Goal: Task Accomplishment & Management: Manage account settings

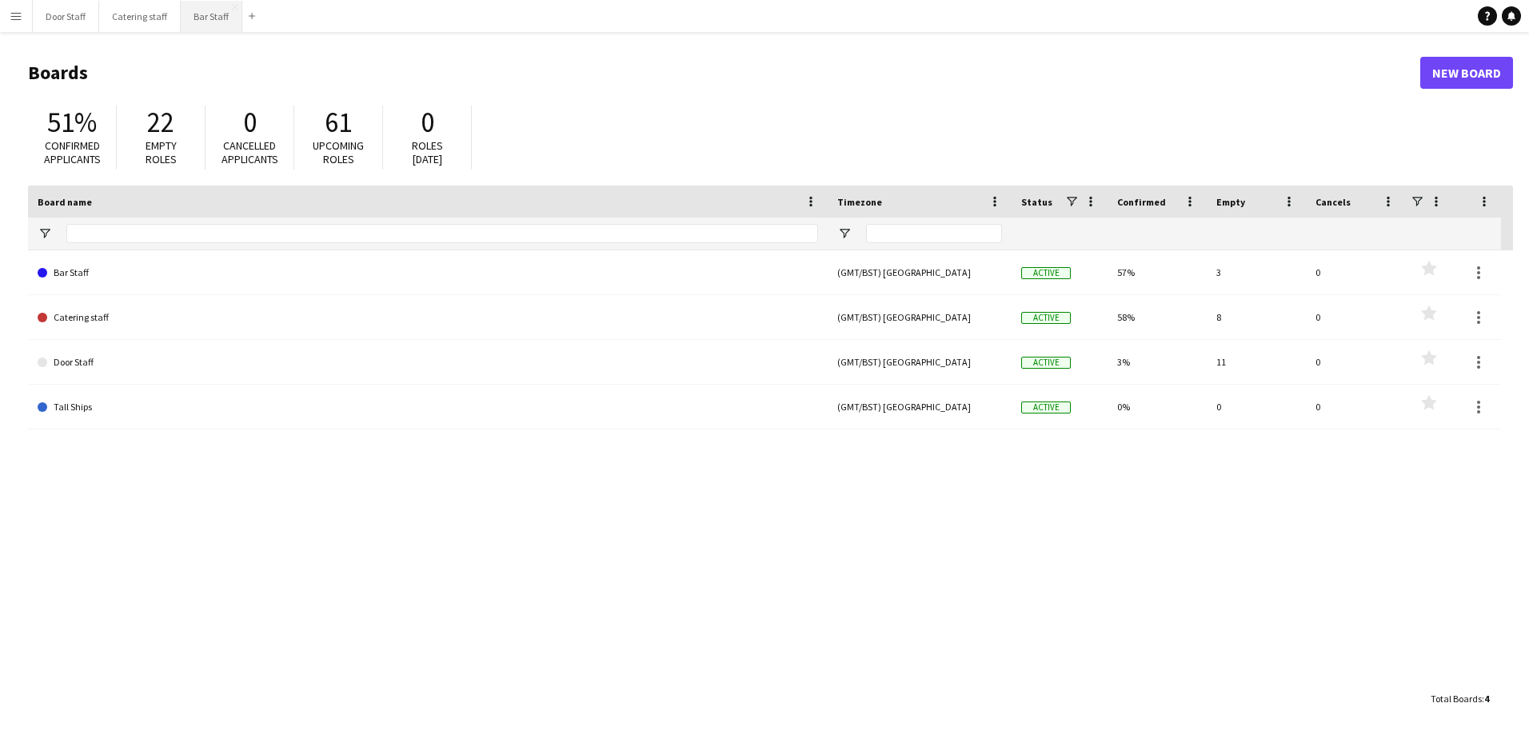
click at [202, 18] on button "Bar Staff Close" at bounding box center [212, 16] width 62 height 31
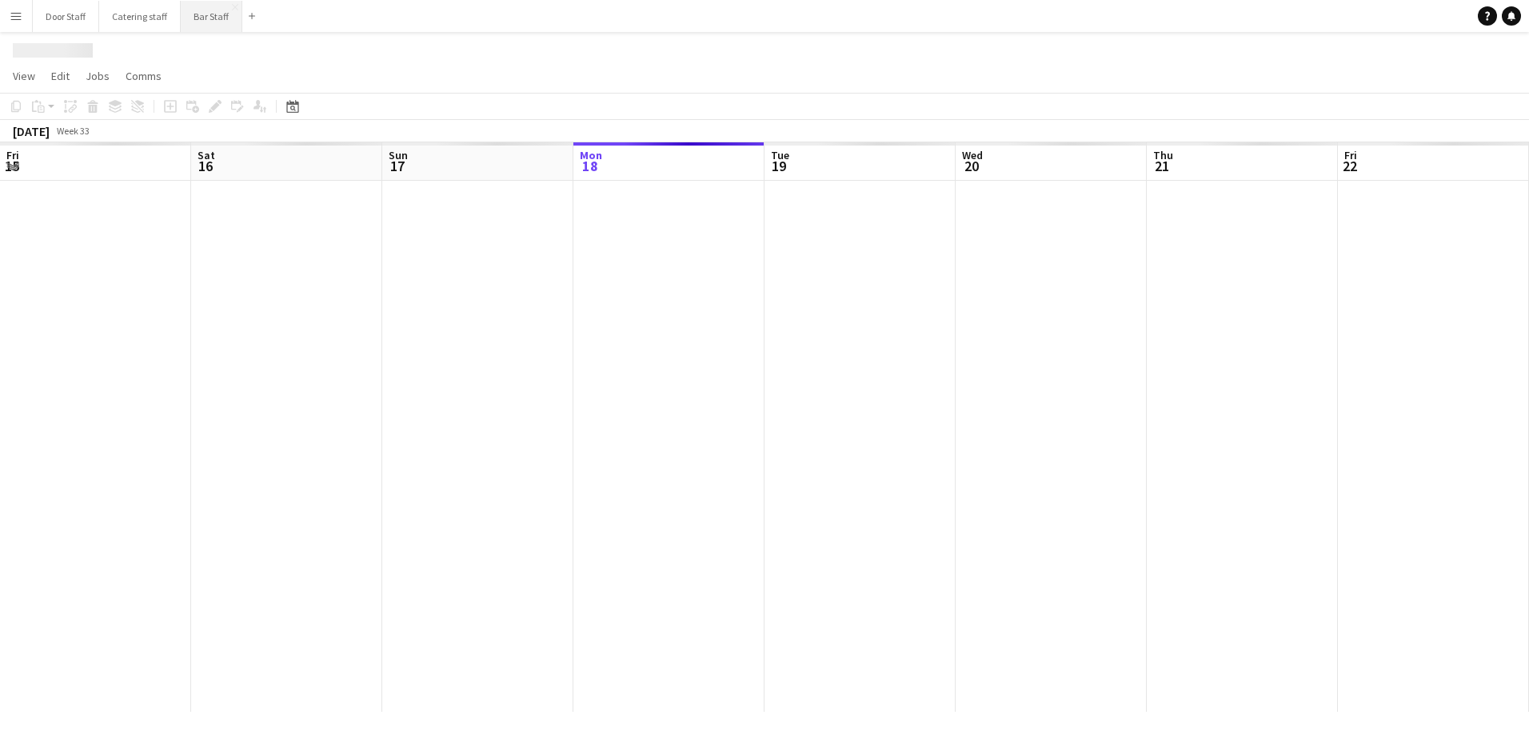
scroll to position [0, 382]
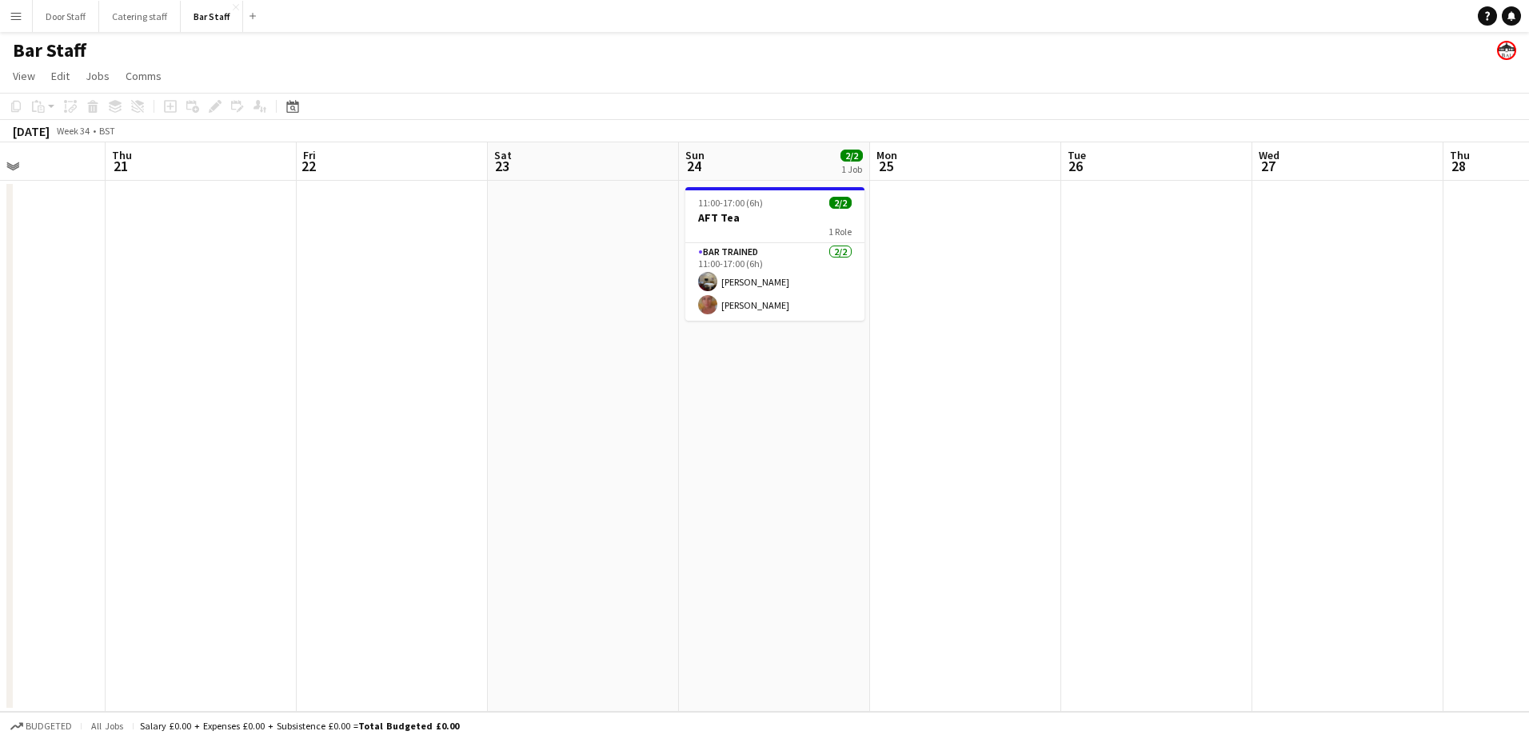
drag, startPoint x: 821, startPoint y: 549, endPoint x: 157, endPoint y: 561, distance: 664.6
click at [157, 561] on app-calendar-viewport "Mon 18 Tue 19 3/3 2 Jobs Wed 20 Thu 21 Fri 22 Sat 23 Sun 24 2/2 1 Job Mon 25 Tu…" at bounding box center [764, 426] width 1529 height 569
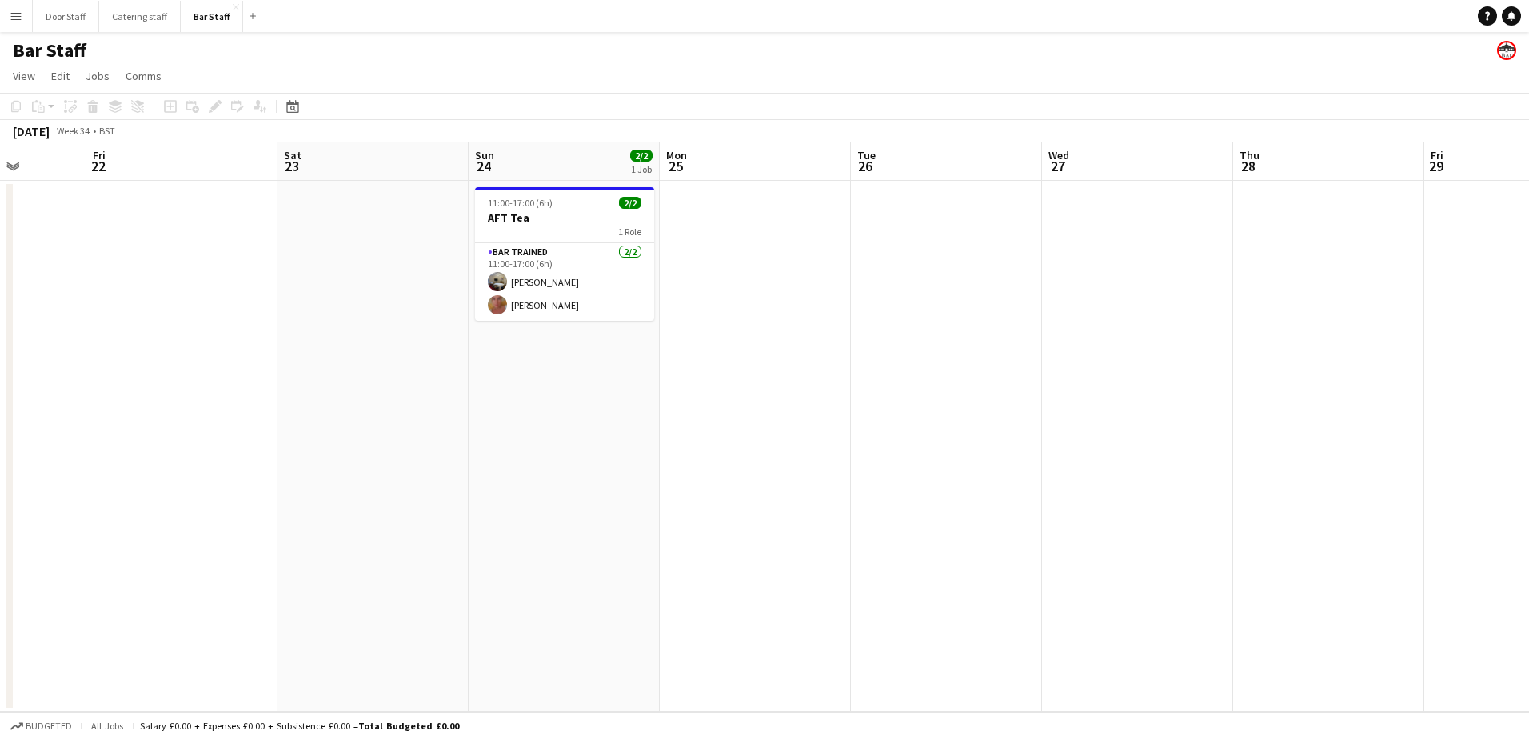
drag, startPoint x: 703, startPoint y: 465, endPoint x: 507, endPoint y: 478, distance: 196.3
click at [507, 478] on app-calendar-viewport "Tue 19 3/3 2 Jobs Wed 20 Thu 21 Fri 22 Sat 23 Sun 24 2/2 1 Job Mon 25 Tue 26 We…" at bounding box center [764, 426] width 1529 height 569
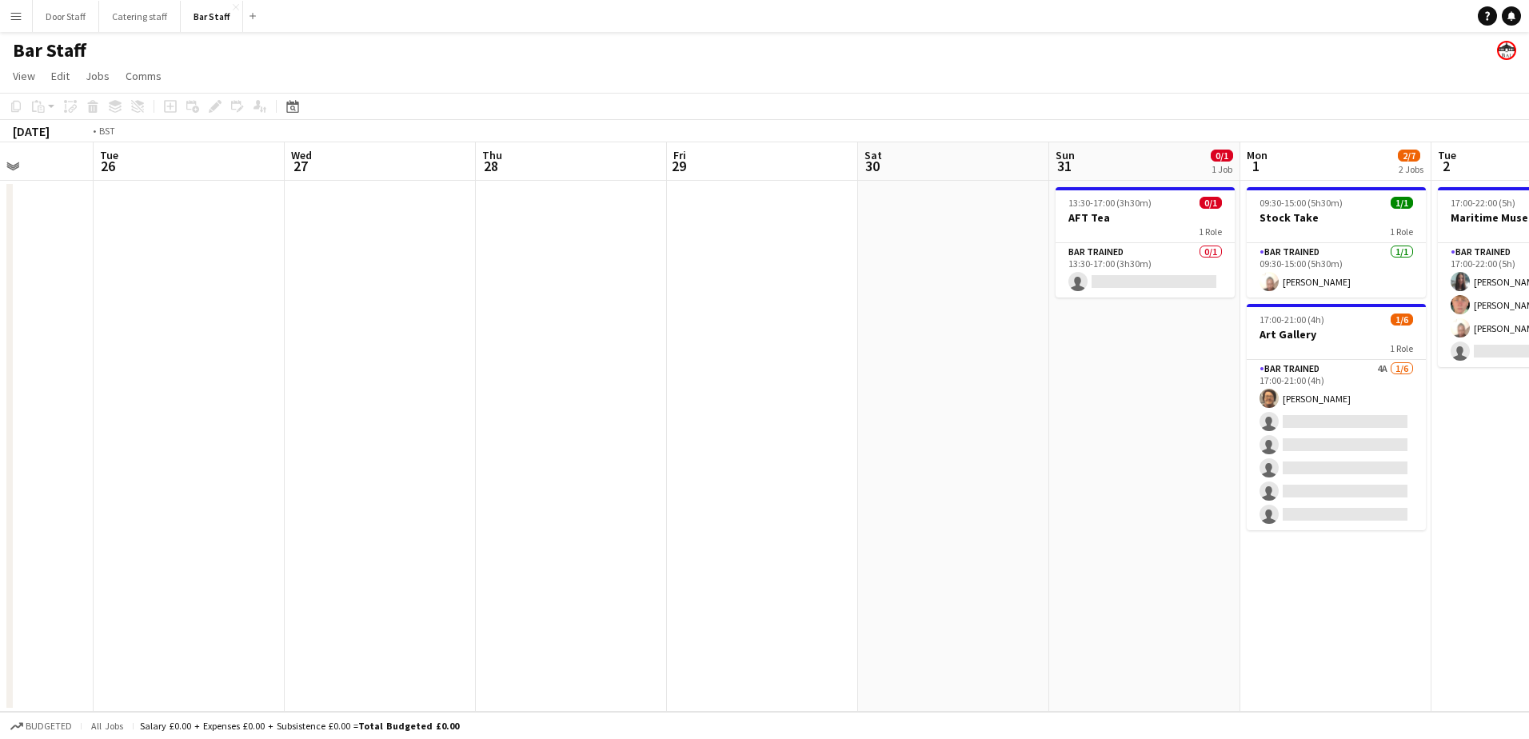
scroll to position [0, 497]
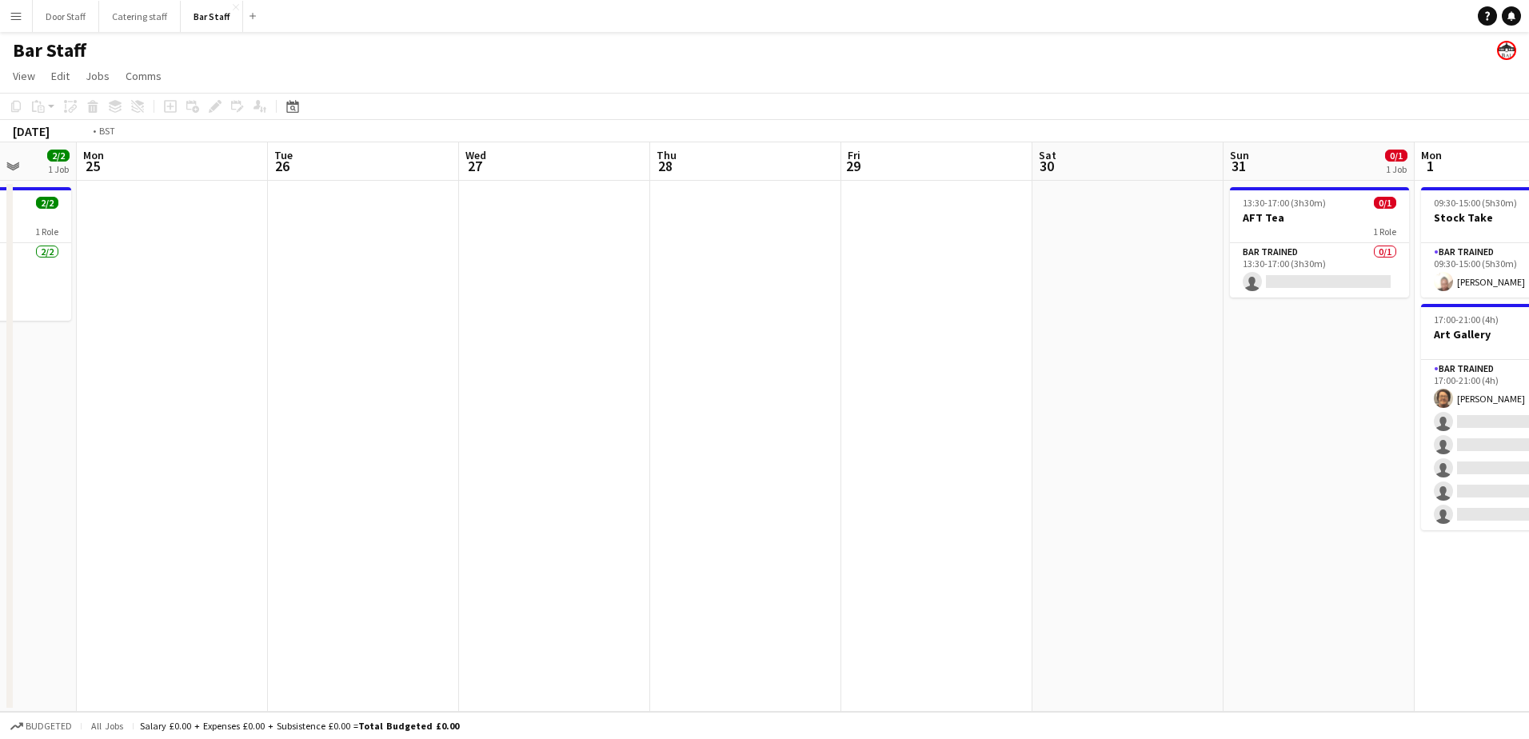
drag, startPoint x: 768, startPoint y: 444, endPoint x: 0, endPoint y: 493, distance: 769.3
click at [0, 494] on html "Menu Boards Boards Boards All jobs Status Workforce Workforce My Workforce Recr…" at bounding box center [764, 369] width 1529 height 739
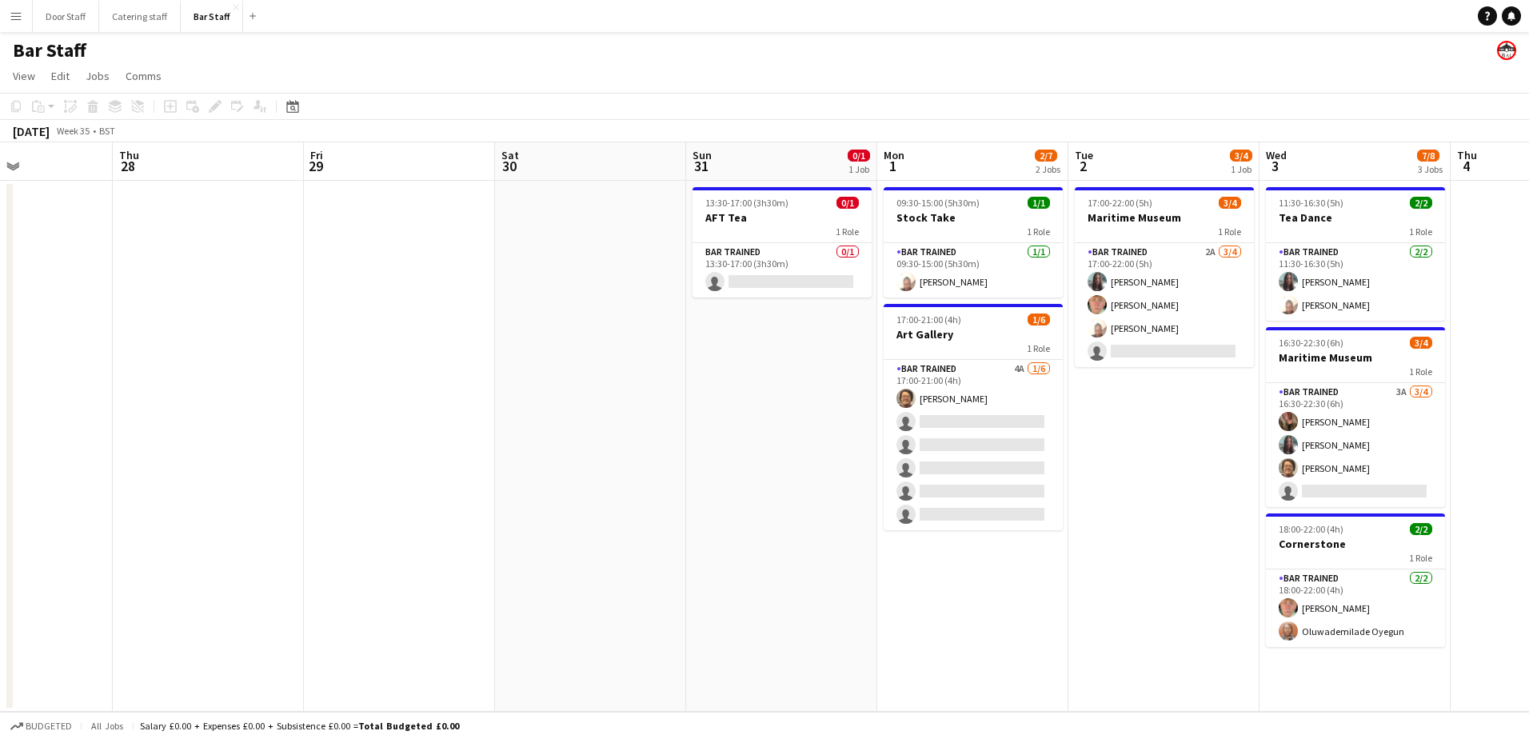
scroll to position [0, 520]
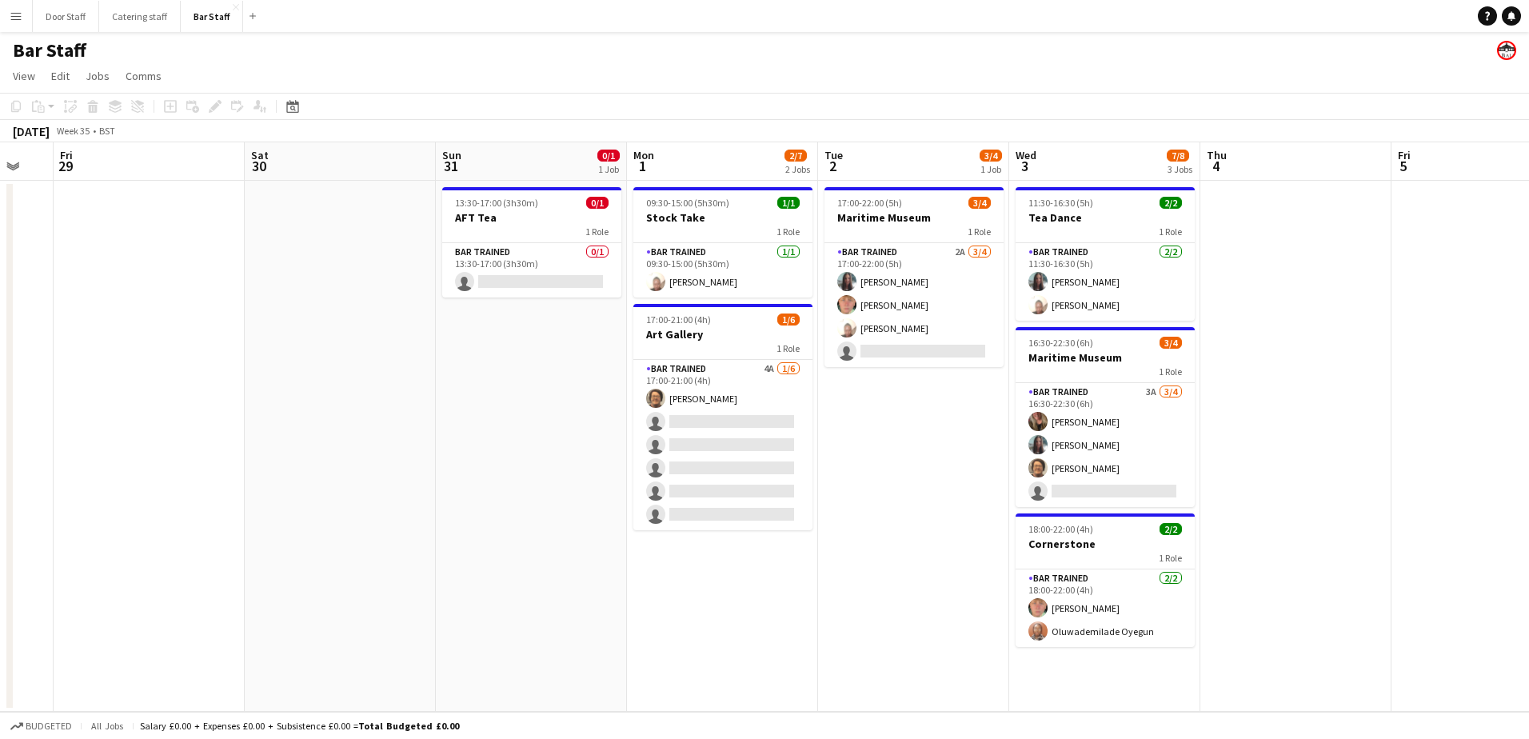
drag, startPoint x: 629, startPoint y: 423, endPoint x: -3, endPoint y: 429, distance: 631.8
click at [0, 429] on html "Menu Boards Boards Boards All jobs Status Workforce Workforce My Workforce Recr…" at bounding box center [764, 369] width 1529 height 739
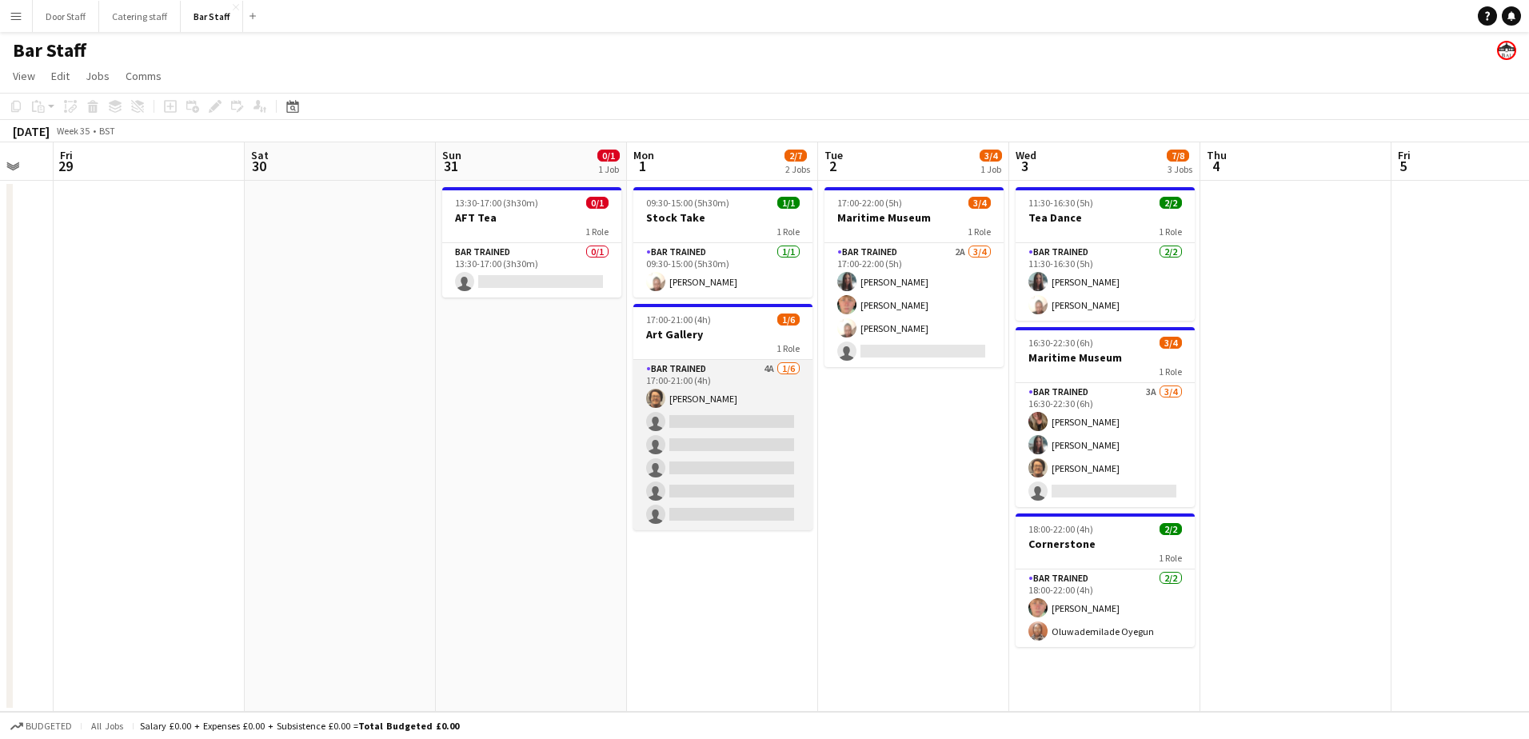
click at [742, 433] on app-card-role "Bar trained 4A [DATE] 17:00-21:00 (4h) [PERSON_NAME] single-neutral-actions sin…" at bounding box center [722, 445] width 179 height 170
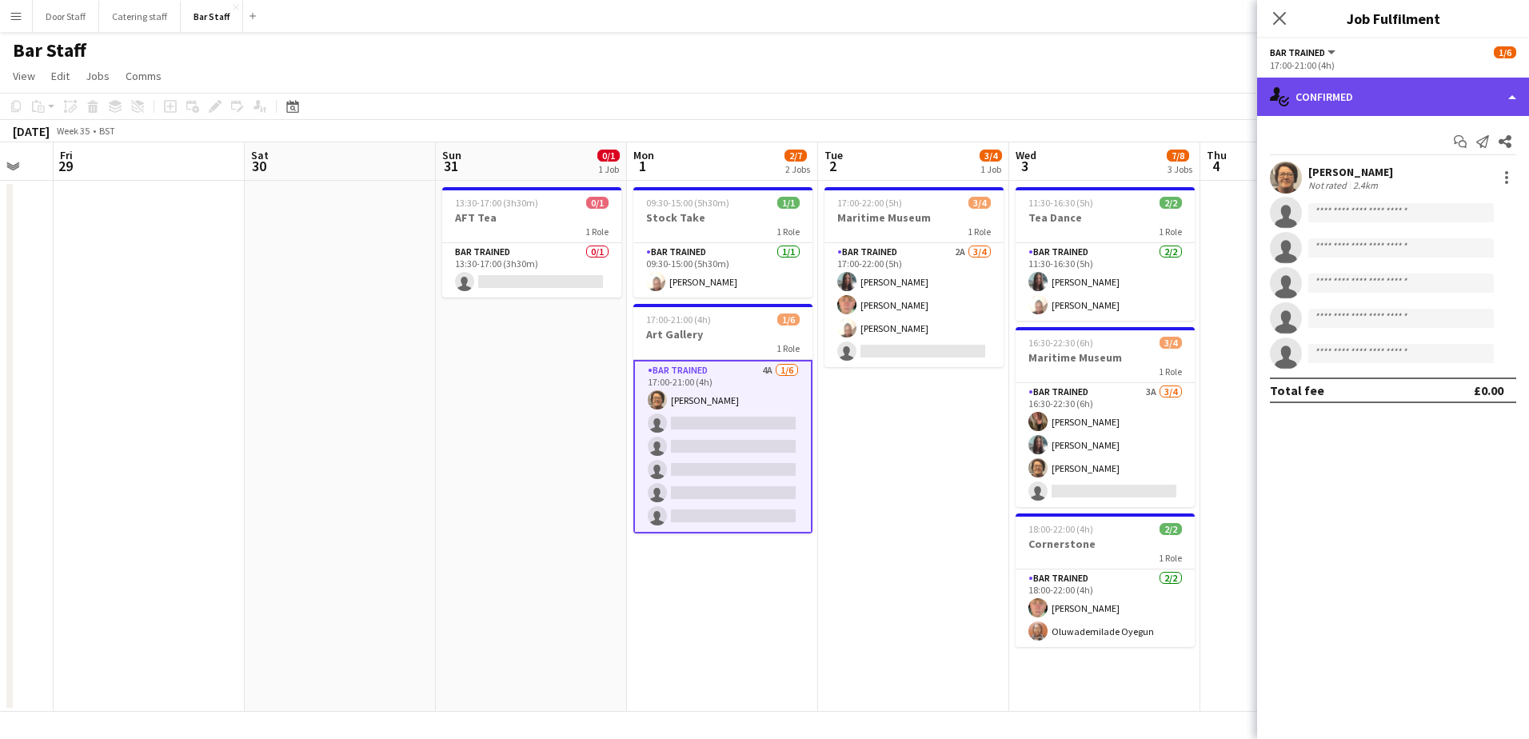
click at [1358, 83] on div "single-neutral-actions-check-2 Confirmed" at bounding box center [1393, 97] width 272 height 38
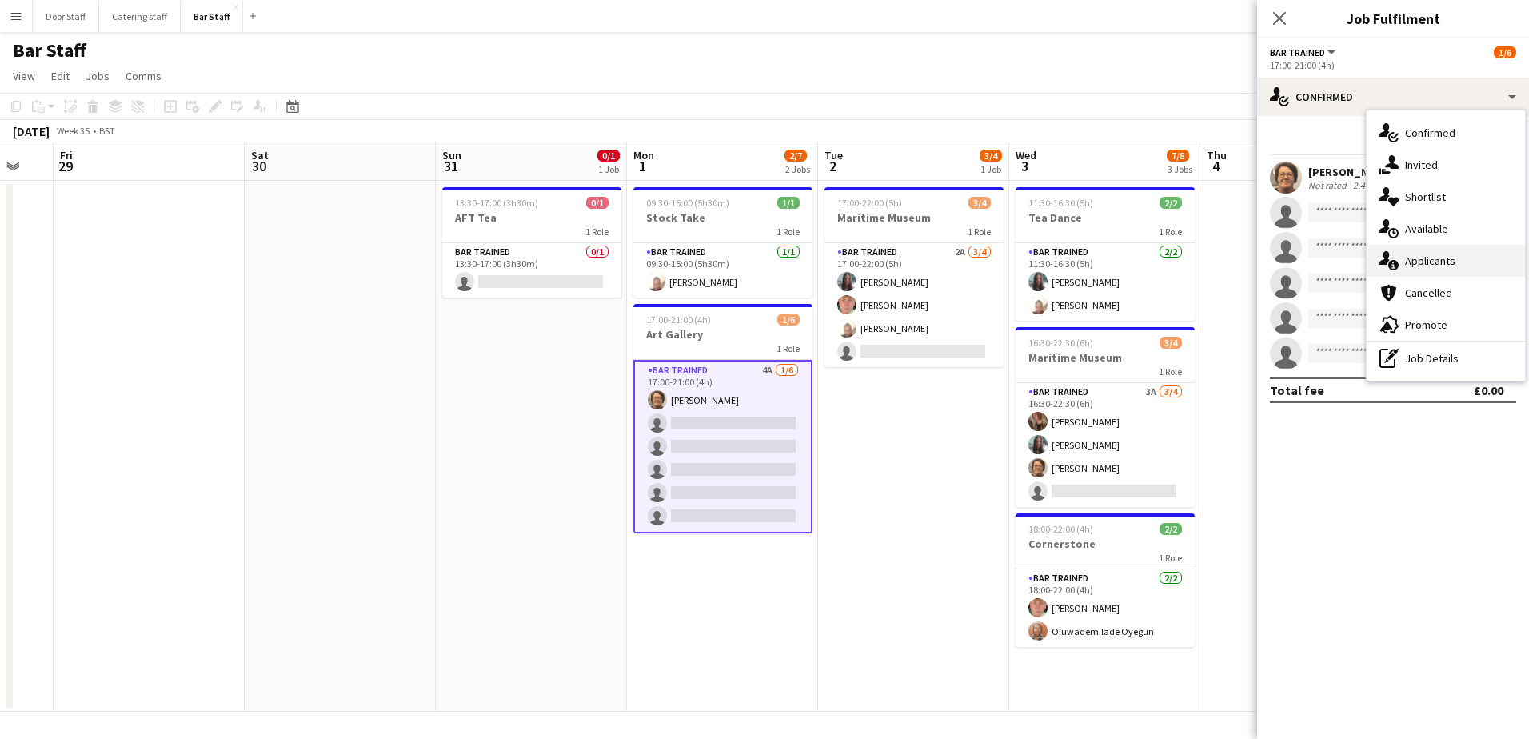
click at [1403, 261] on div "single-neutral-actions-information Applicants" at bounding box center [1446, 261] width 158 height 32
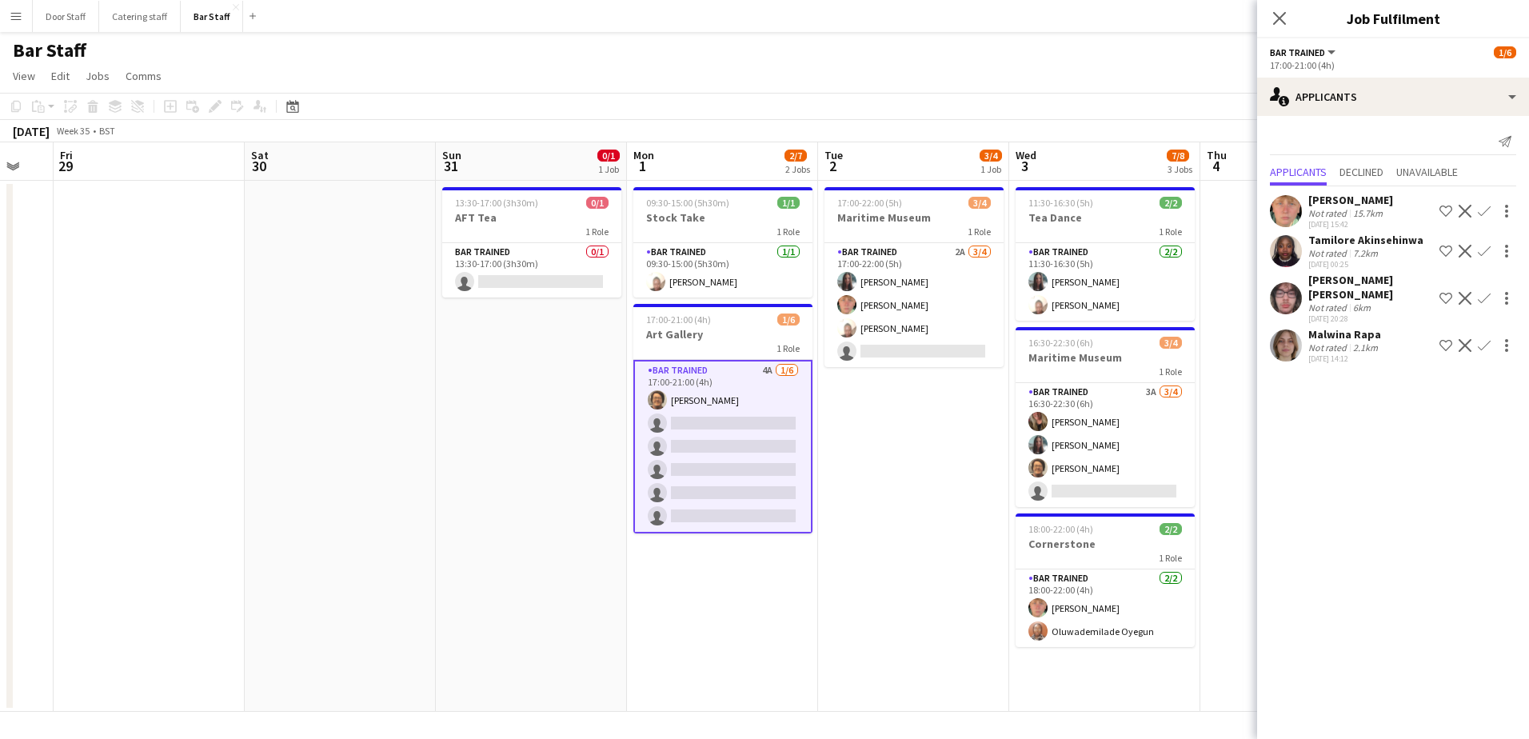
click at [1486, 206] on app-icon "Confirm" at bounding box center [1484, 211] width 13 height 13
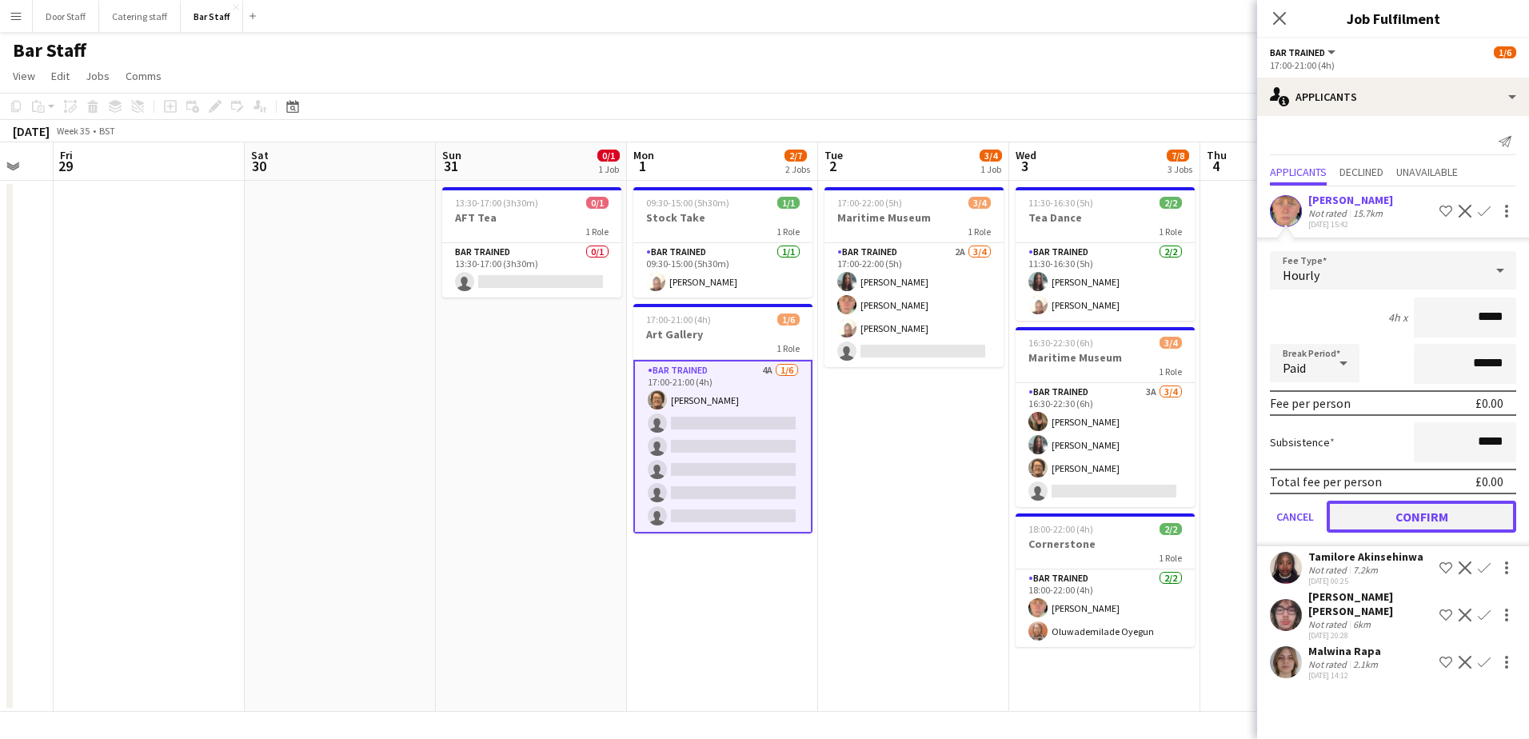
click at [1469, 511] on button "Confirm" at bounding box center [1422, 517] width 190 height 32
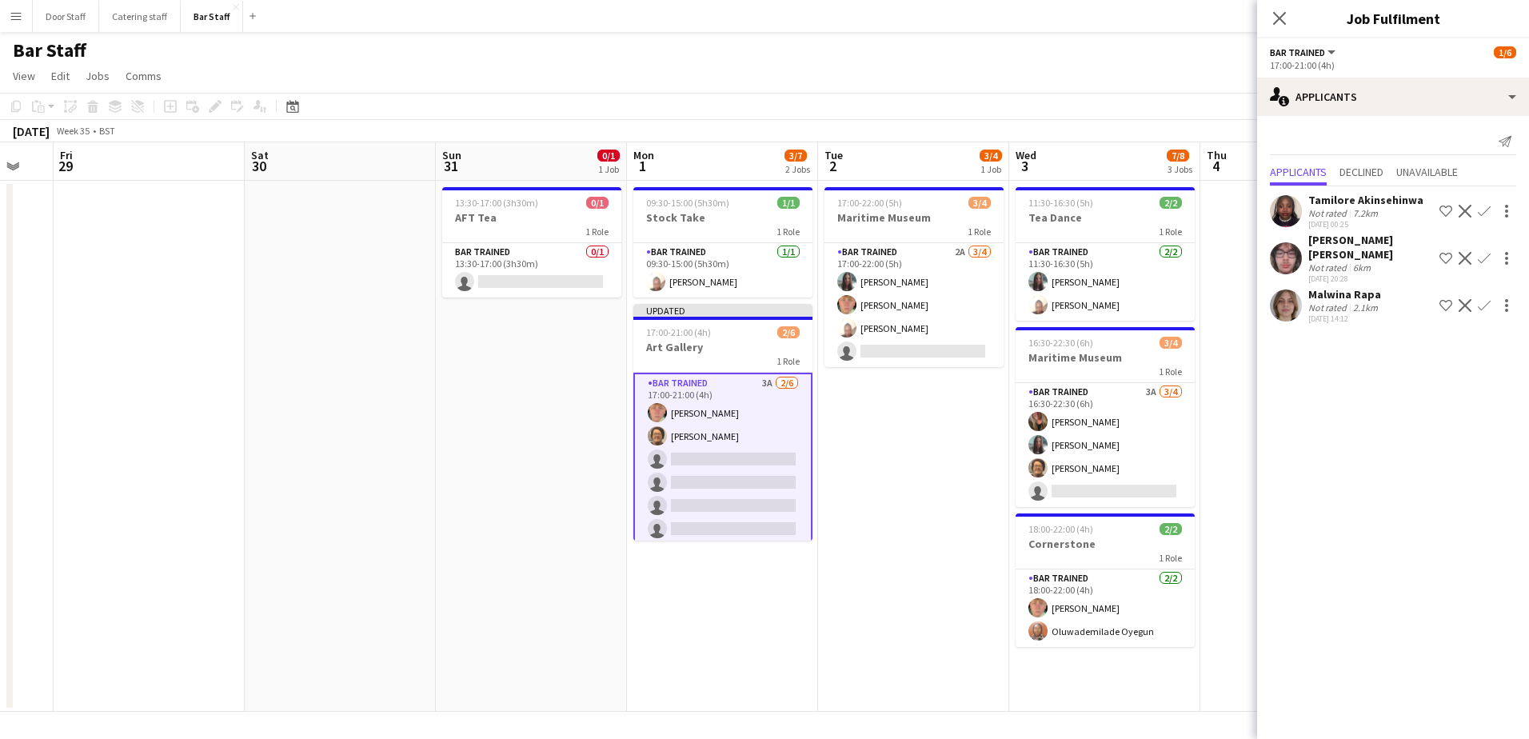
click at [1485, 299] on app-icon "Confirm" at bounding box center [1484, 305] width 13 height 13
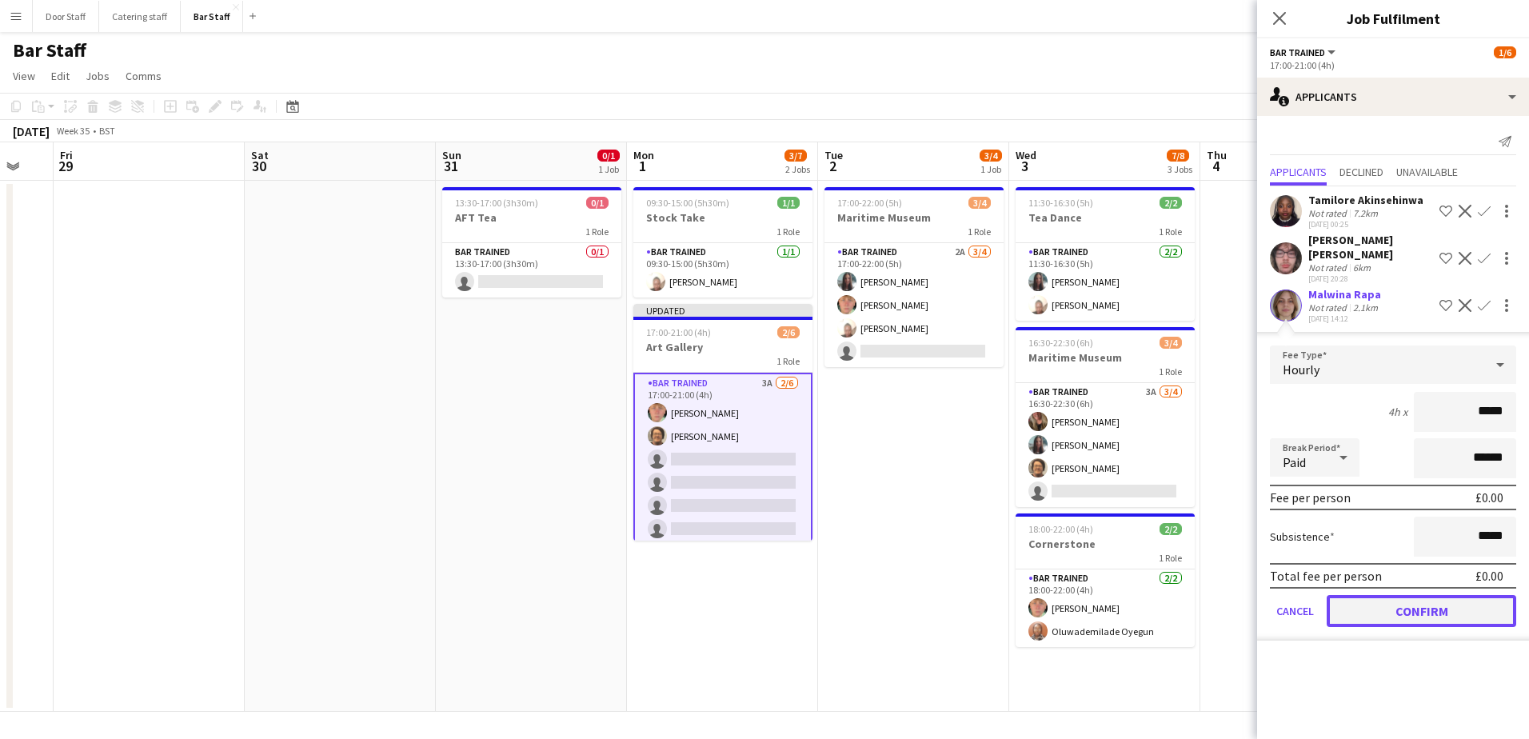
click at [1451, 601] on button "Confirm" at bounding box center [1422, 611] width 190 height 32
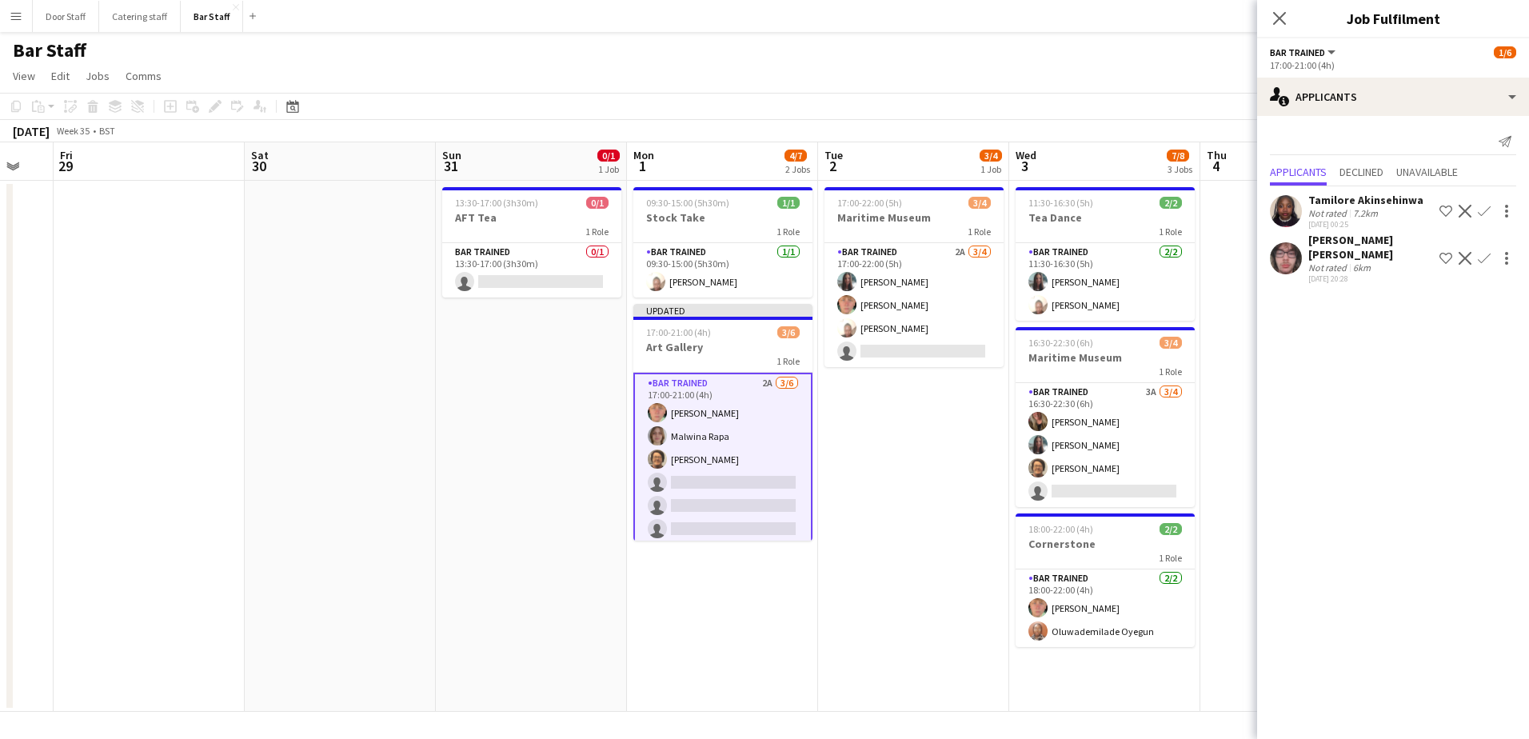
click at [1487, 252] on app-icon "Confirm" at bounding box center [1484, 258] width 13 height 13
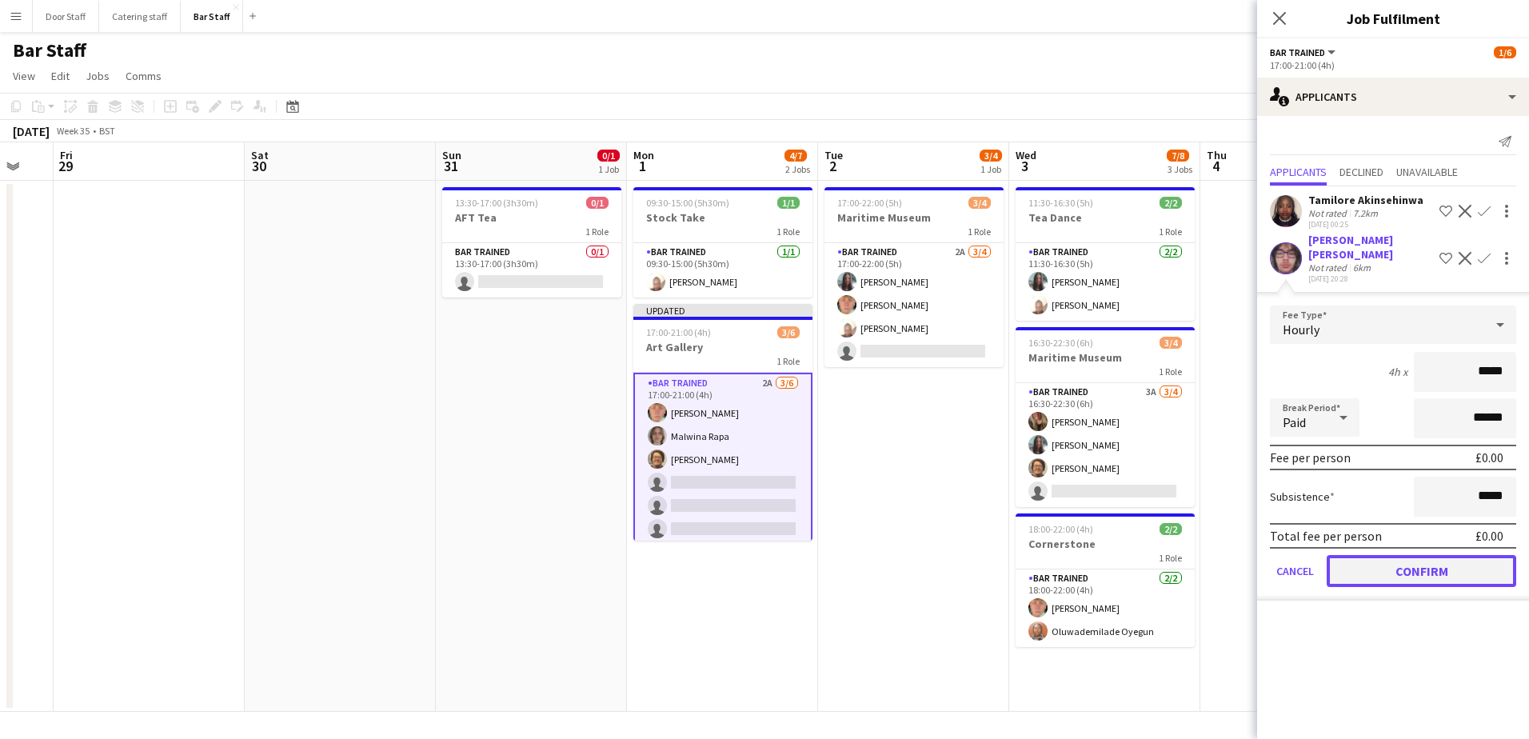
click at [1431, 555] on button "Confirm" at bounding box center [1422, 571] width 190 height 32
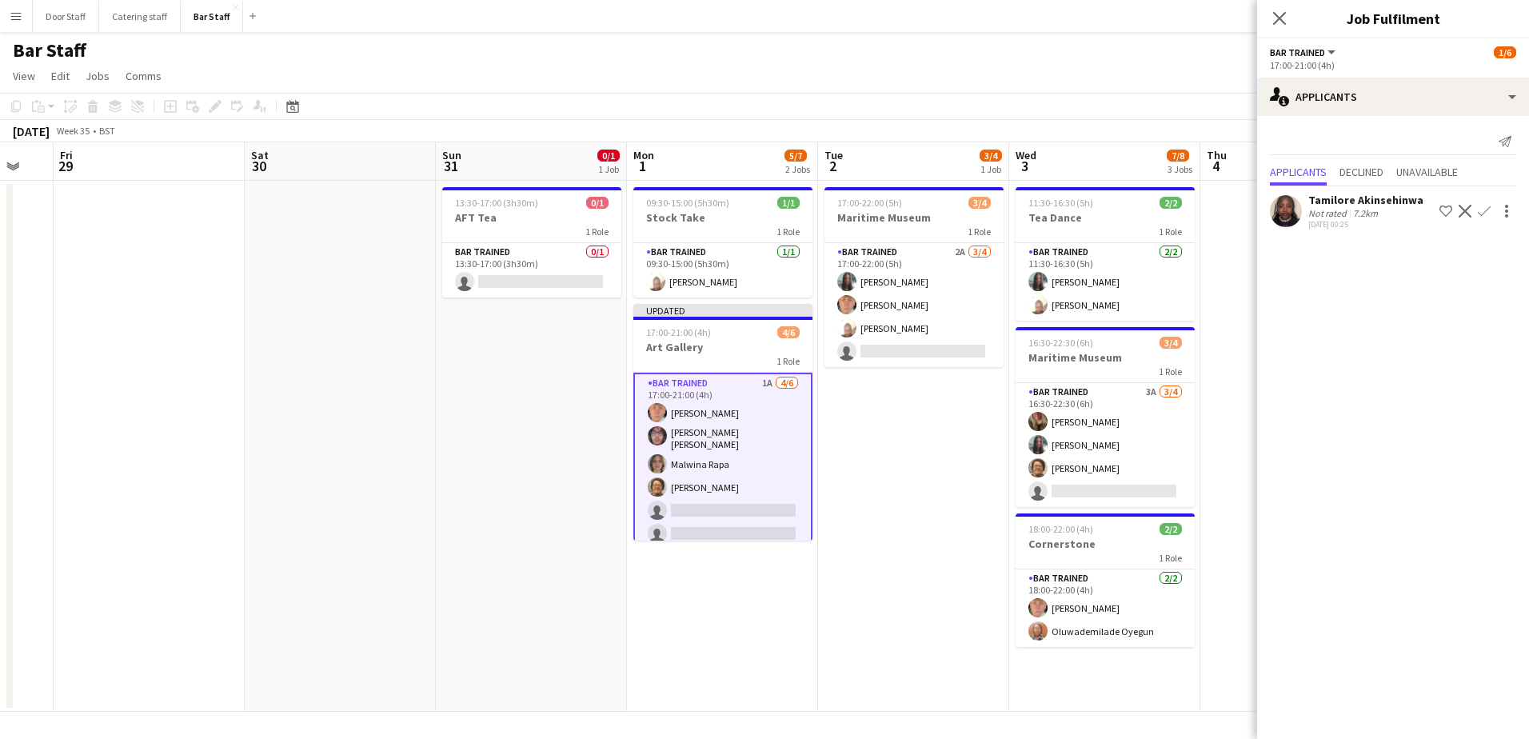
click at [1479, 210] on app-icon "Confirm" at bounding box center [1484, 211] width 13 height 13
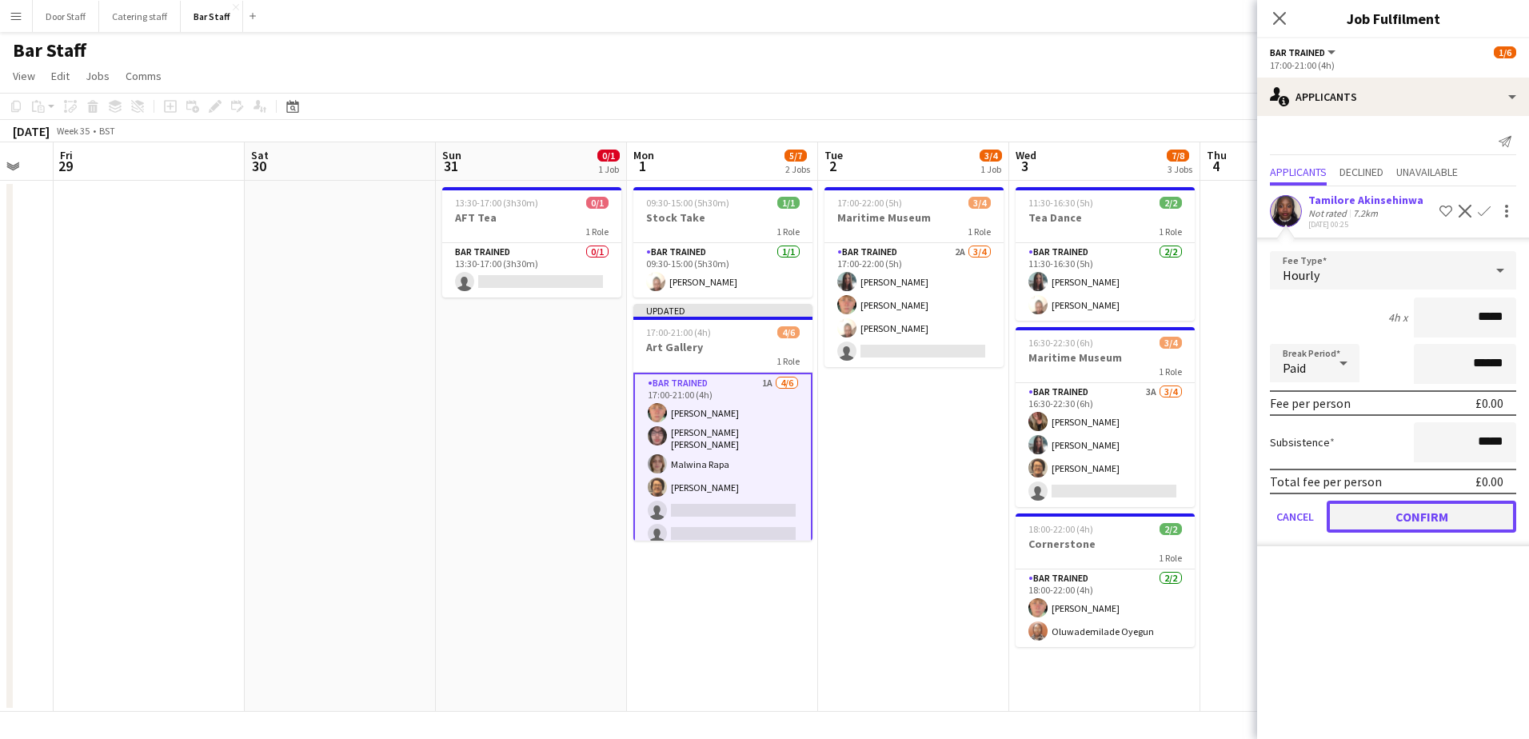
click at [1431, 511] on button "Confirm" at bounding box center [1422, 517] width 190 height 32
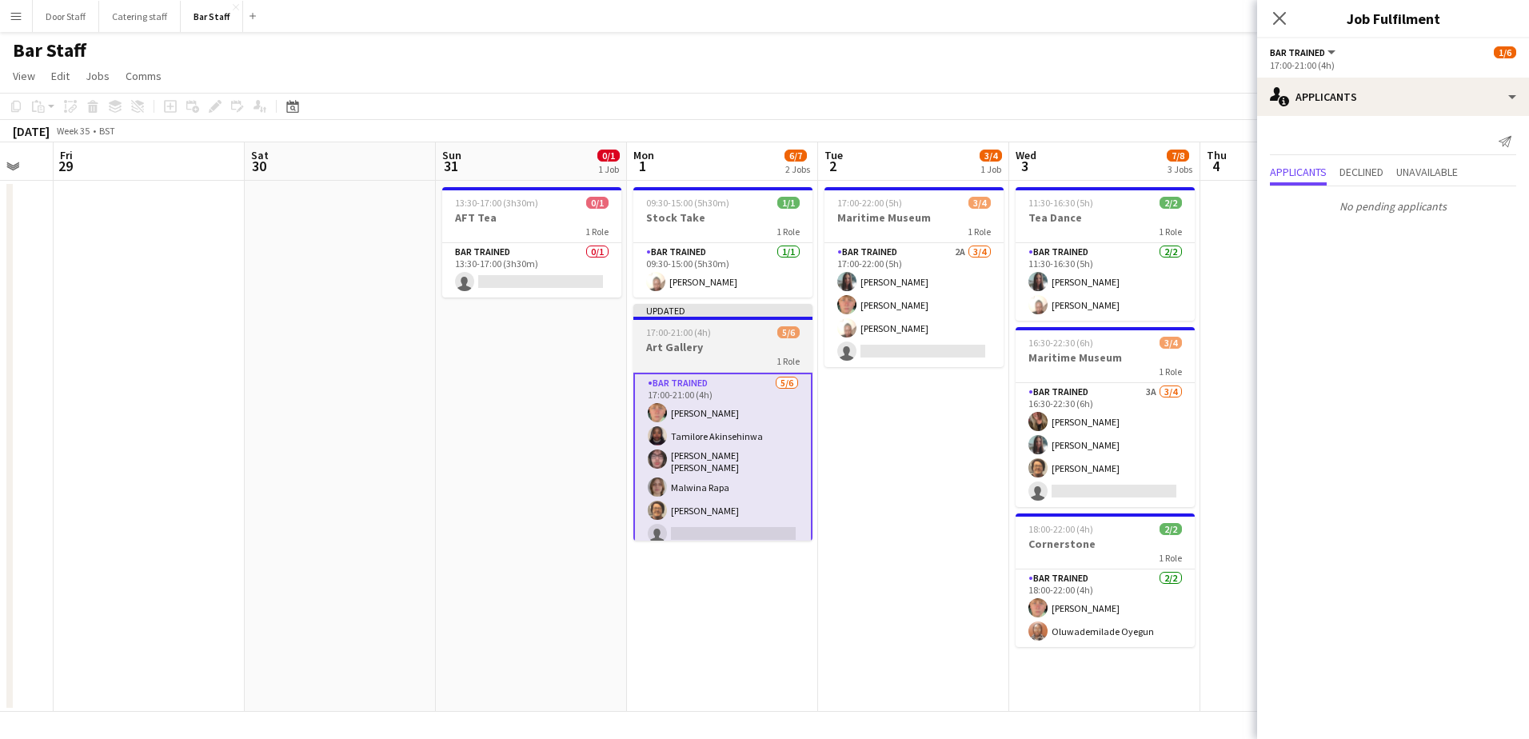
scroll to position [6, 0]
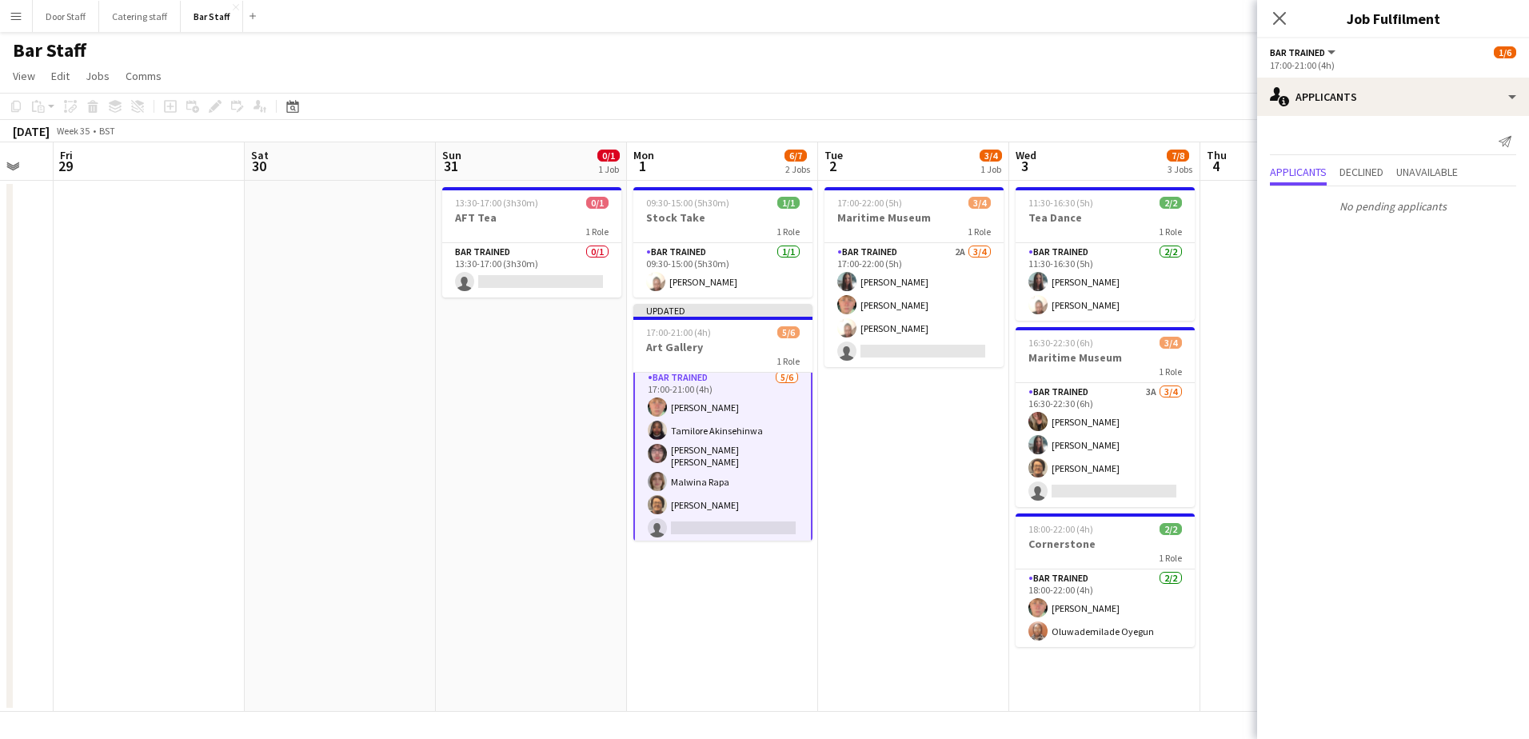
click at [1155, 55] on div "Bar Staff" at bounding box center [764, 47] width 1529 height 30
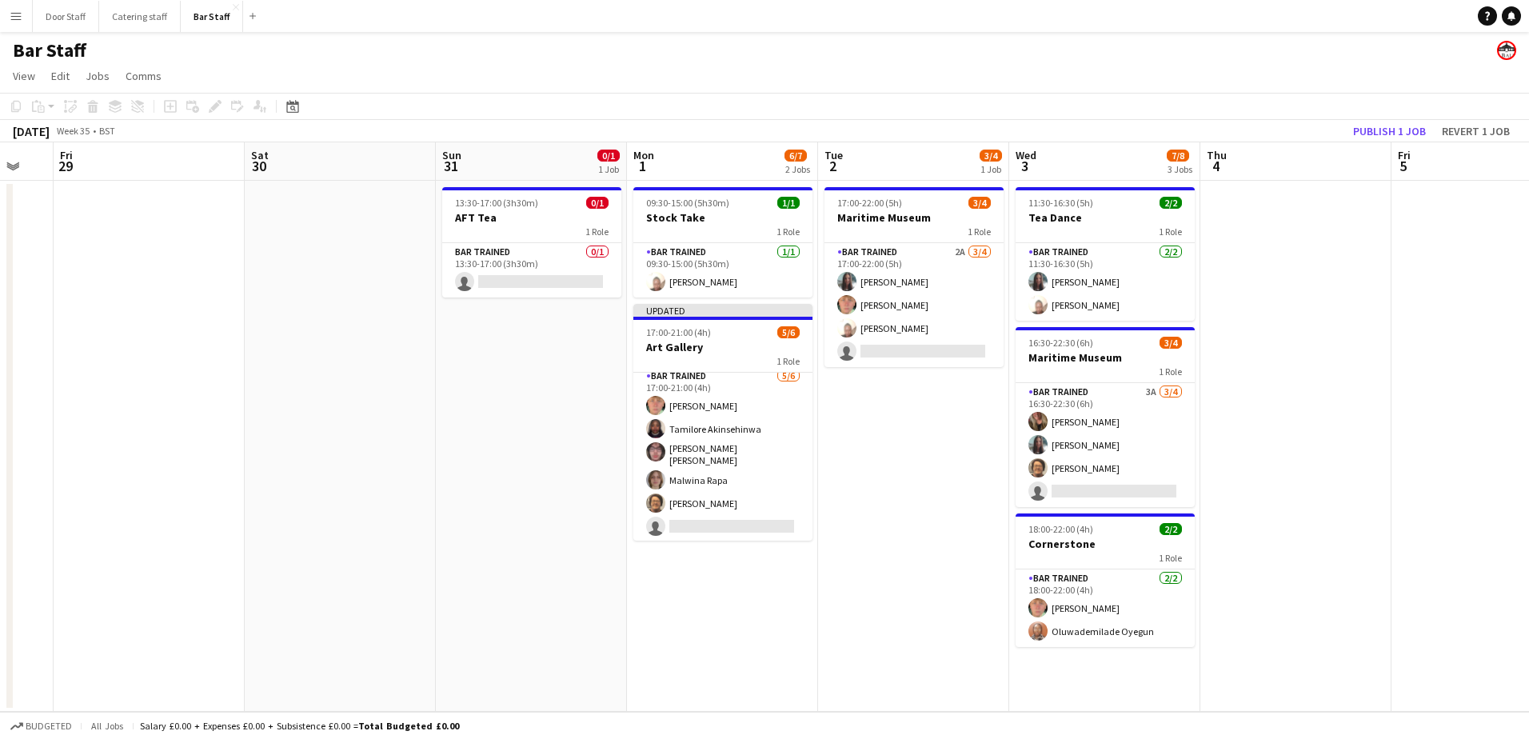
scroll to position [2, 0]
click at [1383, 130] on button "Publish 1 job" at bounding box center [1390, 131] width 86 height 21
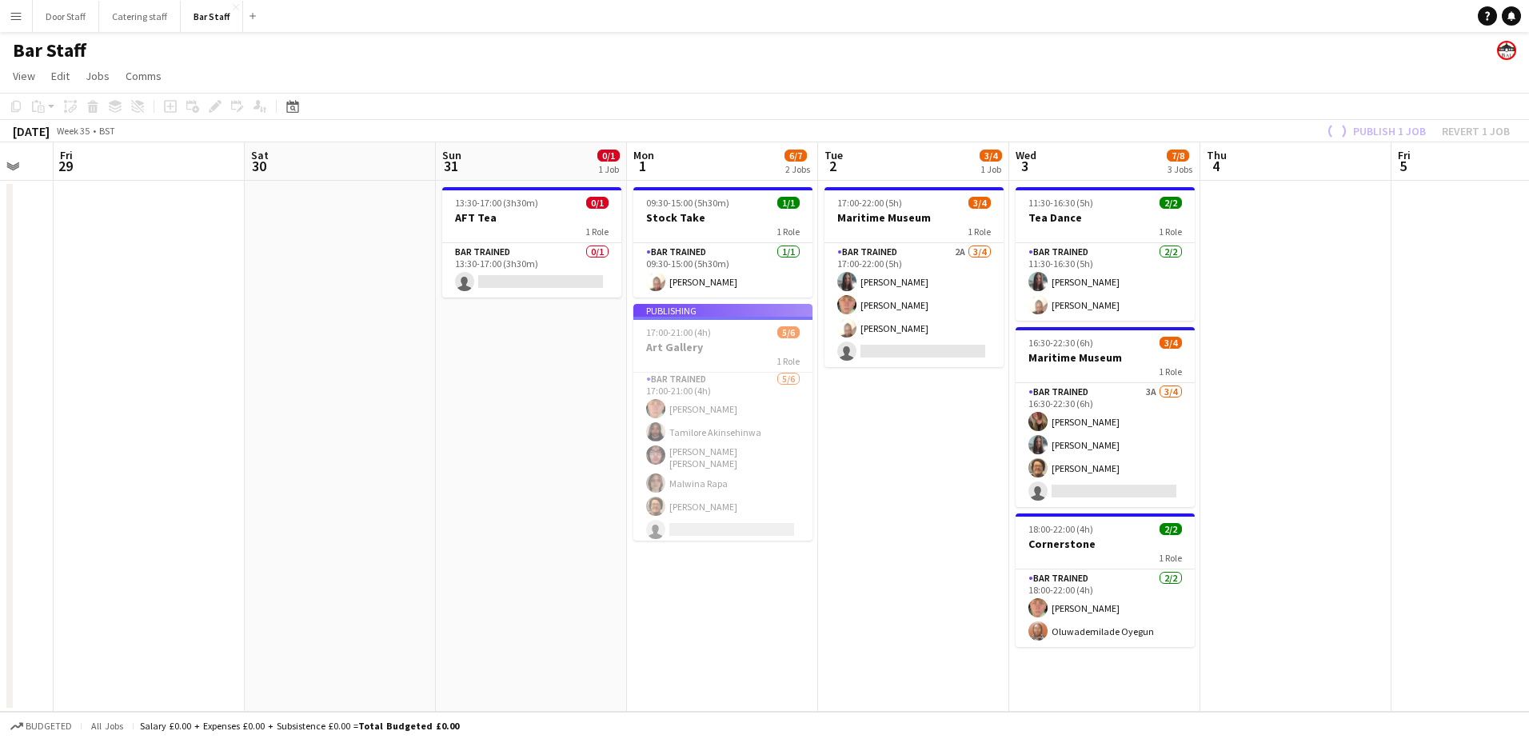
scroll to position [0, 0]
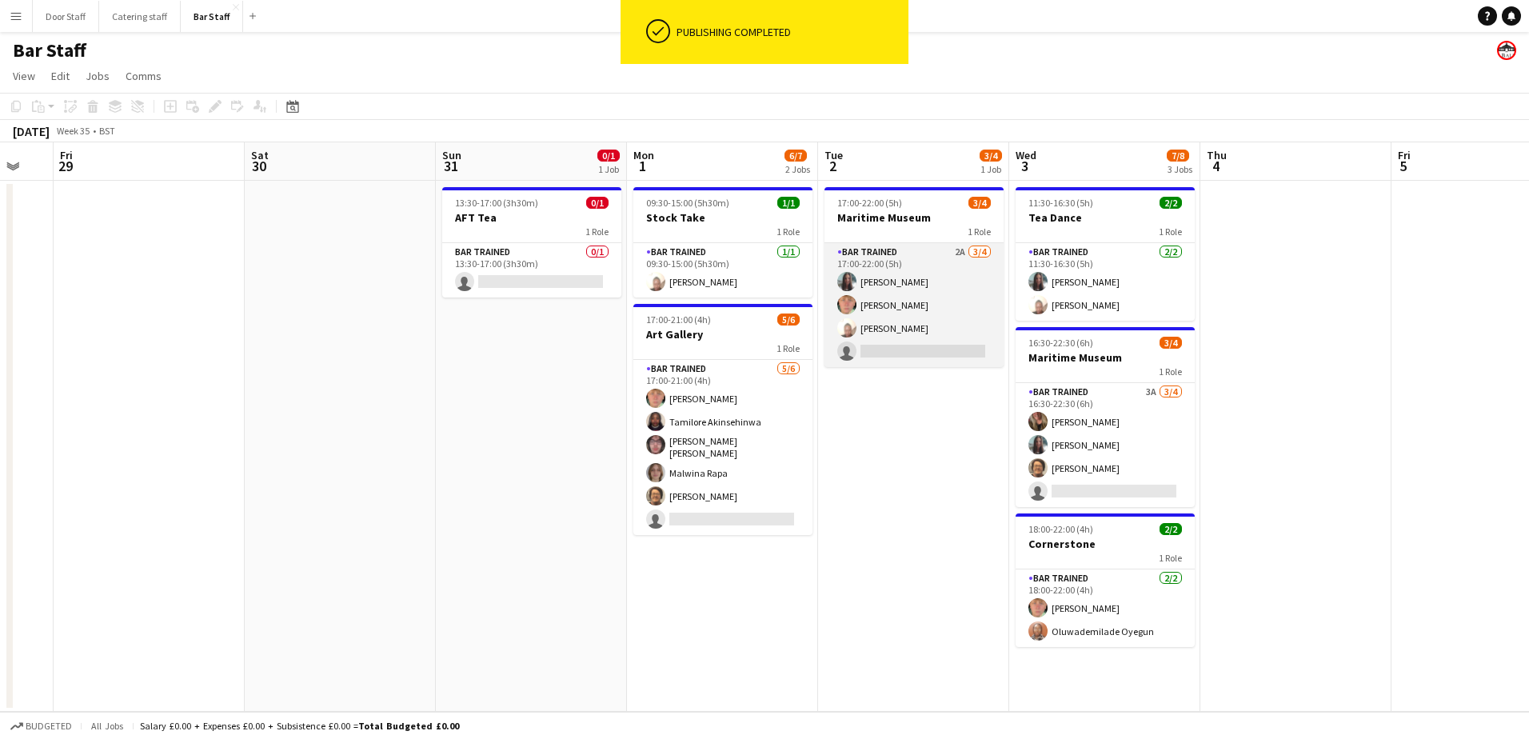
click at [921, 315] on app-card-role "Bar trained 2A [DATE] 17:00-22:00 (5h) [PERSON_NAME] [PERSON_NAME] [PERSON_NAME…" at bounding box center [913, 305] width 179 height 124
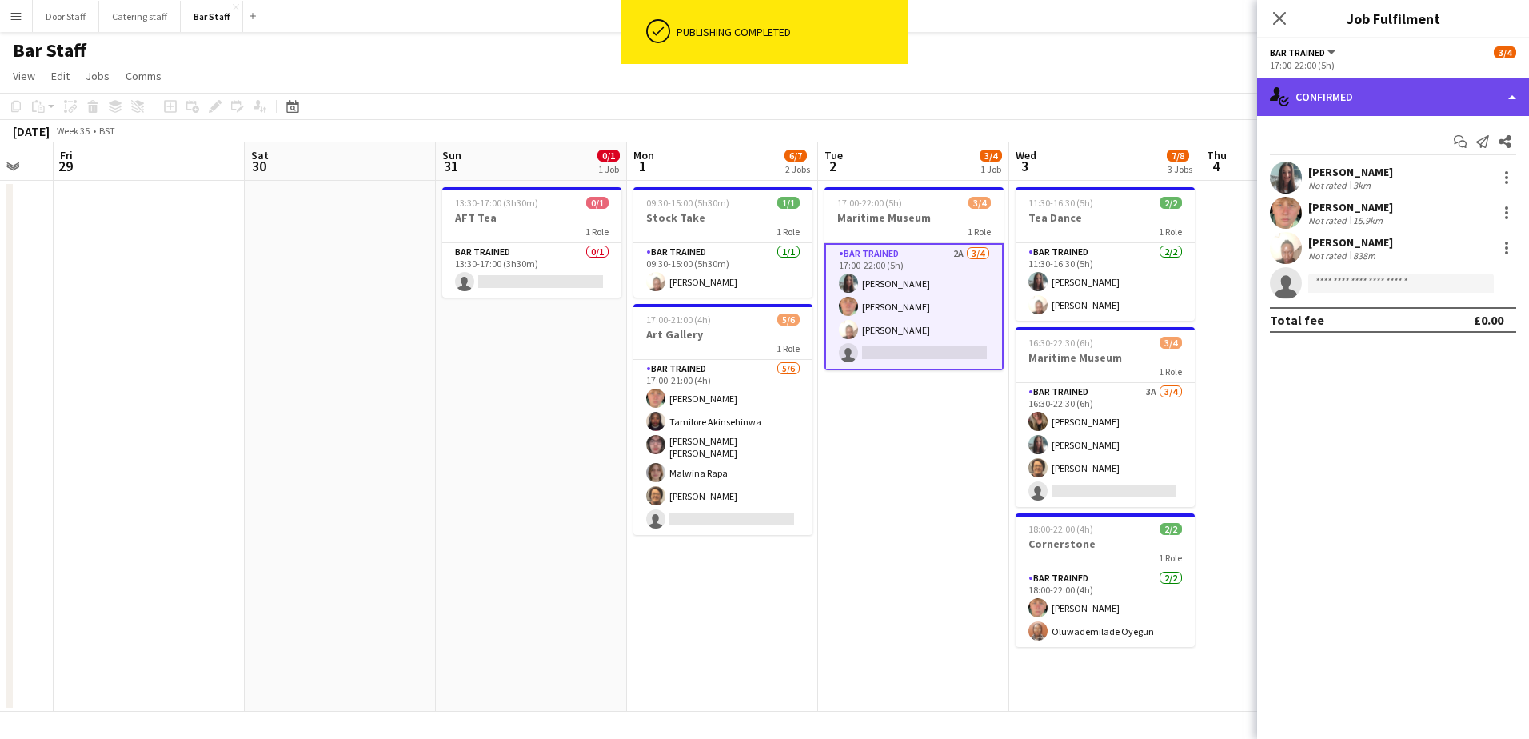
click at [1433, 105] on div "single-neutral-actions-check-2 Confirmed" at bounding box center [1393, 97] width 272 height 38
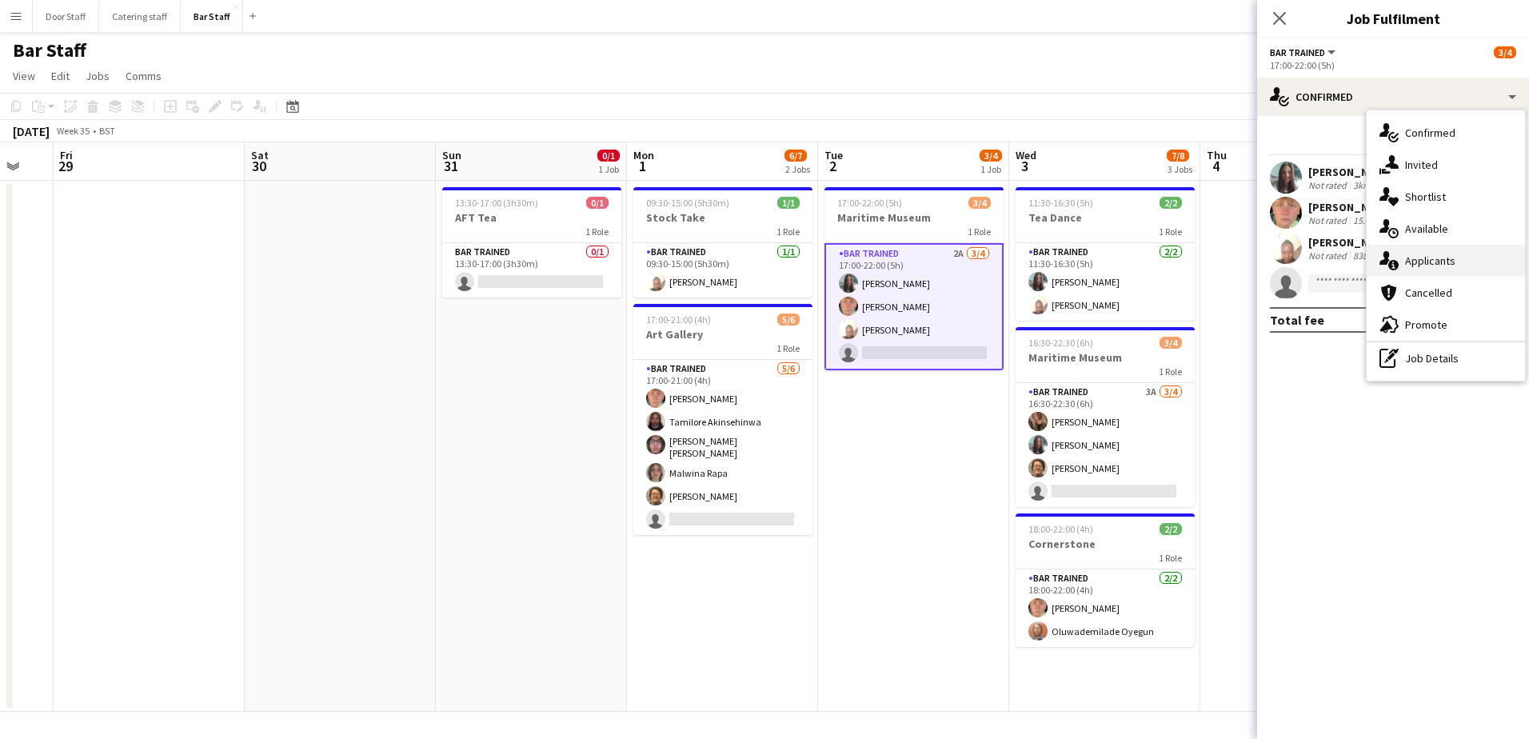
click at [1431, 264] on div "single-neutral-actions-information Applicants" at bounding box center [1446, 261] width 158 height 32
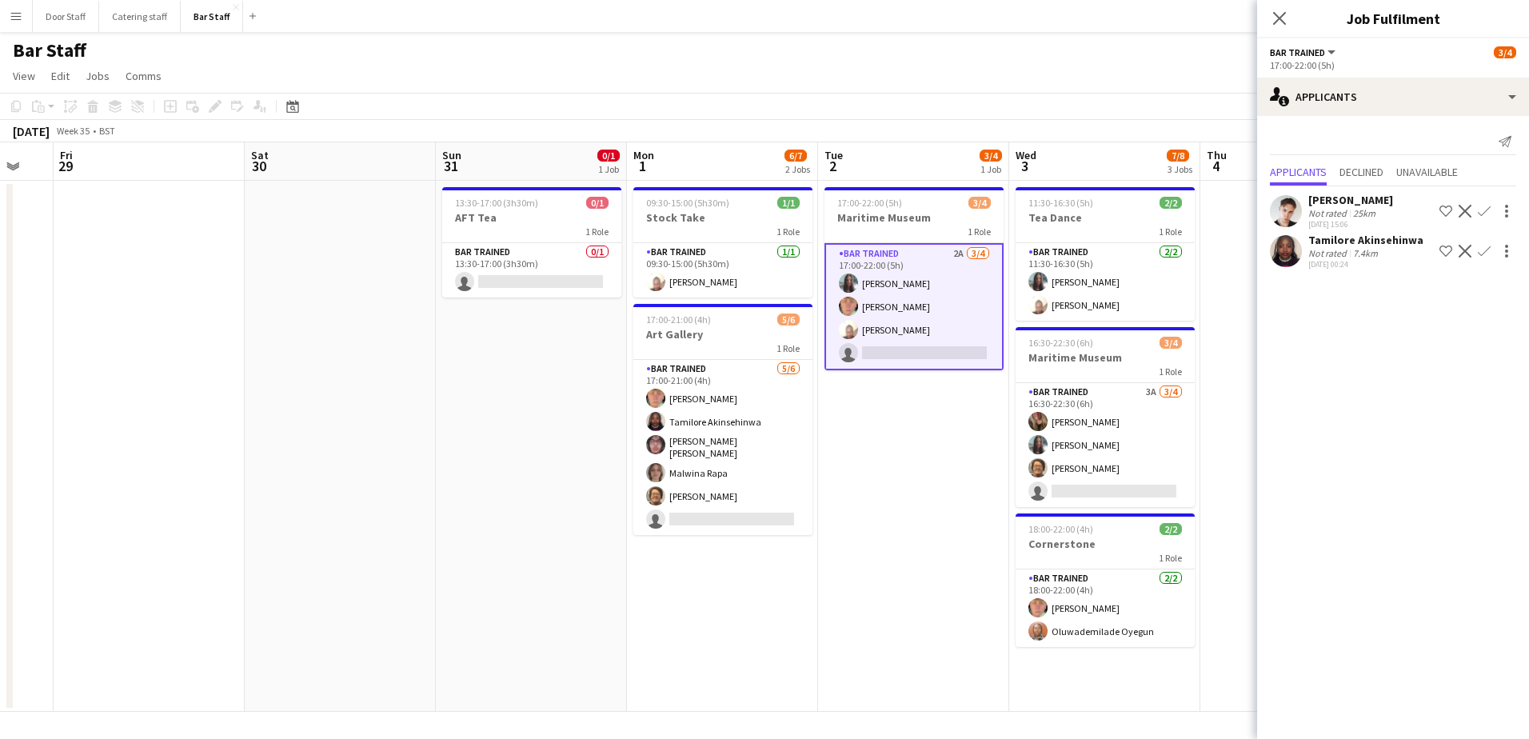
click at [1492, 247] on button "Confirm" at bounding box center [1484, 250] width 19 height 19
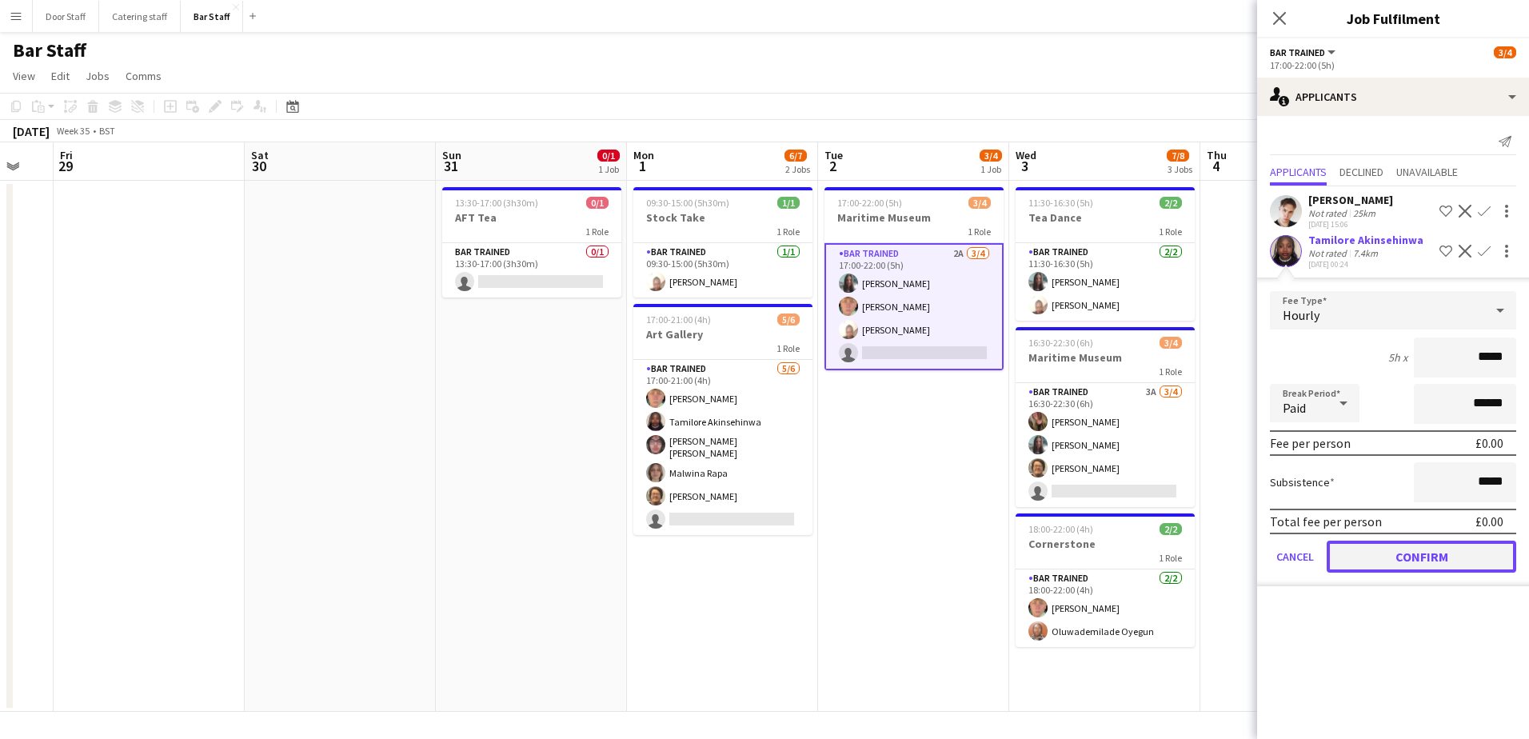
click at [1422, 555] on button "Confirm" at bounding box center [1422, 557] width 190 height 32
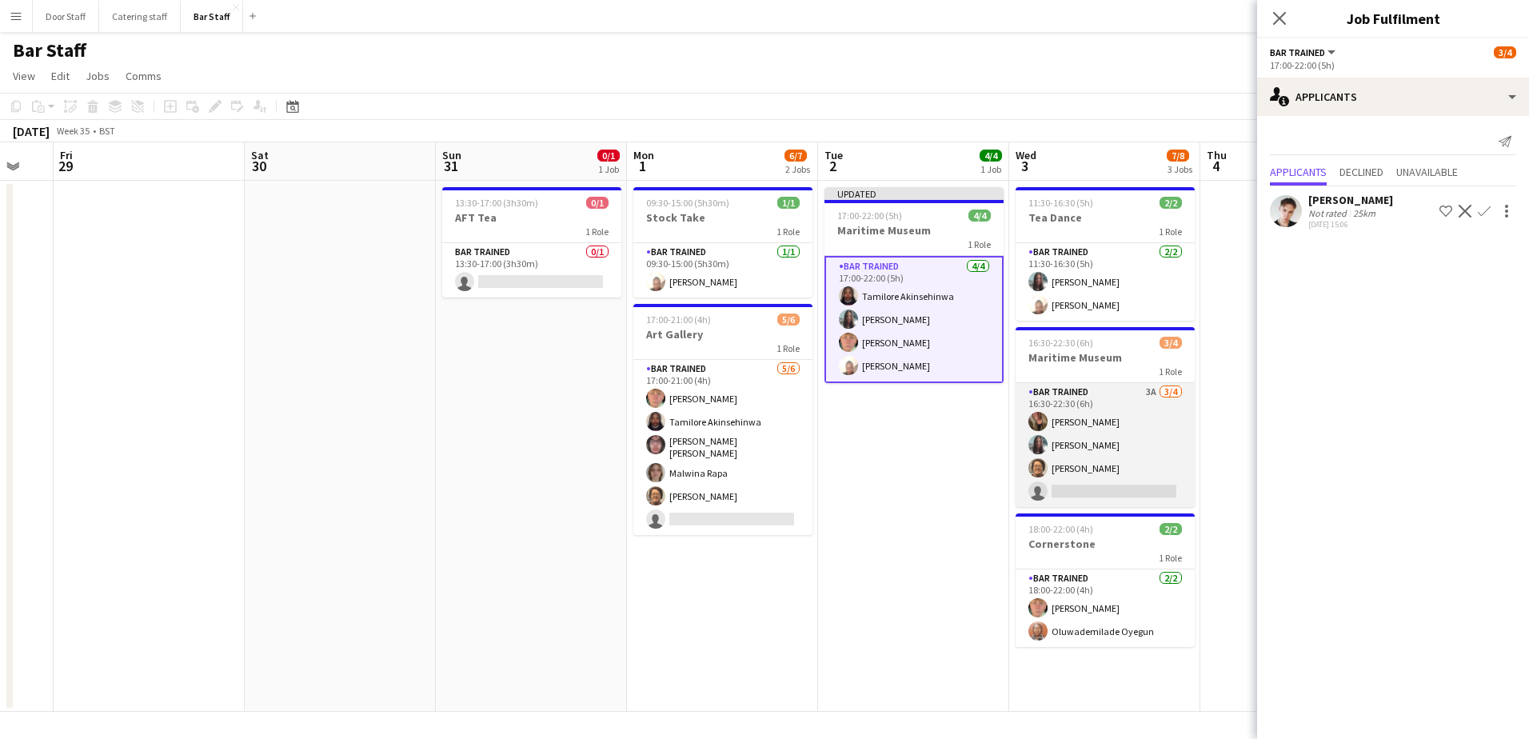
click at [1127, 429] on app-card-role "Bar trained 3A [DATE] 16:30-22:30 (6h) [PERSON_NAME] [PERSON_NAME] [PERSON_NAME…" at bounding box center [1105, 445] width 179 height 124
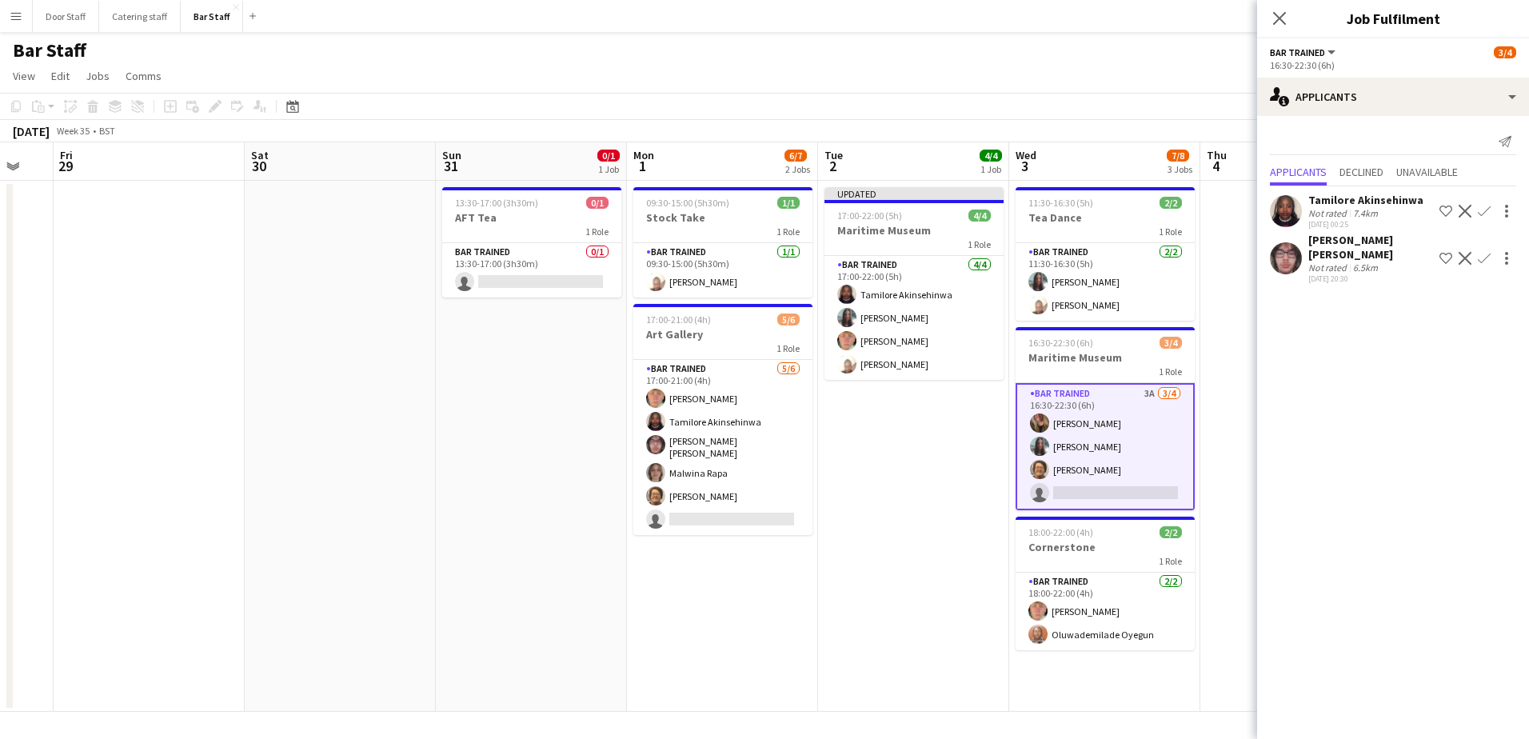
click at [1487, 252] on app-icon "Confirm" at bounding box center [1484, 258] width 13 height 13
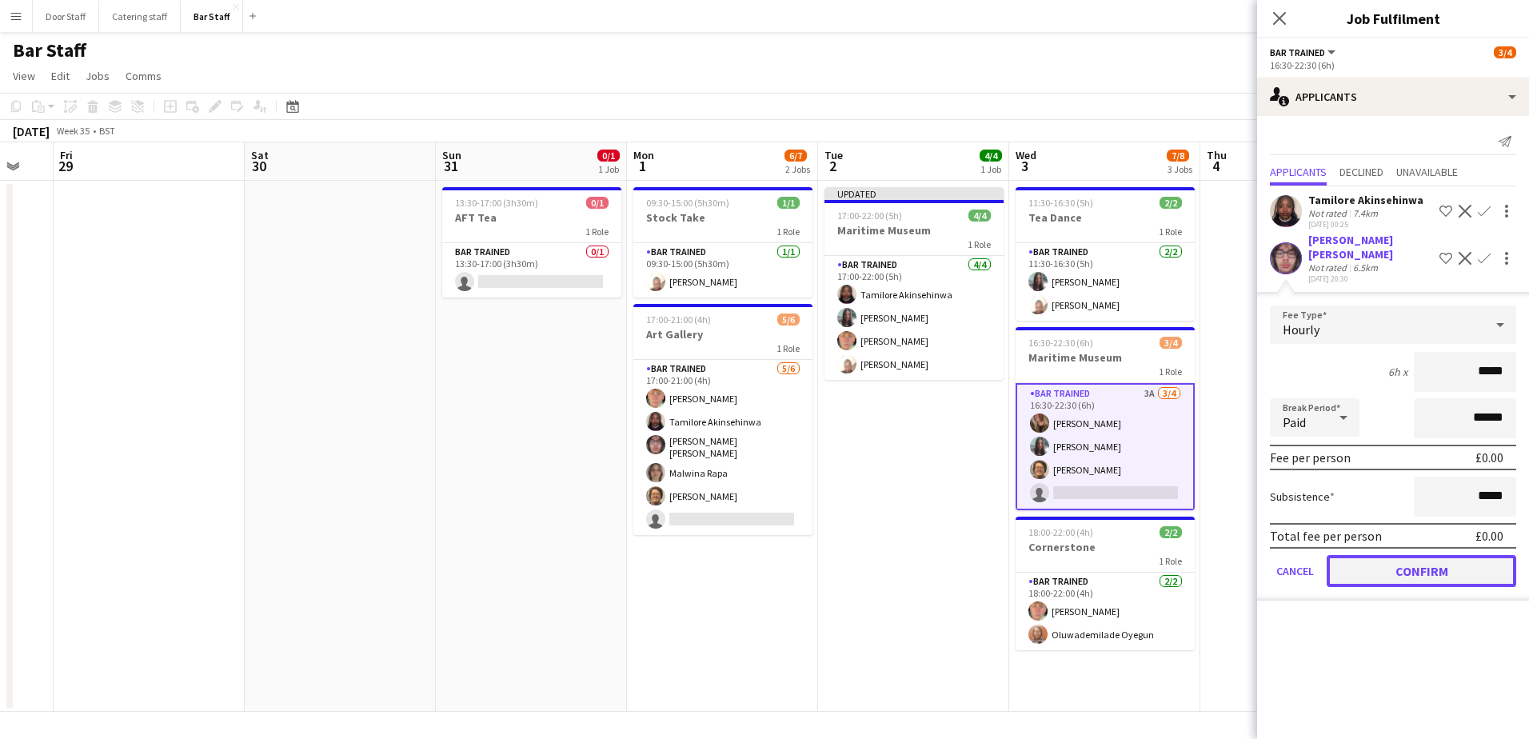
click at [1412, 555] on button "Confirm" at bounding box center [1422, 571] width 190 height 32
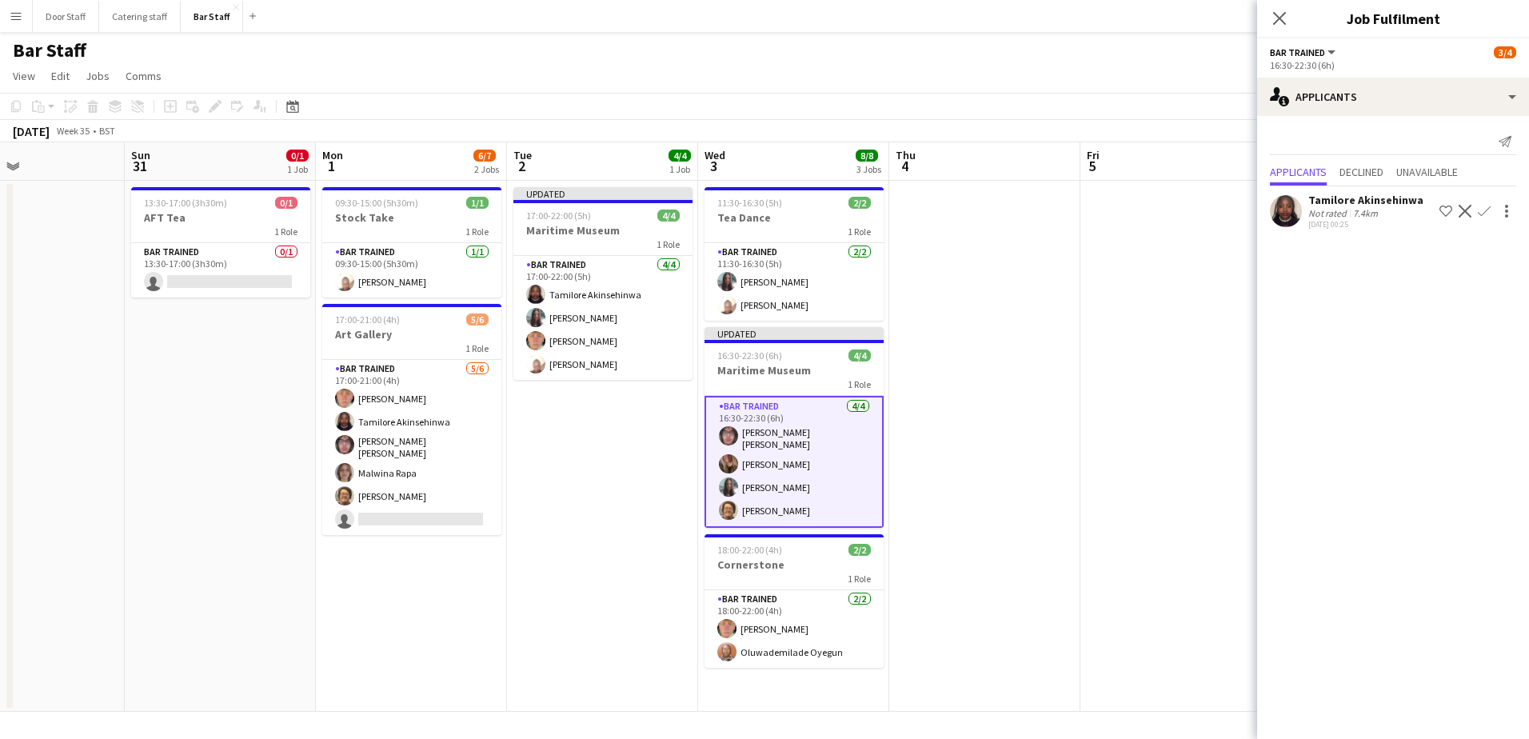
drag, startPoint x: 952, startPoint y: 504, endPoint x: 604, endPoint y: 499, distance: 348.7
click at [604, 499] on app-calendar-viewport "Wed 27 Thu 28 Fri 29 Sat 30 Sun 31 0/1 1 Job Mon 1 6/7 2 Jobs Tue 2 4/4 1 Job W…" at bounding box center [764, 426] width 1529 height 569
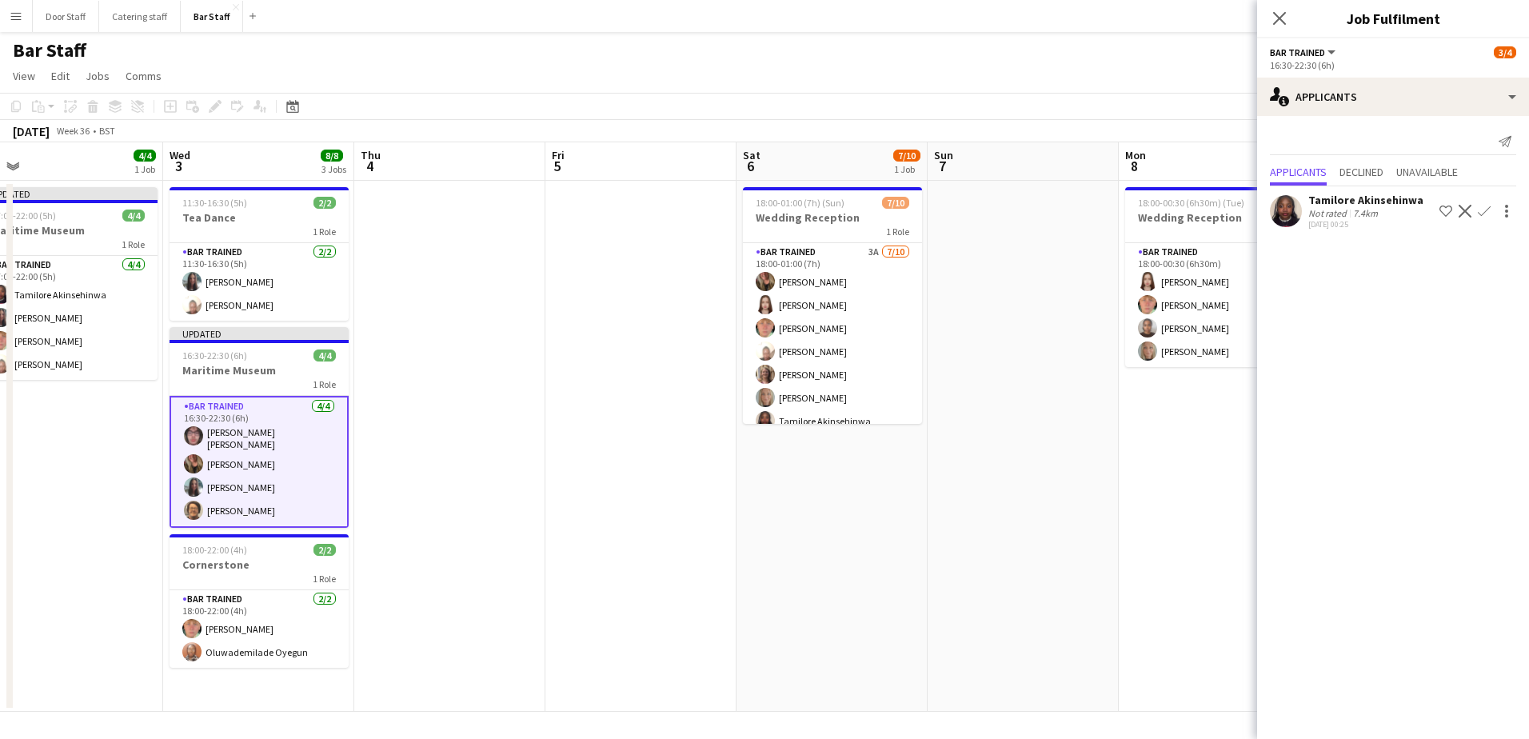
scroll to position [0, 617]
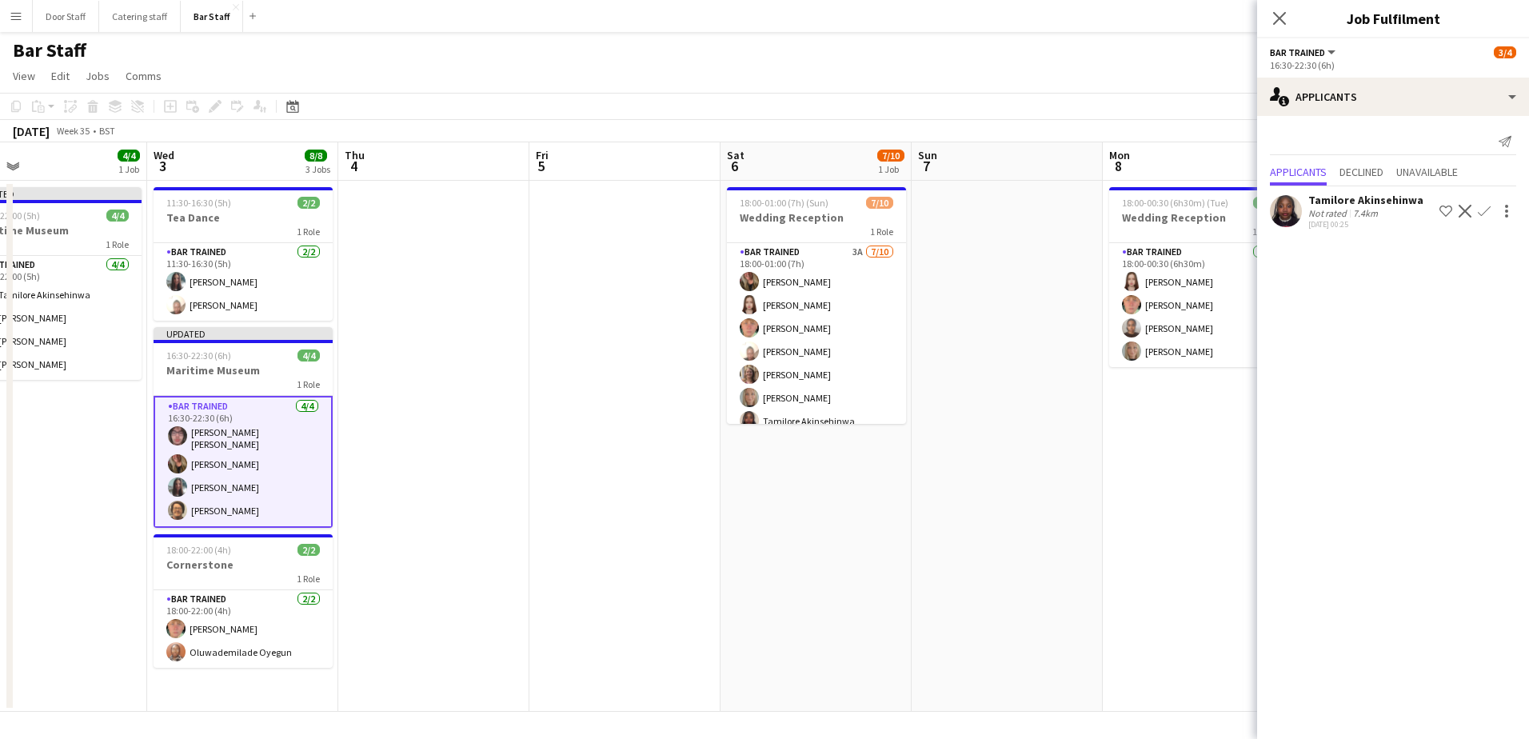
drag, startPoint x: 1126, startPoint y: 457, endPoint x: 613, endPoint y: 441, distance: 513.6
click at [613, 441] on app-calendar-viewport "Sat 30 Sun 31 0/1 1 Job Mon 1 6/7 2 Jobs Tue 2 4/4 1 Job Wed 3 8/8 3 Jobs Thu 4…" at bounding box center [764, 426] width 1529 height 569
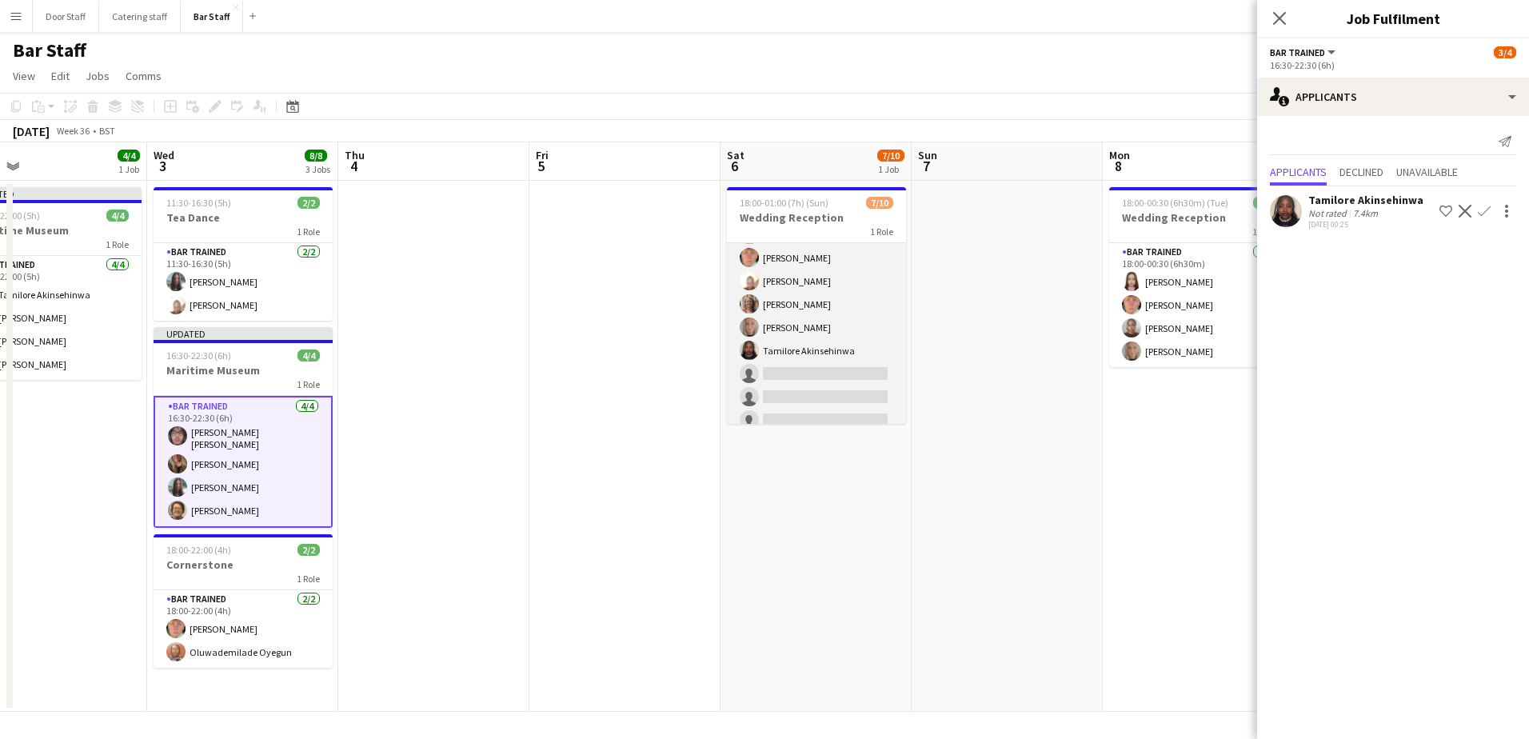
scroll to position [82, 0]
click at [790, 192] on app-job-card "18:00-01:00 (7h) (Sun) 7/10 Wedding Reception 1 Role Bar trained 3A [DATE] 18:0…" at bounding box center [816, 305] width 179 height 237
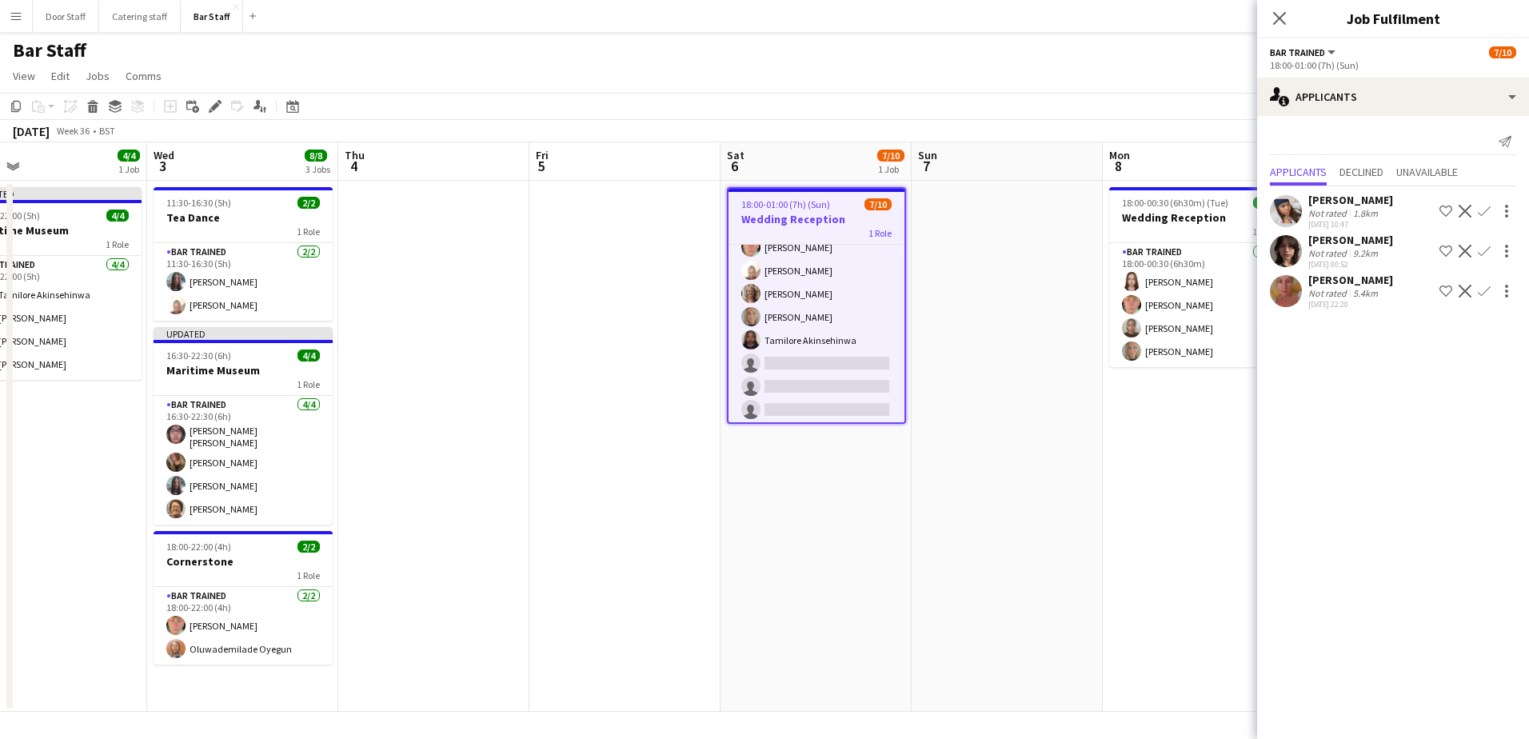
click at [1486, 289] on app-icon "Confirm" at bounding box center [1484, 291] width 13 height 13
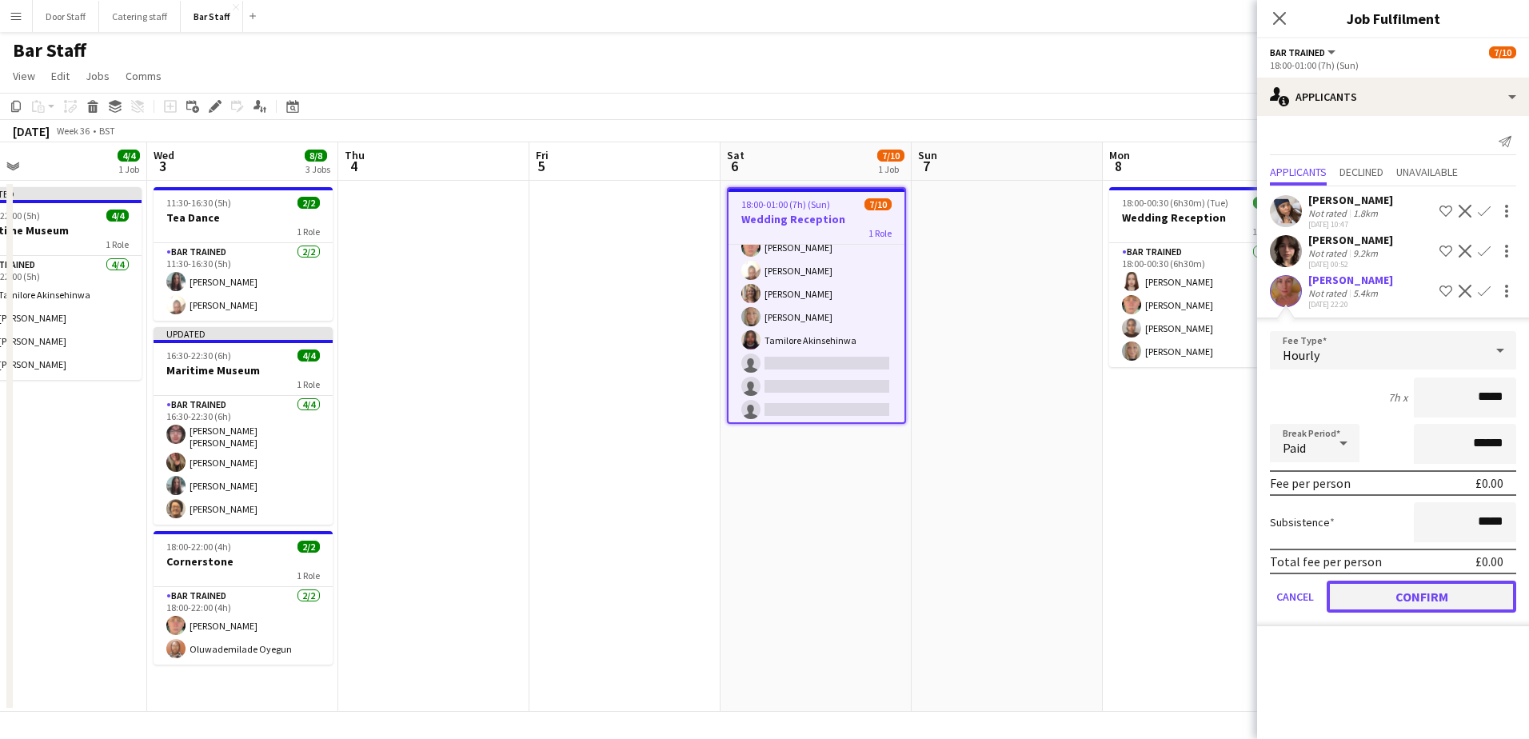
click at [1432, 605] on button "Confirm" at bounding box center [1422, 597] width 190 height 32
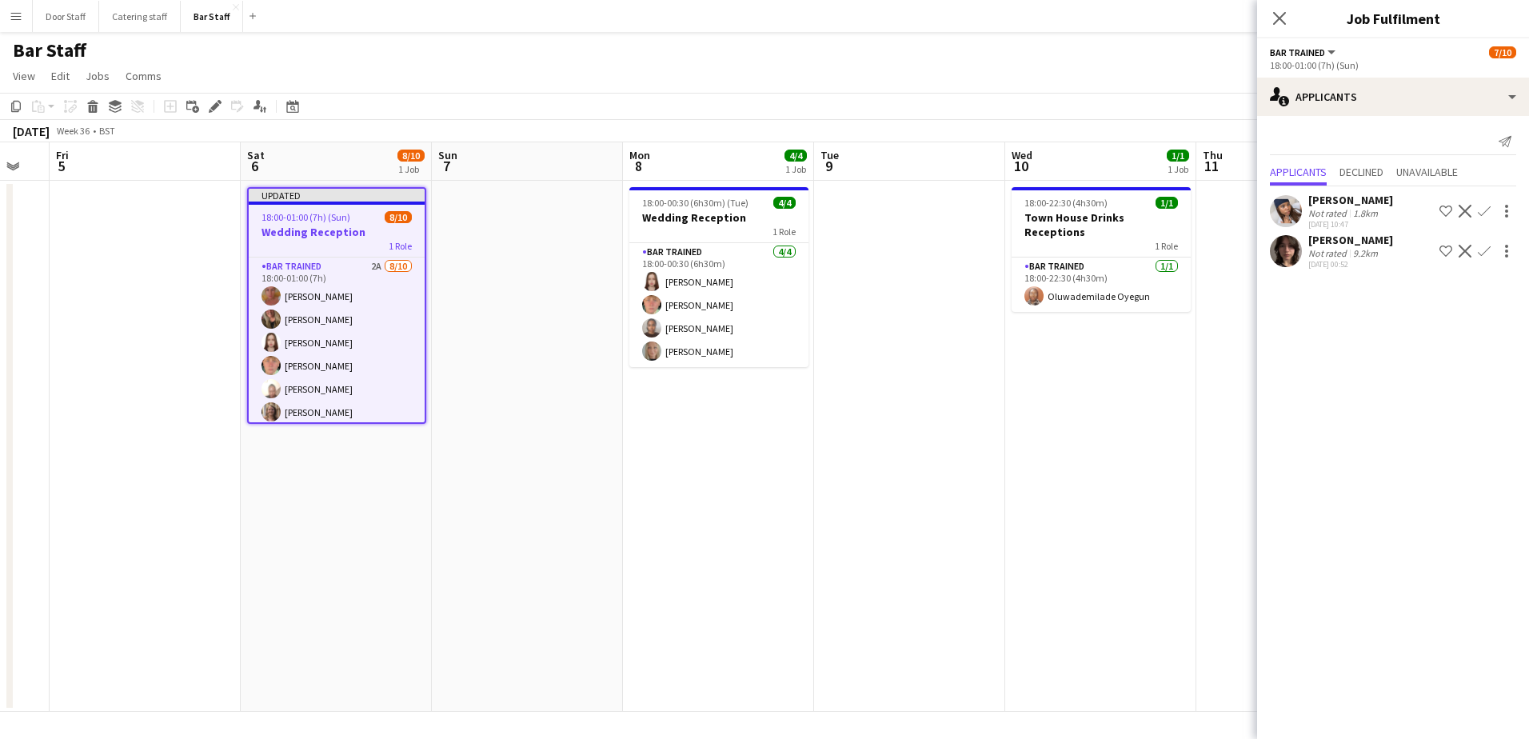
scroll to position [0, 530]
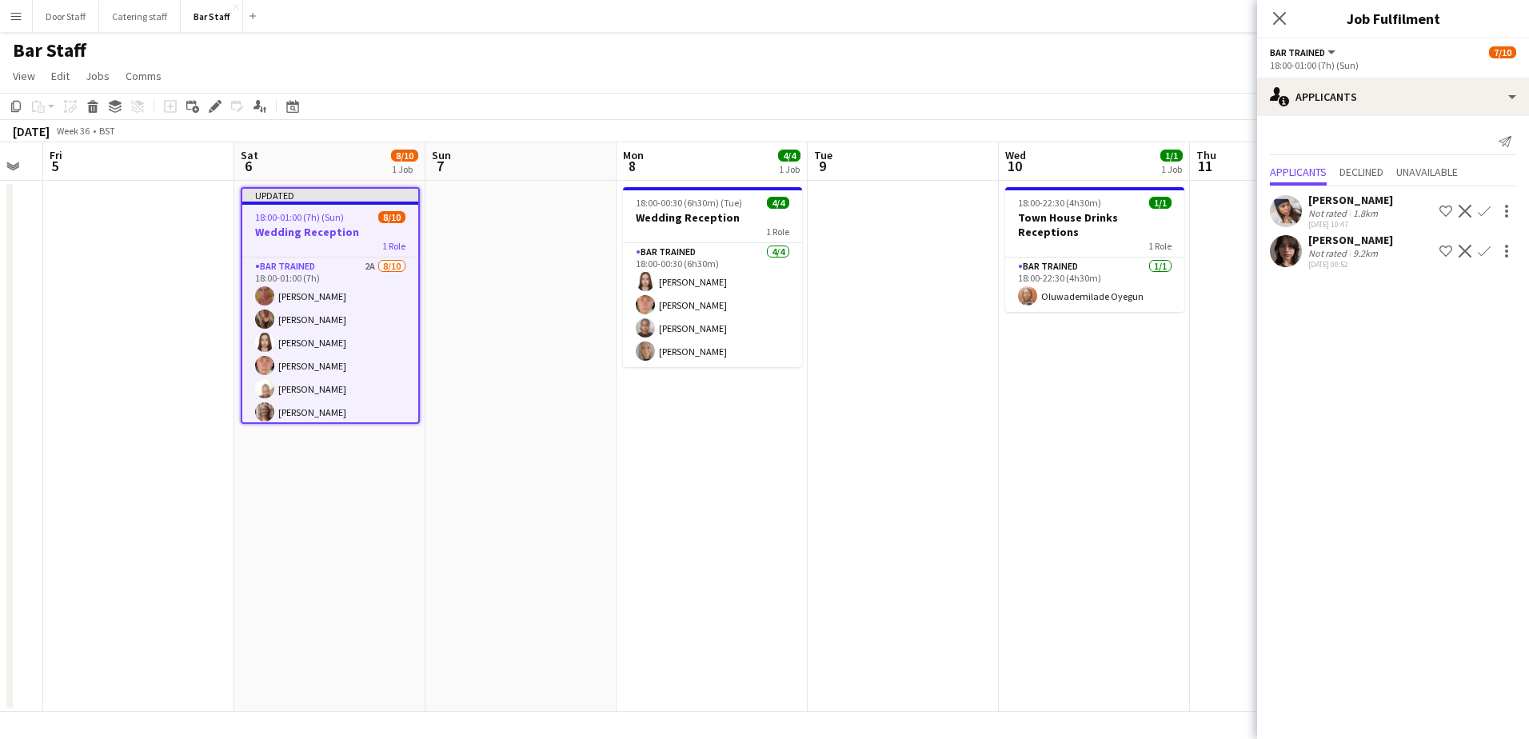
drag, startPoint x: 1035, startPoint y: 454, endPoint x: 549, endPoint y: 394, distance: 489.9
click at [549, 394] on app-calendar-viewport "Tue 2 4/4 1 Job Wed 3 8/8 3 Jobs Thu 4 Fri 5 Sat 6 8/10 1 Job Sun 7 Mon 8 4/4 1…" at bounding box center [764, 426] width 1529 height 569
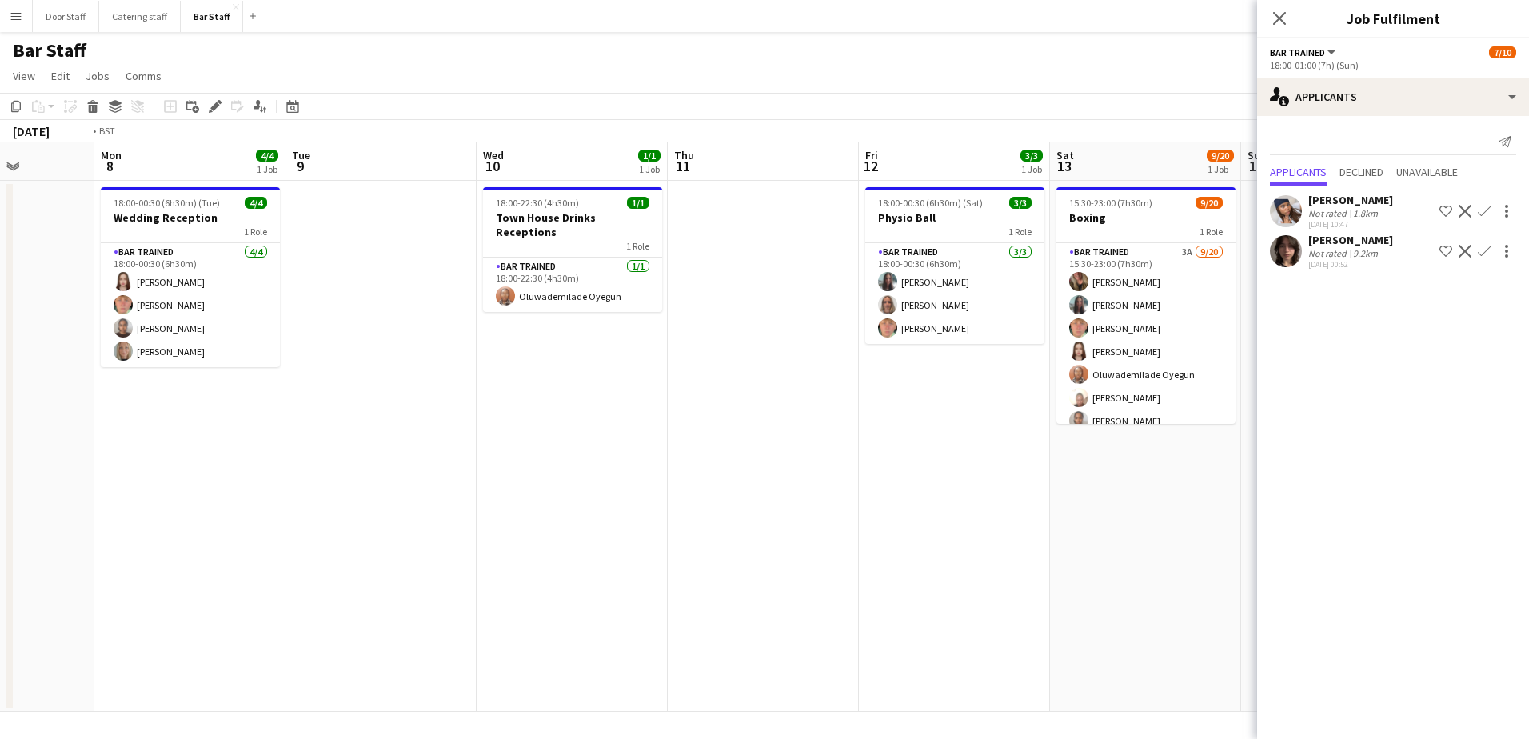
scroll to position [0, 484]
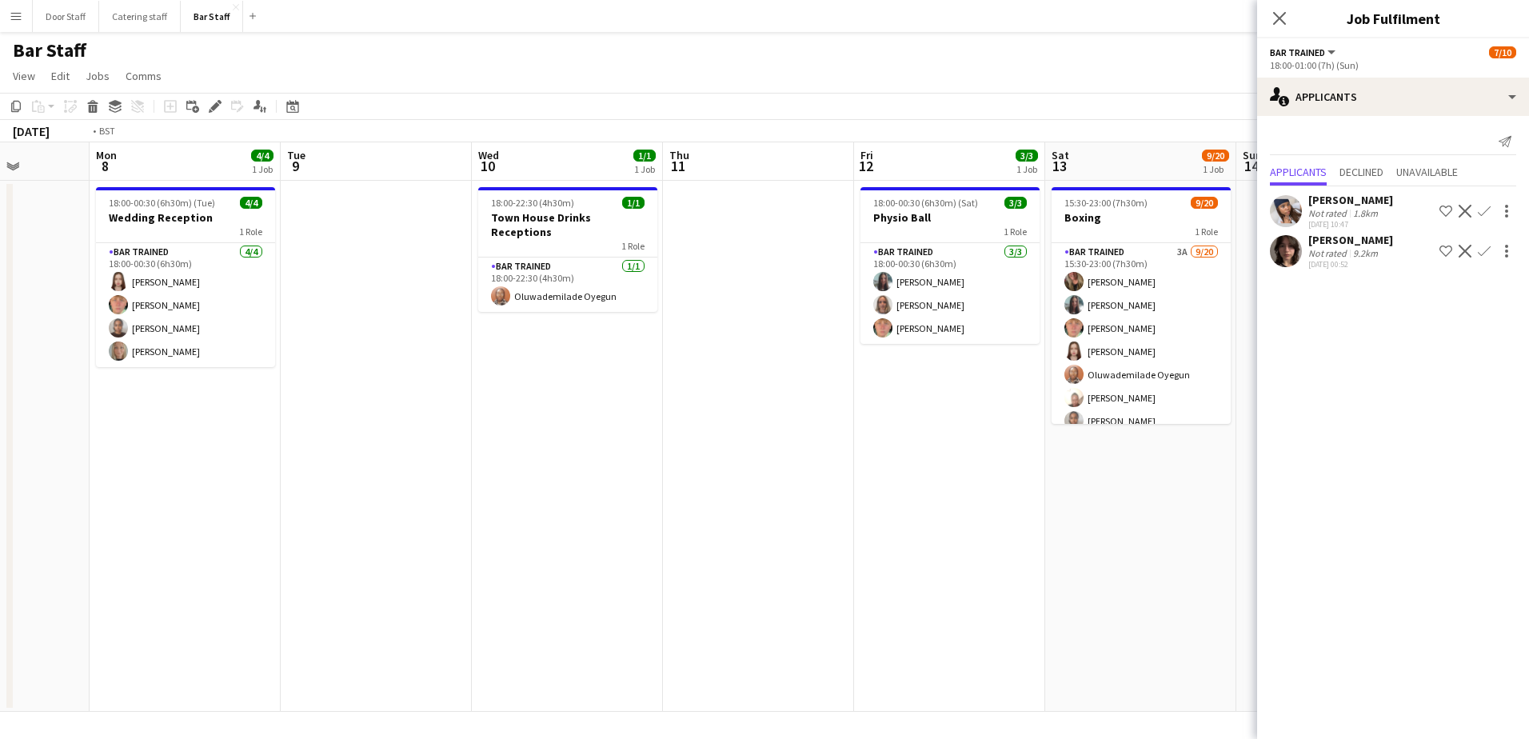
drag, startPoint x: 968, startPoint y: 477, endPoint x: 249, endPoint y: 437, distance: 719.3
click at [249, 437] on app-calendar-viewport "Fri 5 Sat 6 8/10 1 Job Sun 7 Mon 8 4/4 1 Job Tue 9 Wed 10 1/1 1 Job Thu 11 Fri …" at bounding box center [764, 426] width 1529 height 569
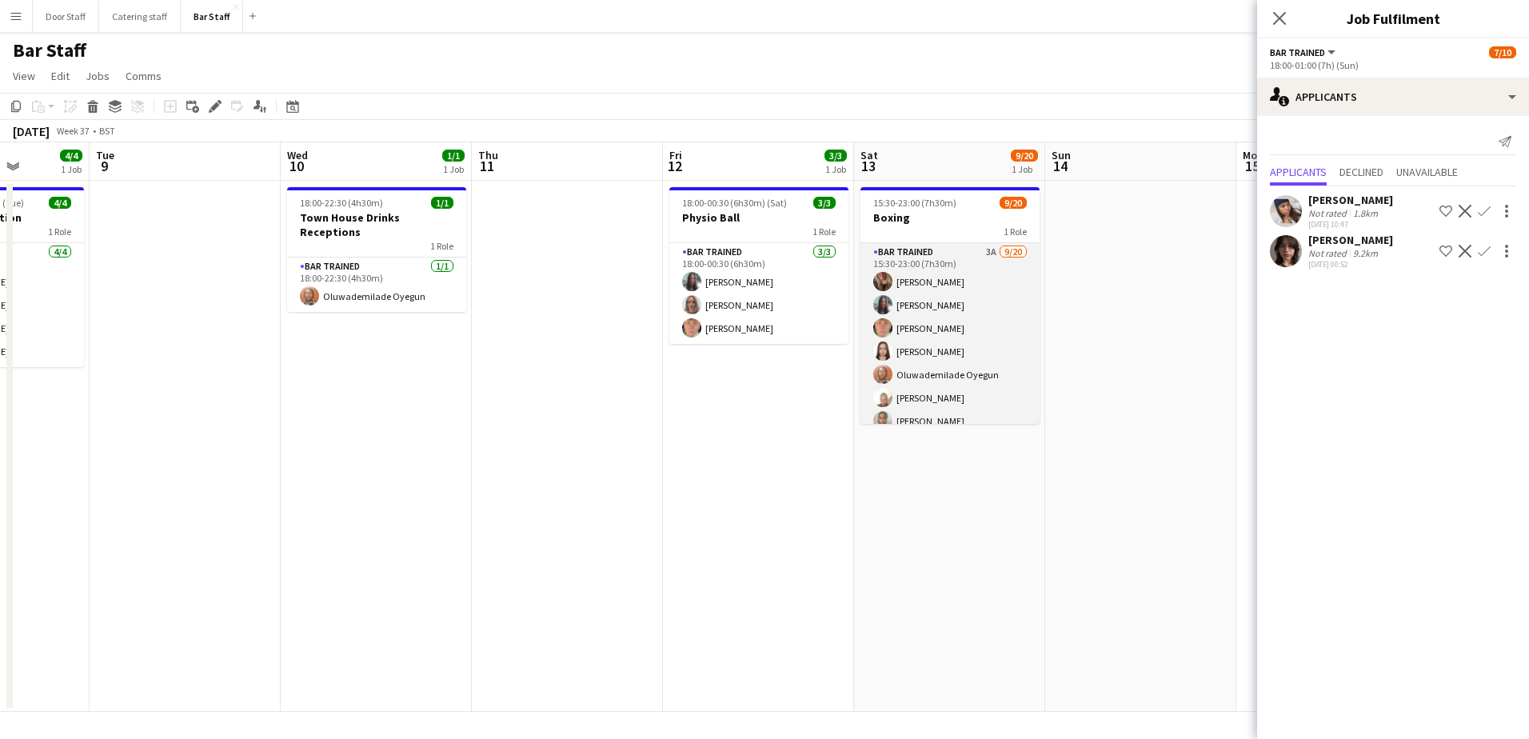
click at [936, 333] on app-card-role "Bar trained 3A [DATE] 15:30-23:00 (7h30m) [PERSON_NAME] [PERSON_NAME] [PERSON_N…" at bounding box center [949, 490] width 179 height 495
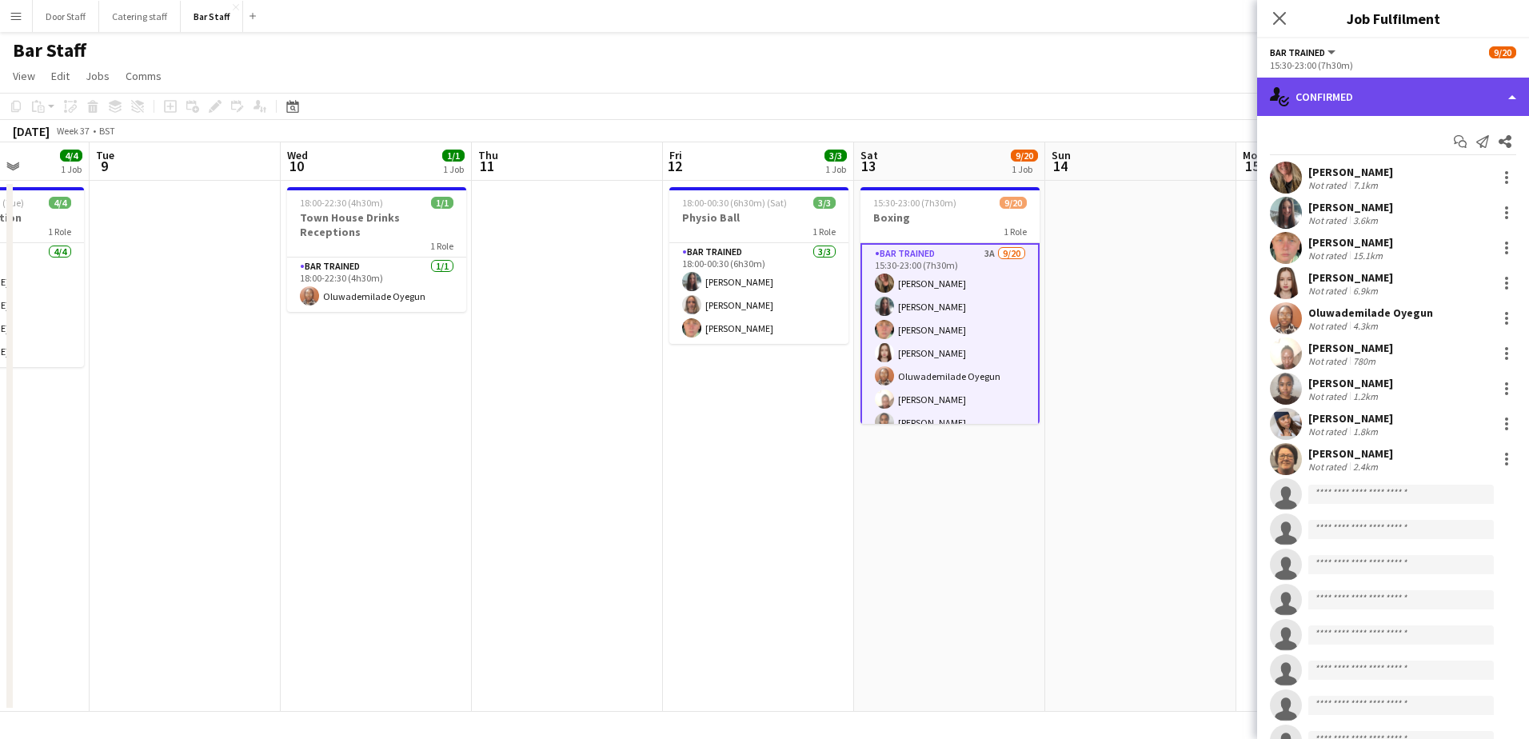
click at [1370, 98] on div "single-neutral-actions-check-2 Confirmed" at bounding box center [1393, 97] width 272 height 38
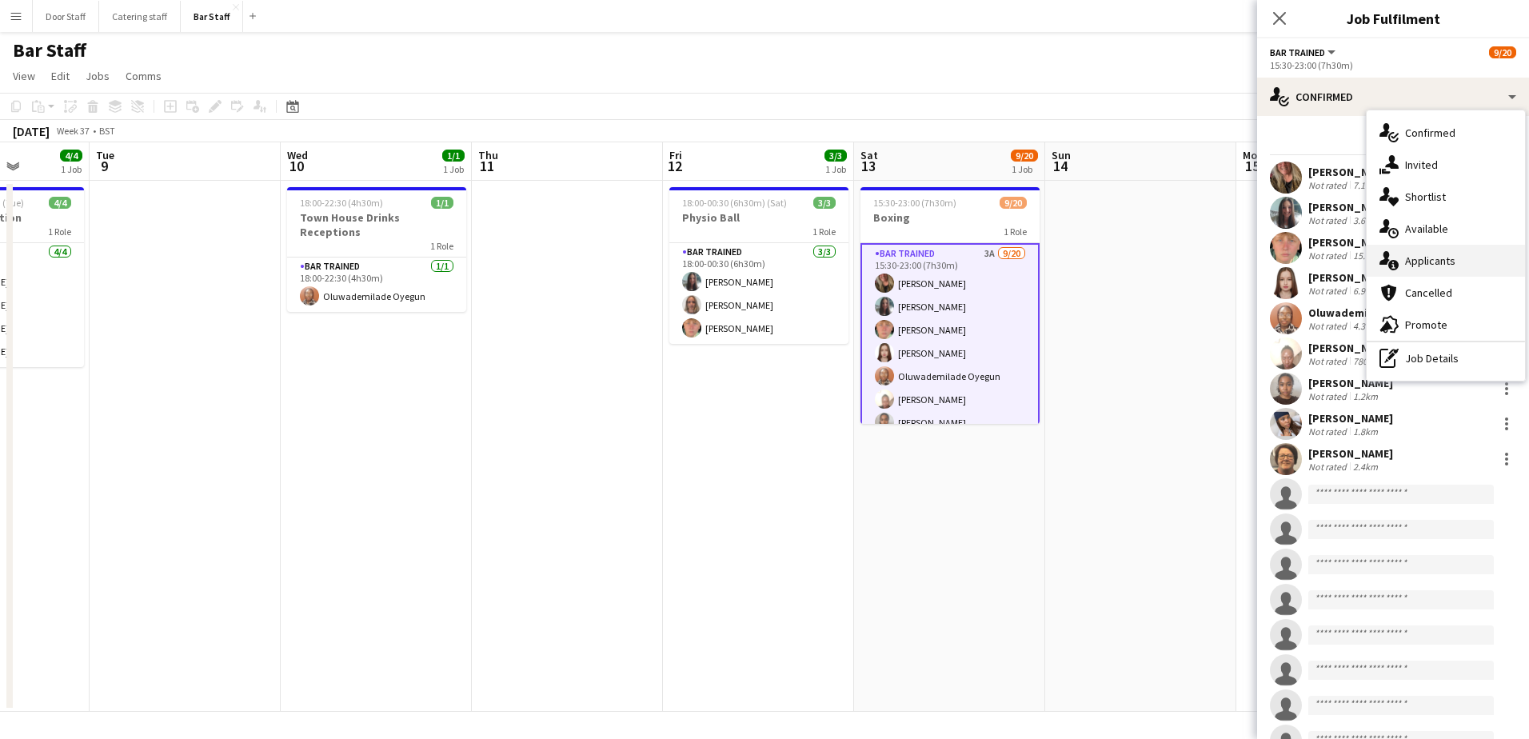
click at [1424, 272] on div "single-neutral-actions-information Applicants" at bounding box center [1446, 261] width 158 height 32
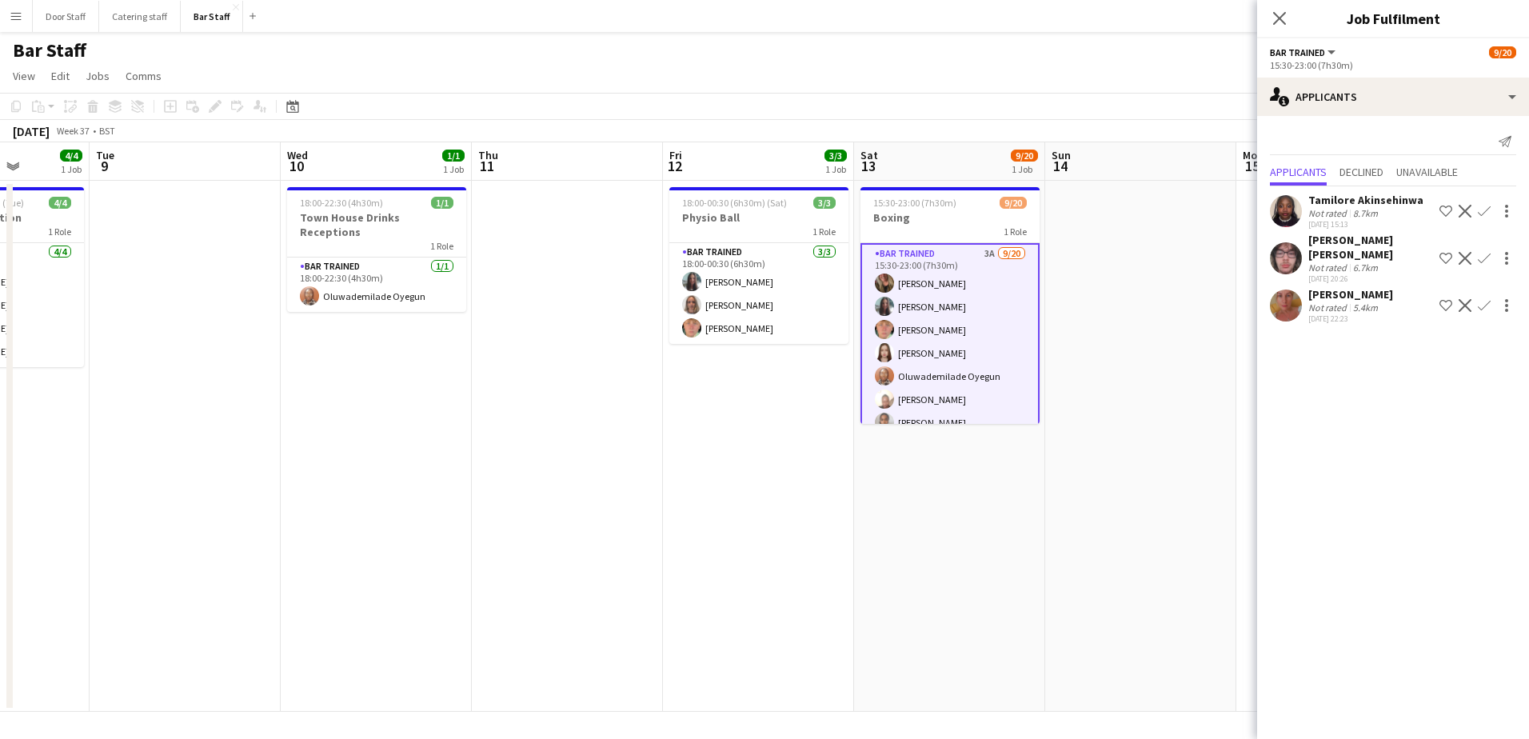
click at [1487, 299] on app-icon "Confirm" at bounding box center [1484, 305] width 13 height 13
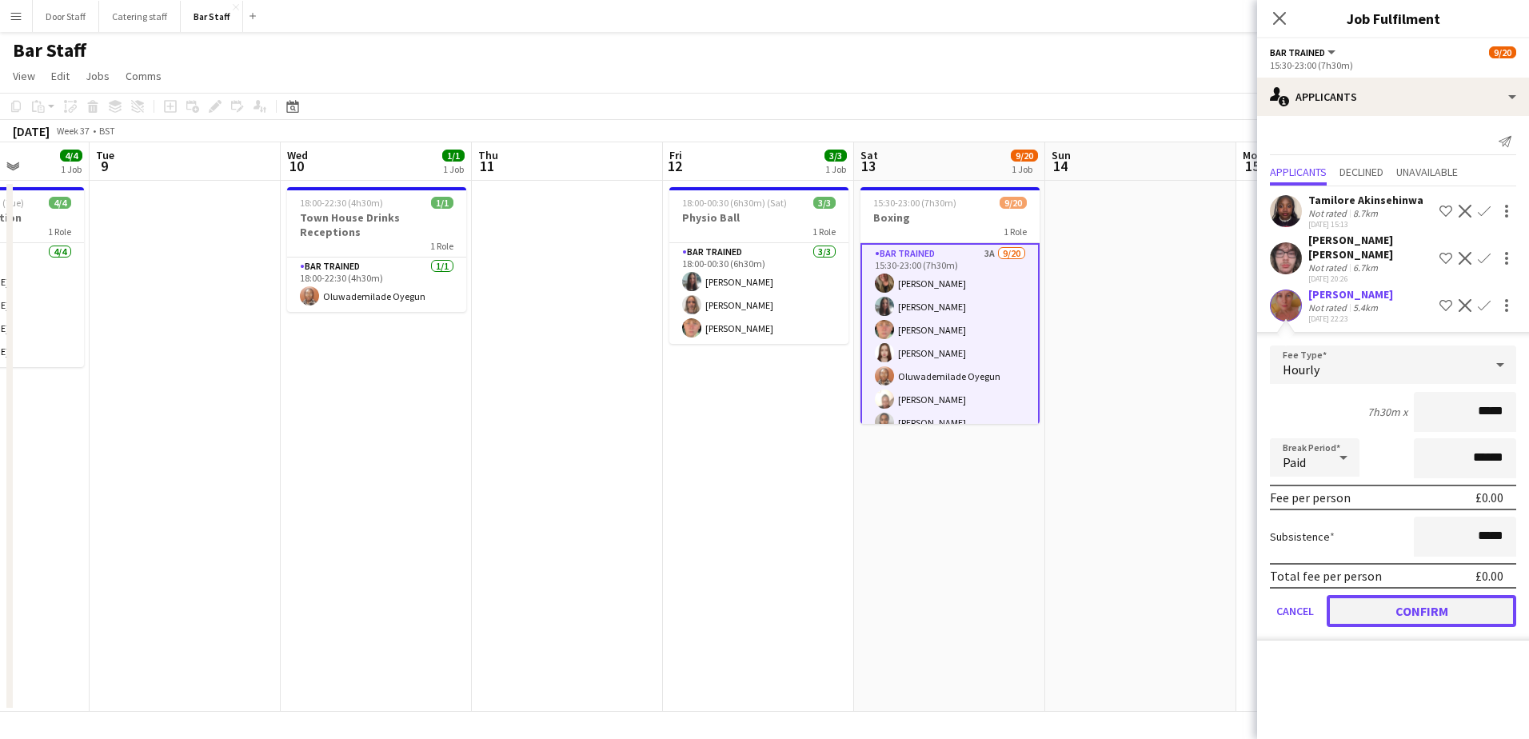
click at [1437, 595] on button "Confirm" at bounding box center [1422, 611] width 190 height 32
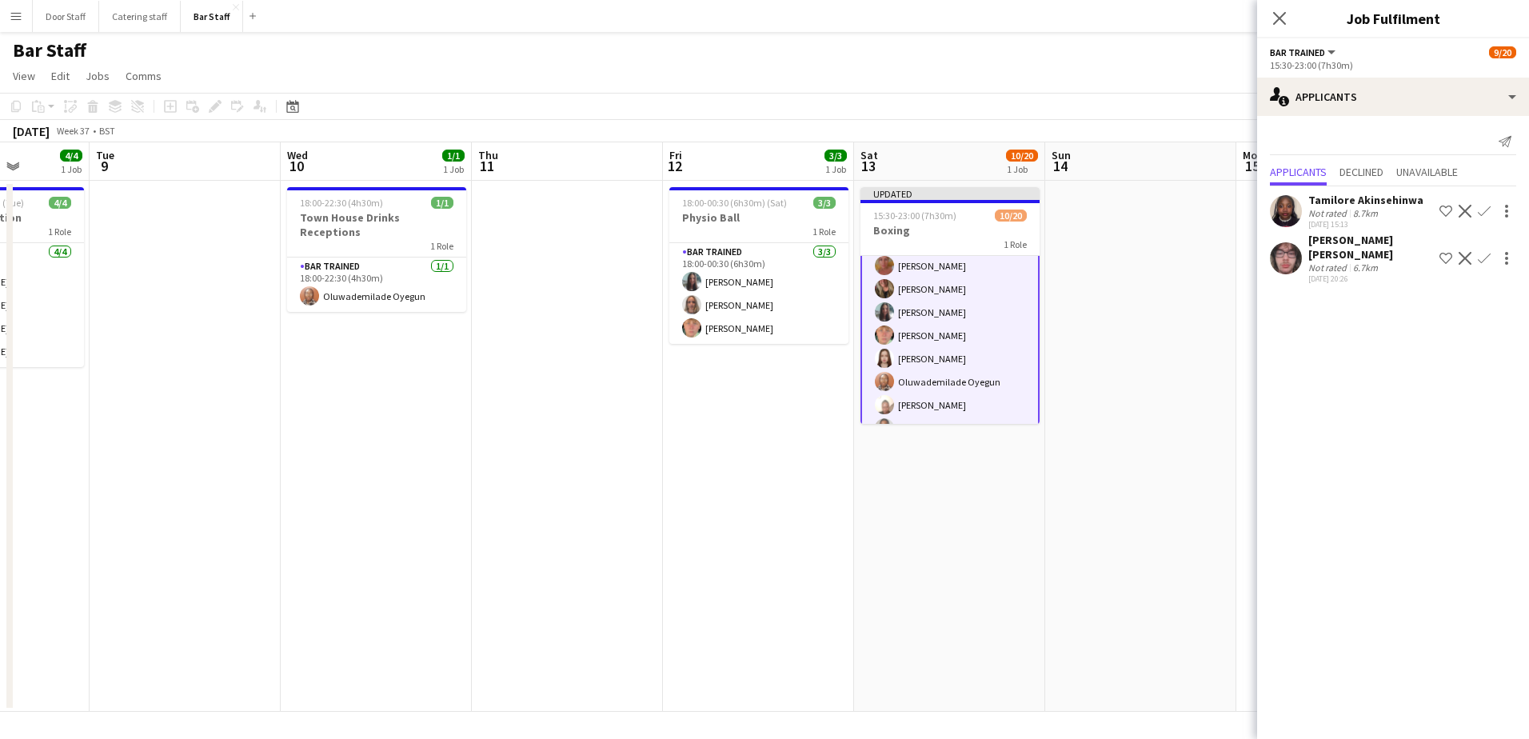
scroll to position [0, 0]
click at [1485, 254] on app-icon "Confirm" at bounding box center [1484, 258] width 13 height 13
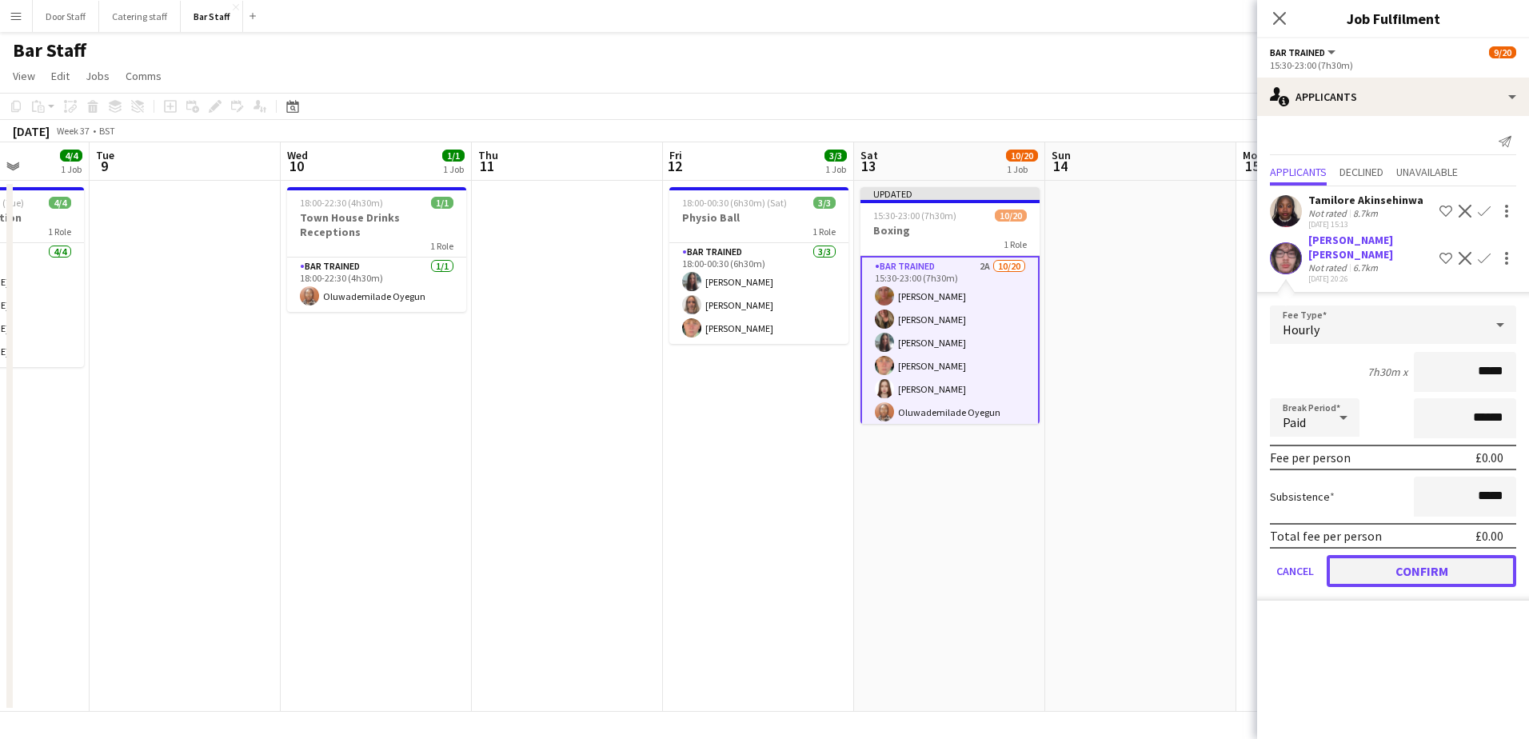
click at [1455, 555] on button "Confirm" at bounding box center [1422, 571] width 190 height 32
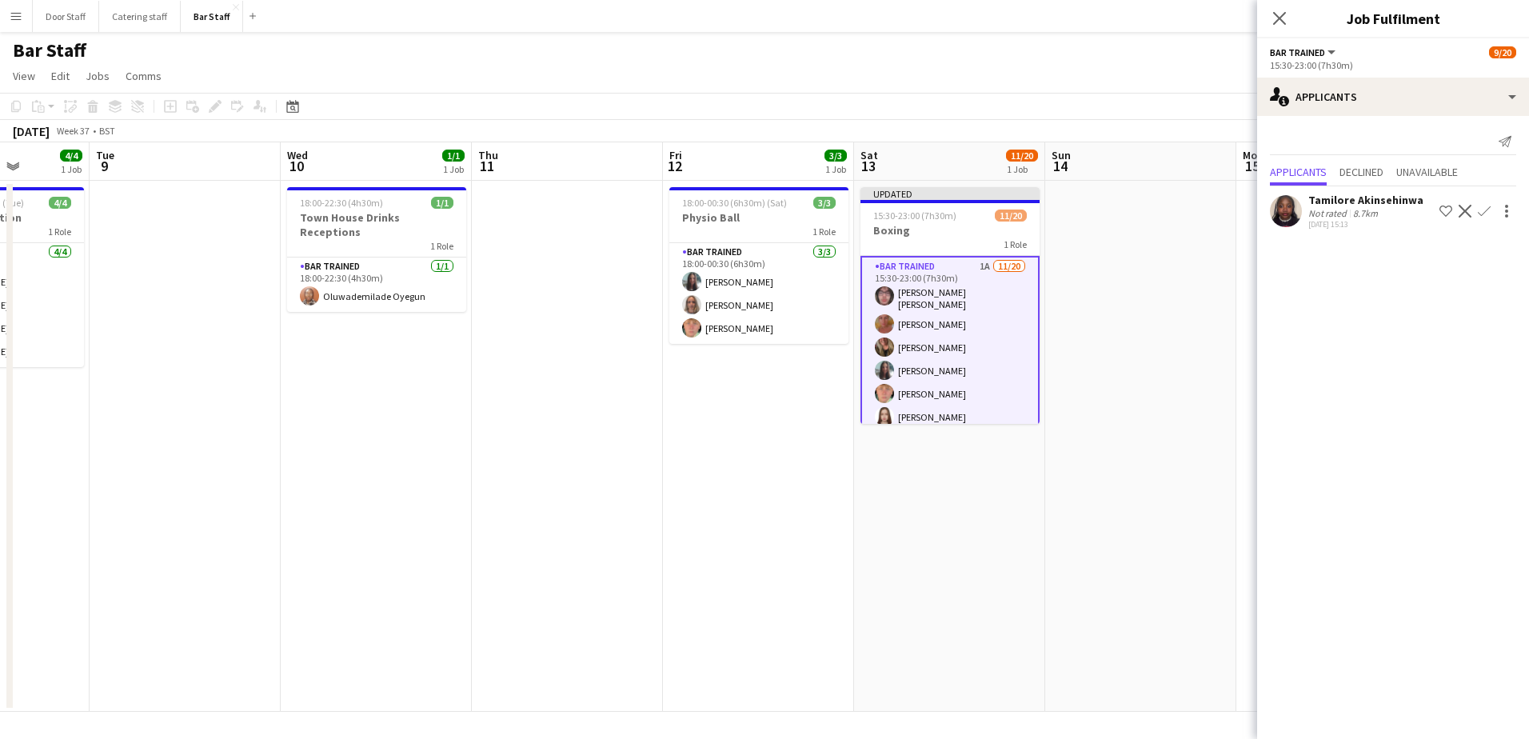
click at [1476, 217] on button "Confirm" at bounding box center [1484, 211] width 19 height 19
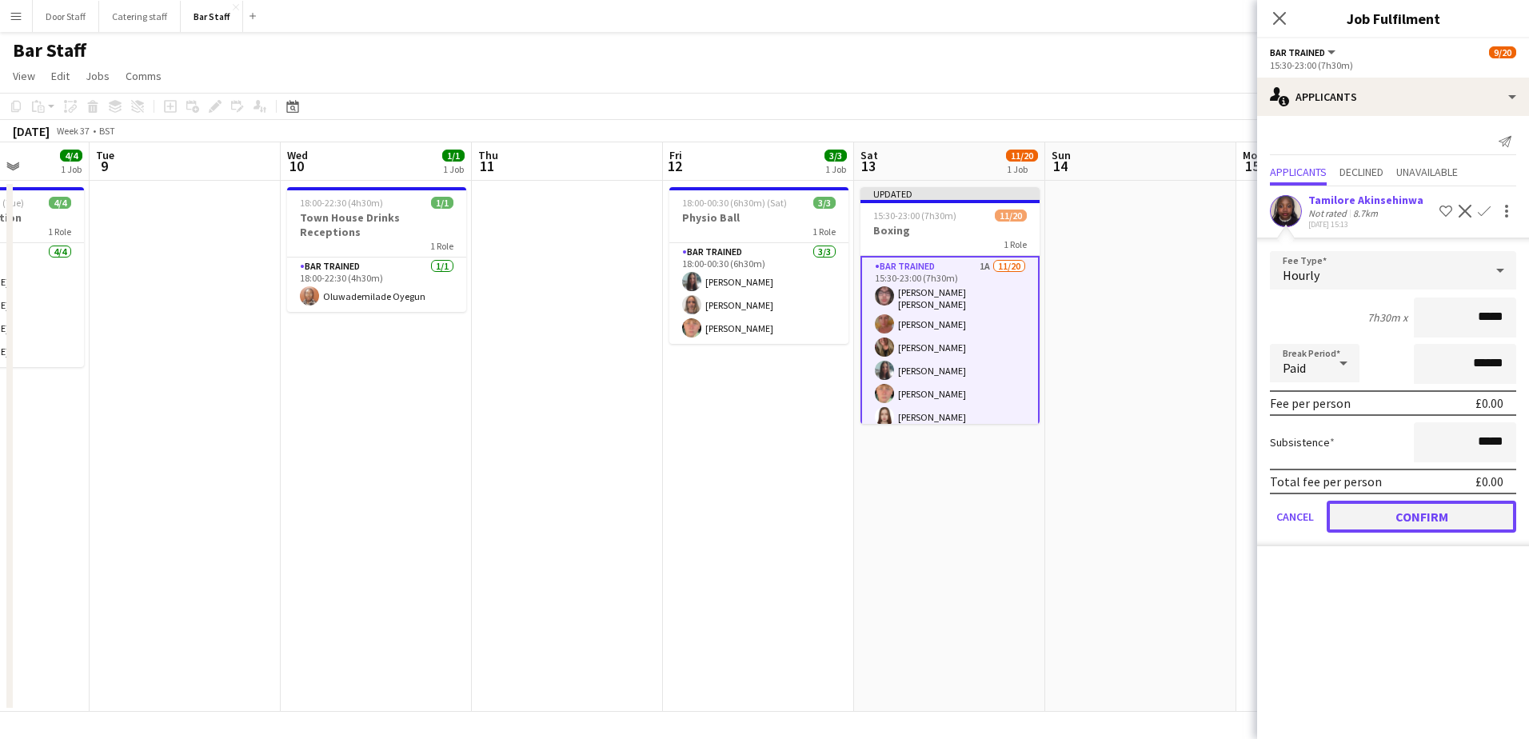
click at [1434, 524] on button "Confirm" at bounding box center [1422, 517] width 190 height 32
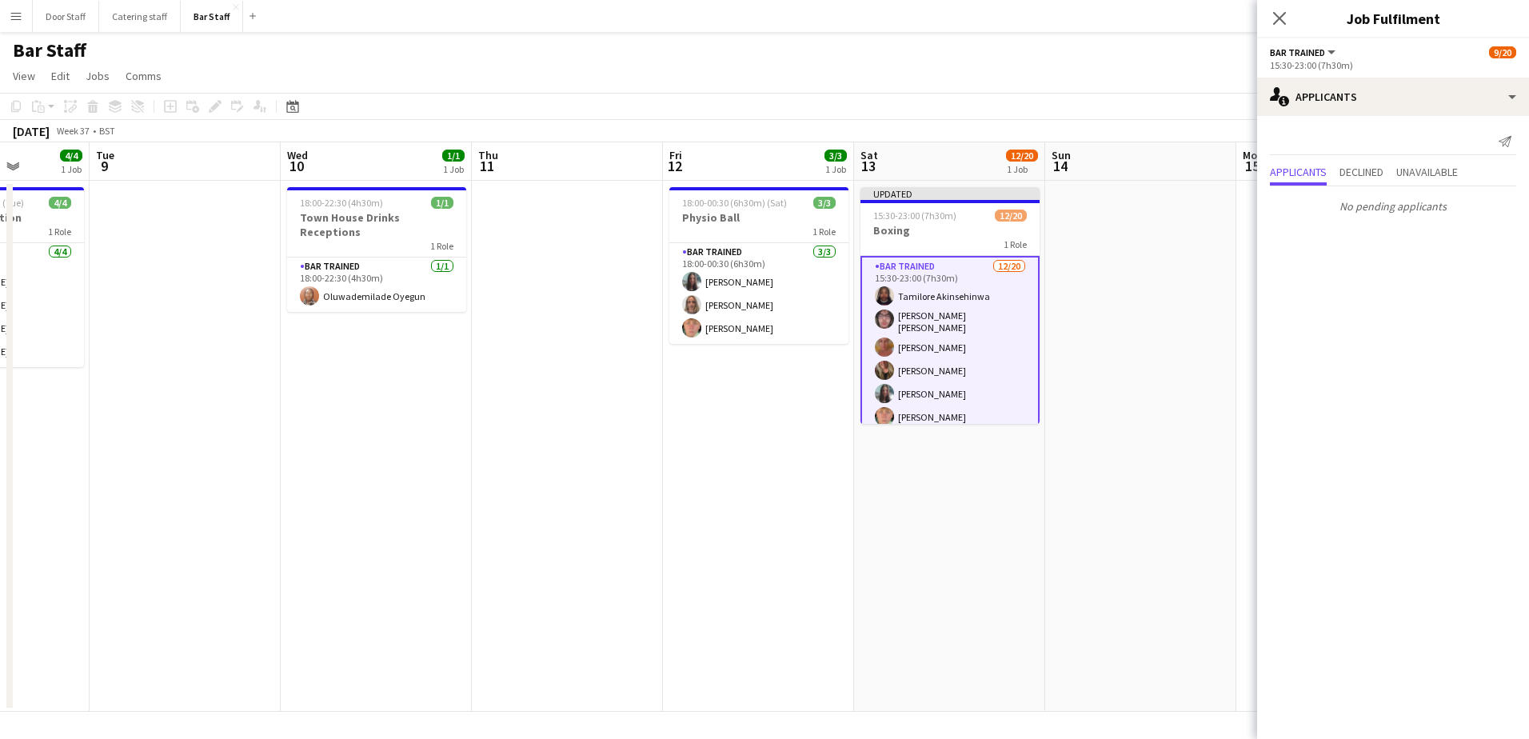
click at [1102, 345] on app-date-cell at bounding box center [1140, 446] width 191 height 531
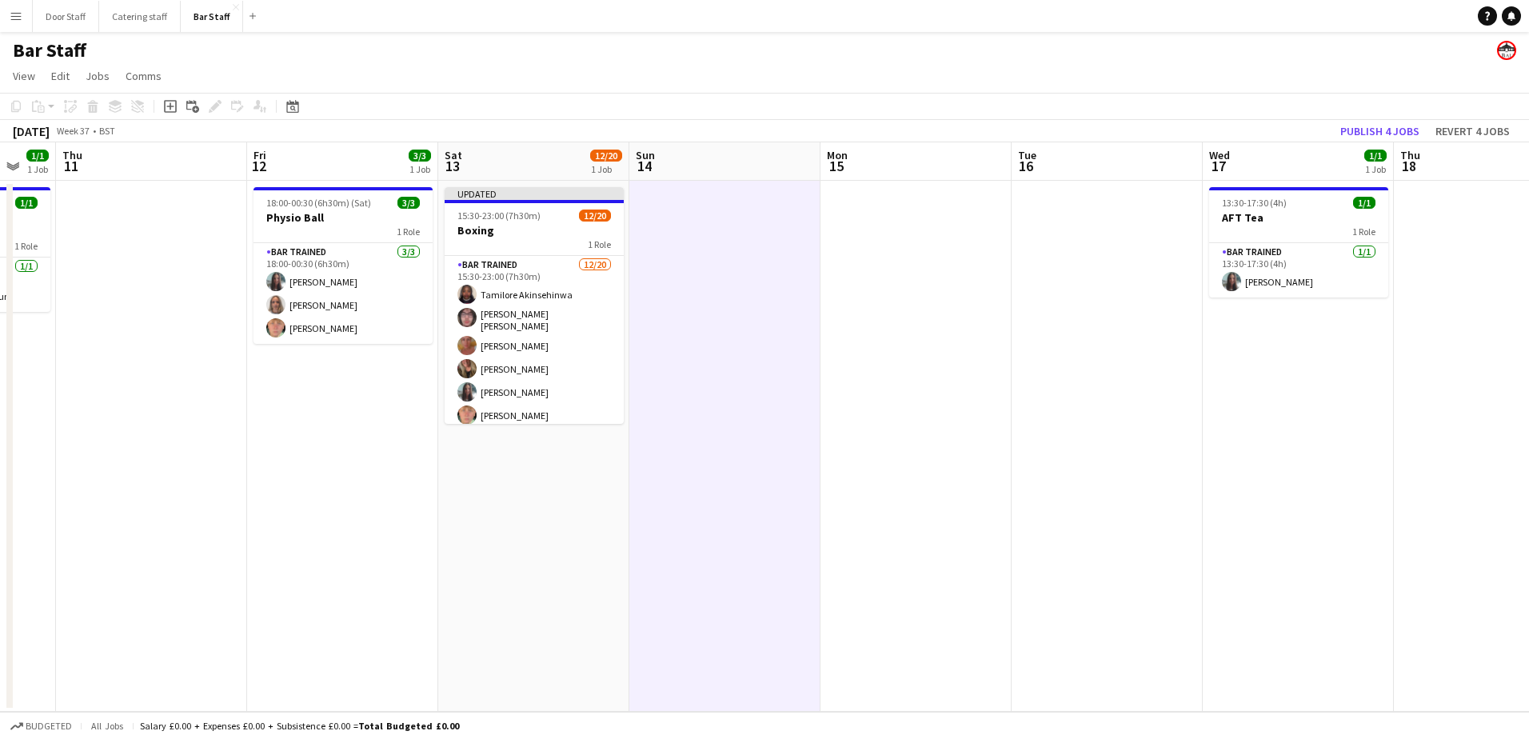
drag, startPoint x: 1102, startPoint y: 345, endPoint x: 686, endPoint y: 324, distance: 416.4
click at [686, 324] on app-calendar-viewport "Mon 8 4/4 1 Job Tue 9 Wed 10 1/1 1 Job Thu 11 Fri 12 3/3 1 Job Sat 13 12/20 1 J…" at bounding box center [764, 426] width 1529 height 569
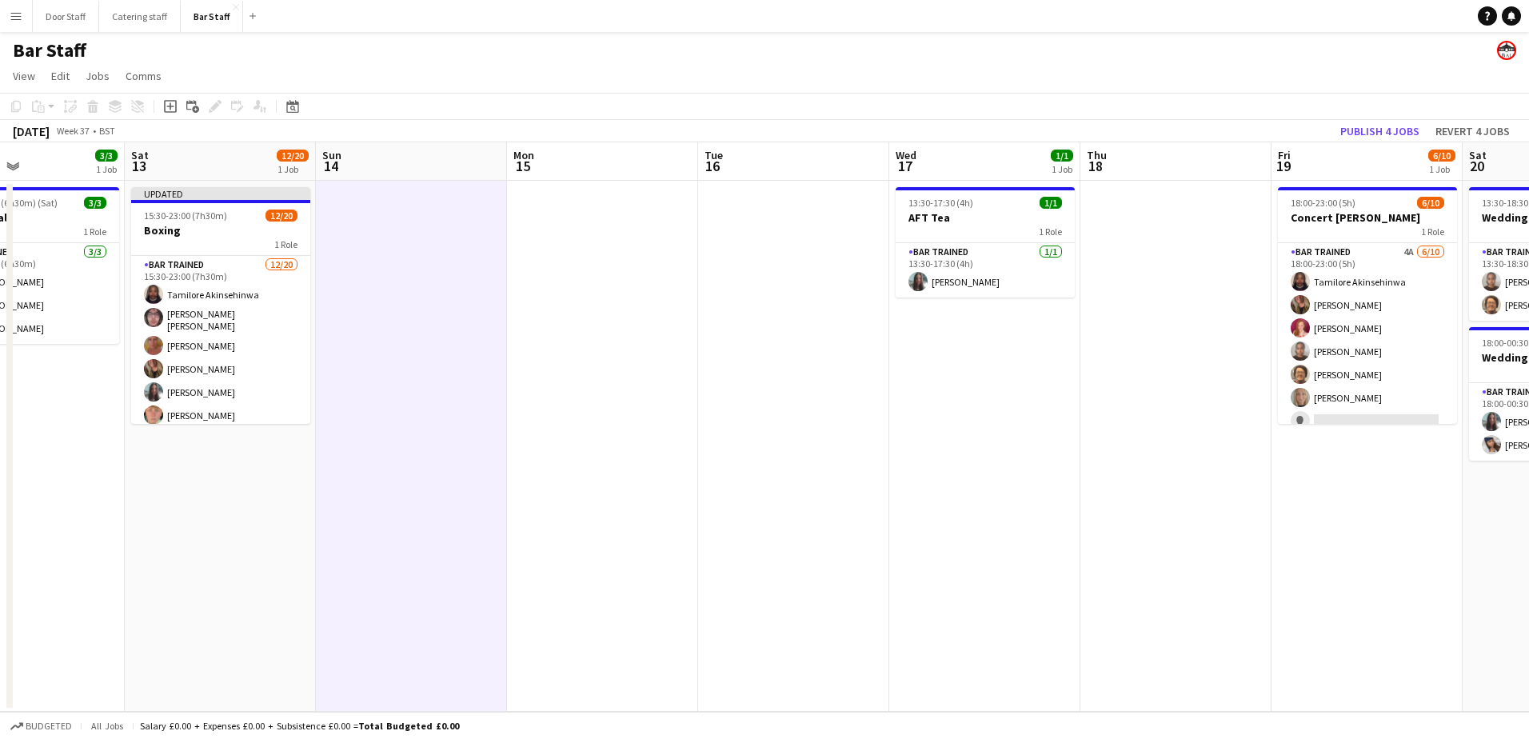
drag, startPoint x: 996, startPoint y: 359, endPoint x: 491, endPoint y: 356, distance: 504.6
click at [491, 356] on app-calendar-viewport "Tue 9 Wed 10 1/1 1 Job Thu 11 Fri 12 3/3 1 Job Sat 13 12/20 1 Job Sun 14 Mon 15…" at bounding box center [764, 426] width 1529 height 569
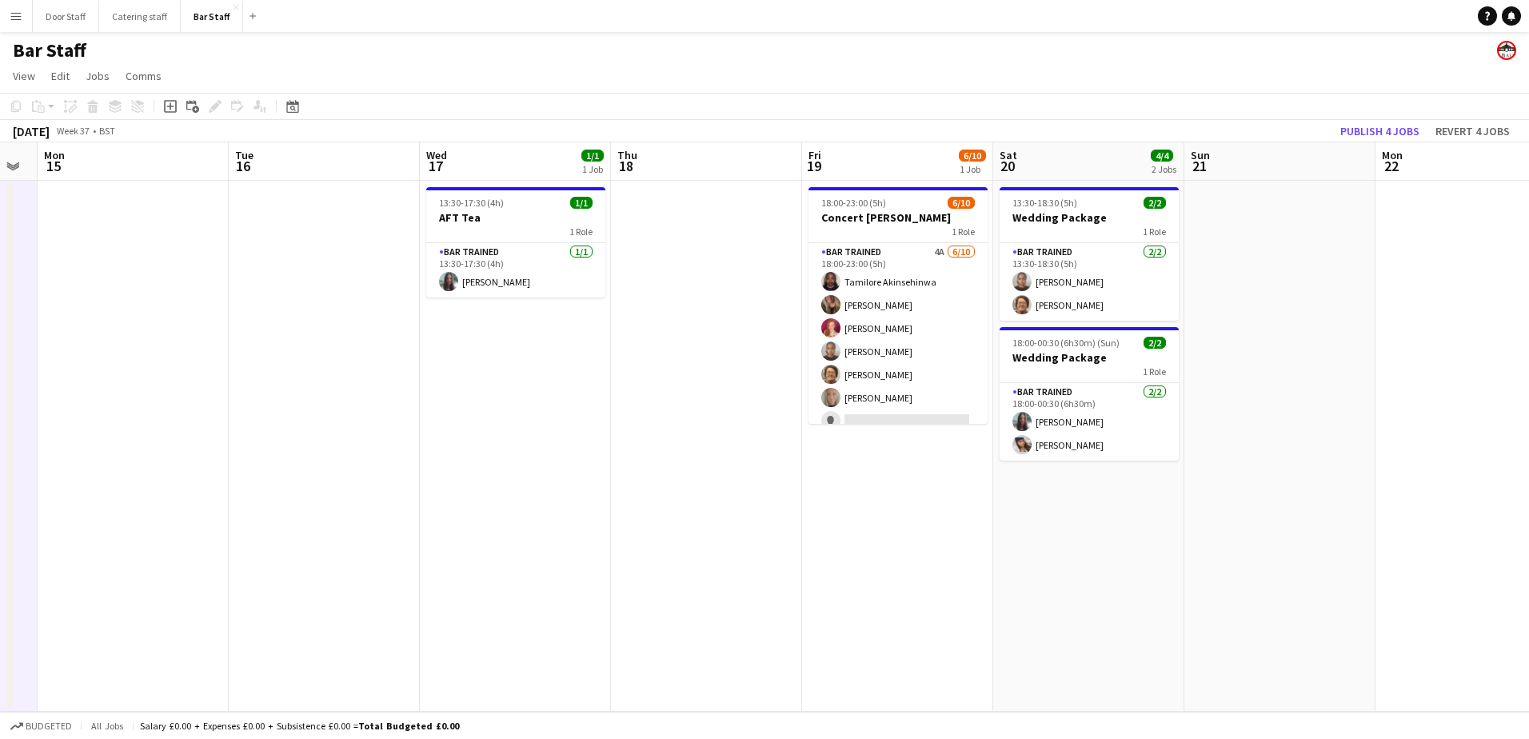
scroll to position [0, 538]
drag, startPoint x: 860, startPoint y: 424, endPoint x: 579, endPoint y: 397, distance: 281.9
click at [579, 397] on app-calendar-viewport "Fri 12 3/3 1 Job Sat 13 12/20 1 Job Sun 14 Mon 15 Tue 16 Wed 17 1/1 1 Job Thu 1…" at bounding box center [764, 426] width 1529 height 569
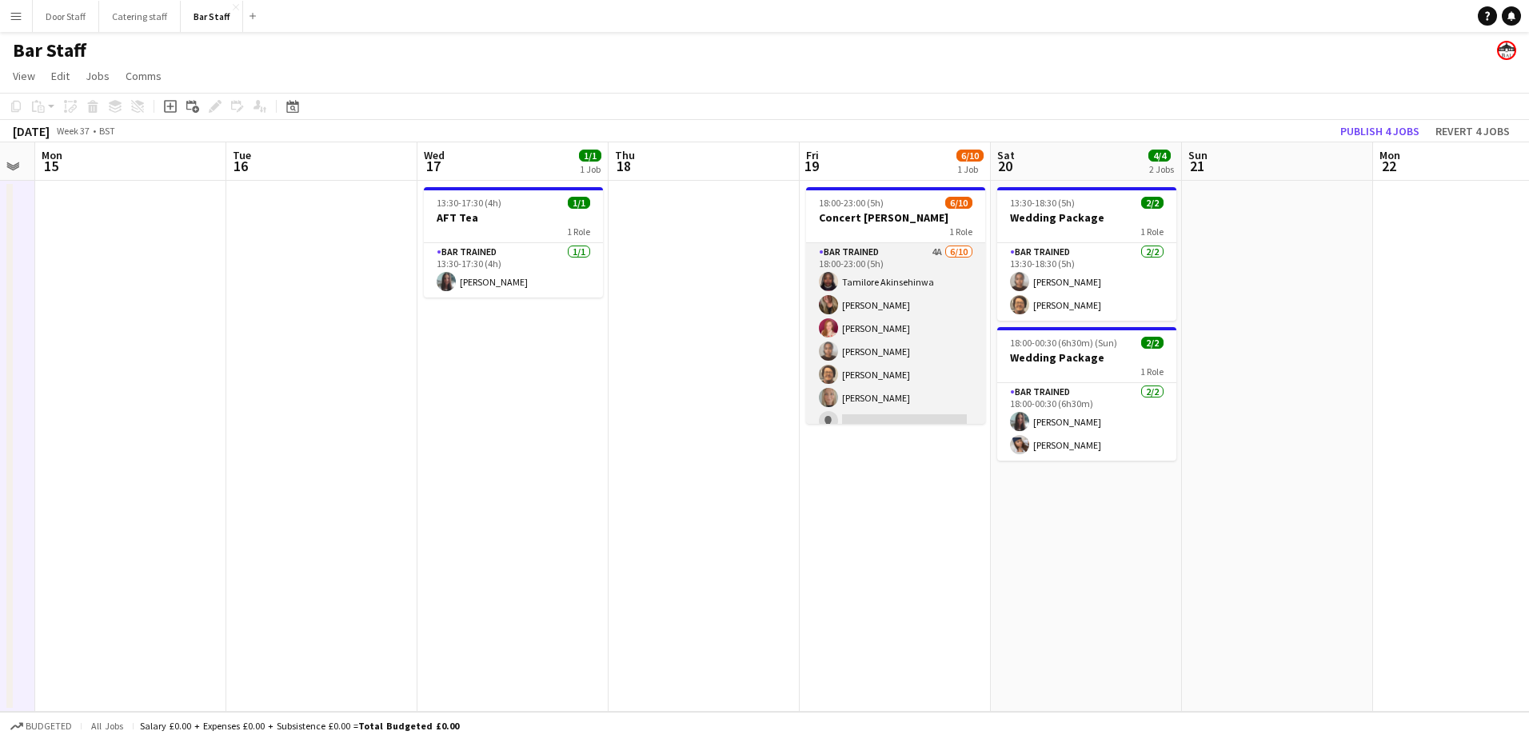
click at [919, 315] on app-card-role "Bar trained 4A [DATE] 18:00-23:00 (5h) [DEMOGRAPHIC_DATA] Akinsehinwa [PERSON_N…" at bounding box center [895, 374] width 179 height 263
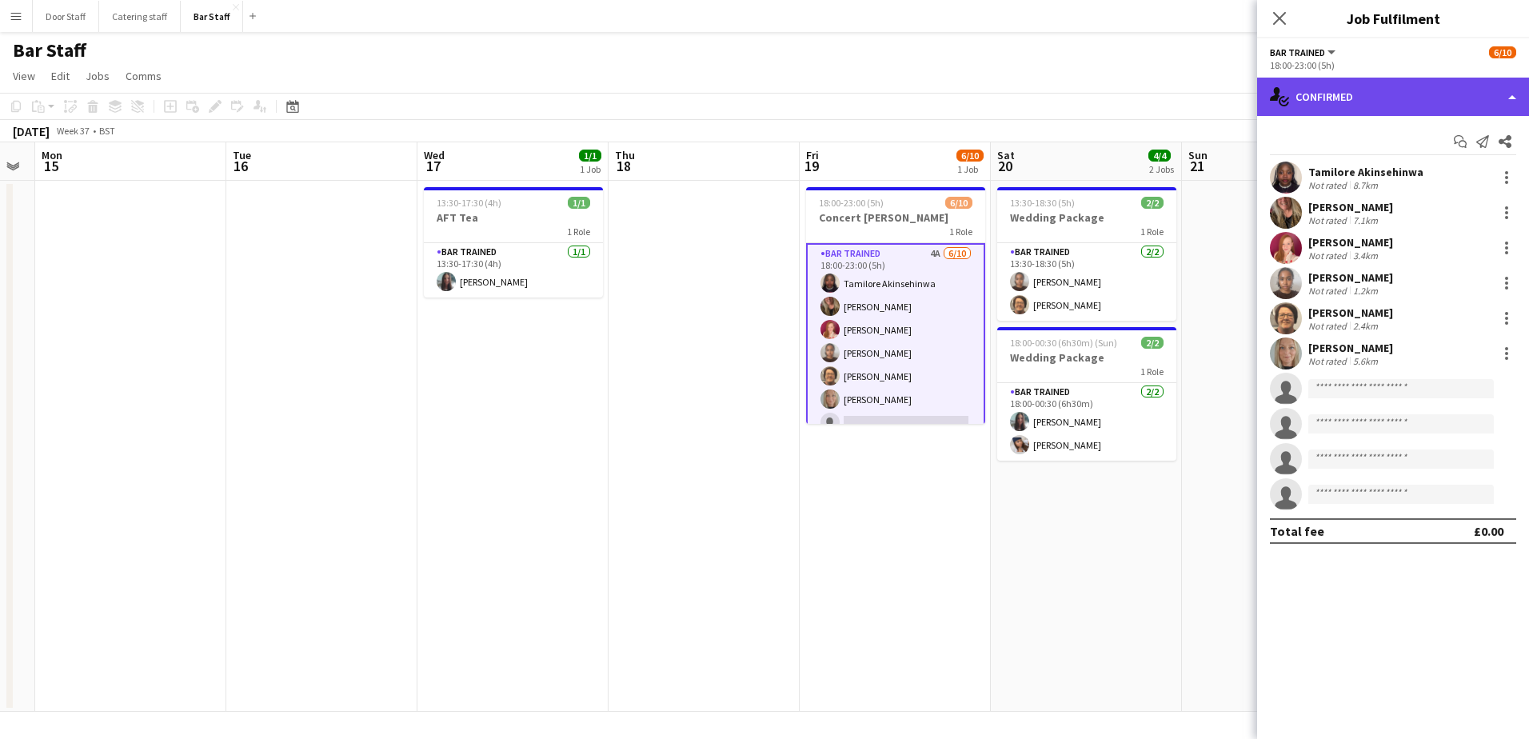
click at [1376, 104] on div "single-neutral-actions-check-2 Confirmed" at bounding box center [1393, 97] width 272 height 38
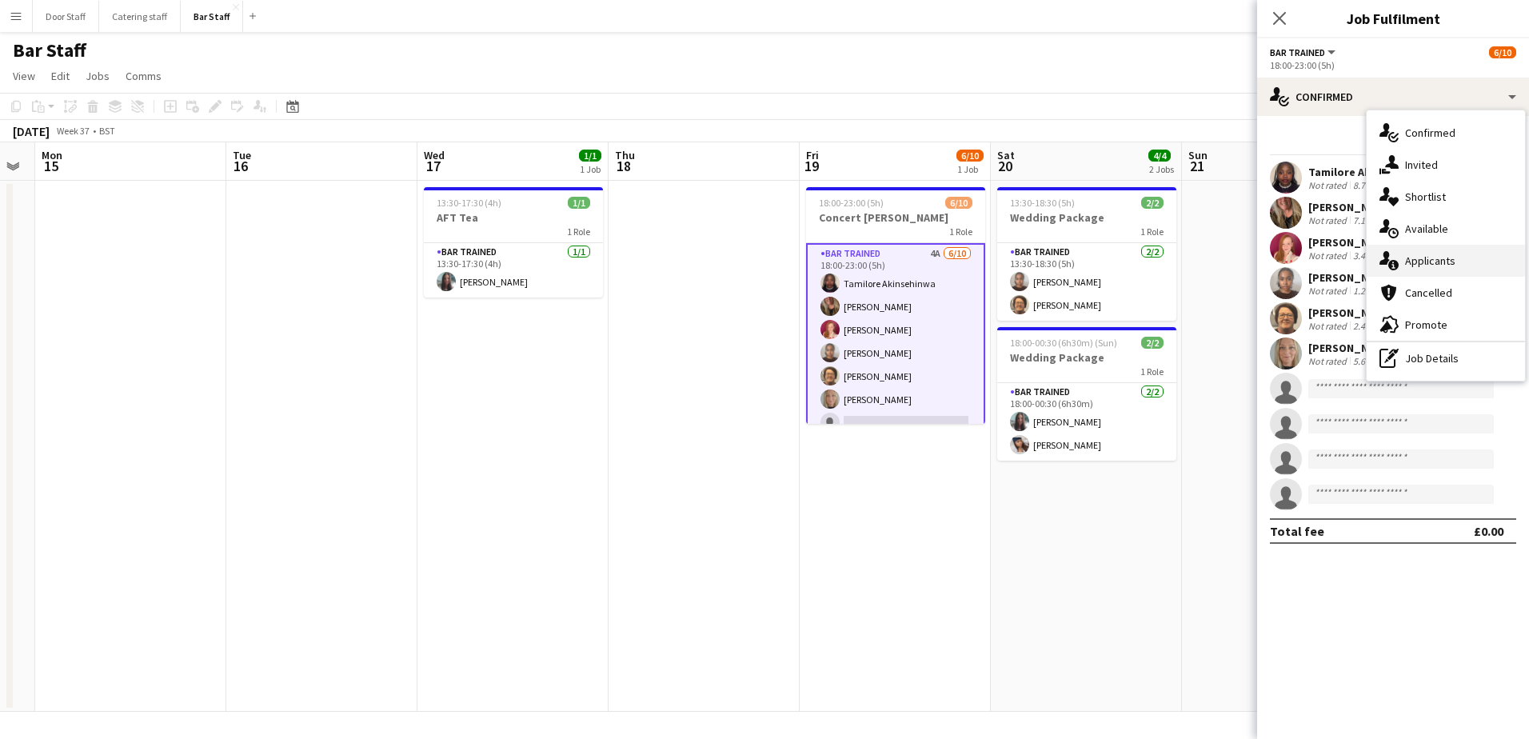
click at [1407, 268] on div "single-neutral-actions-information Applicants" at bounding box center [1446, 261] width 158 height 32
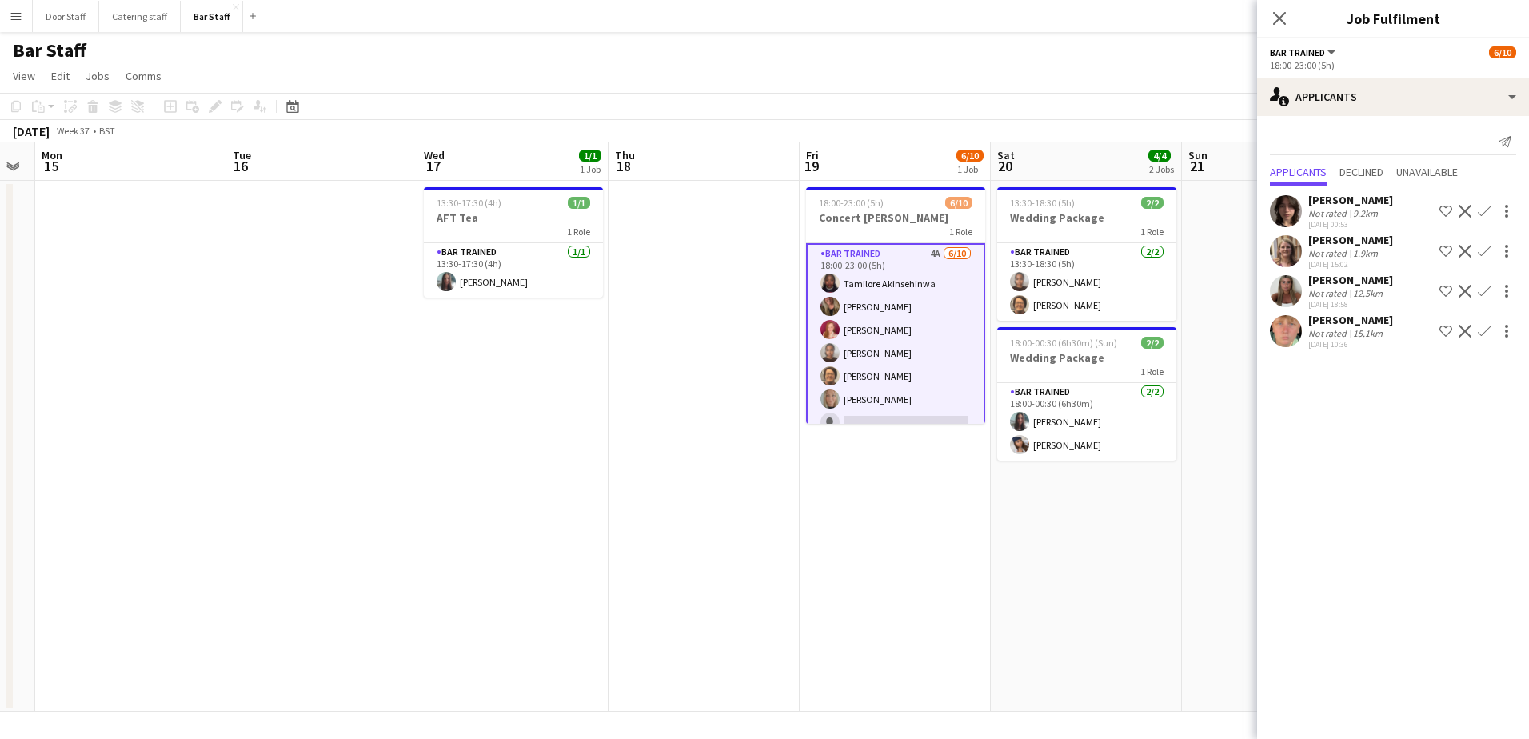
click at [1481, 335] on app-icon "Confirm" at bounding box center [1484, 331] width 13 height 13
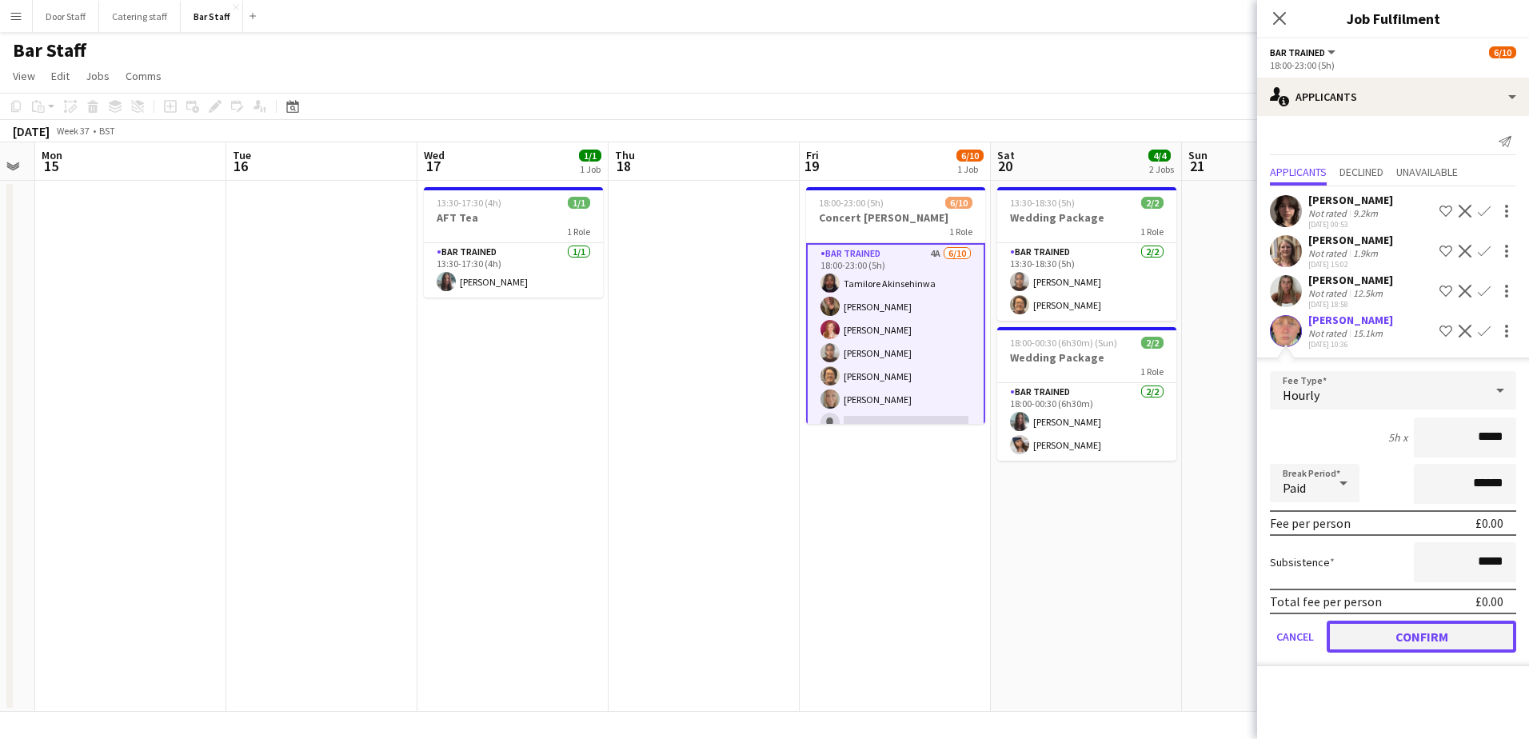
click at [1432, 629] on button "Confirm" at bounding box center [1422, 637] width 190 height 32
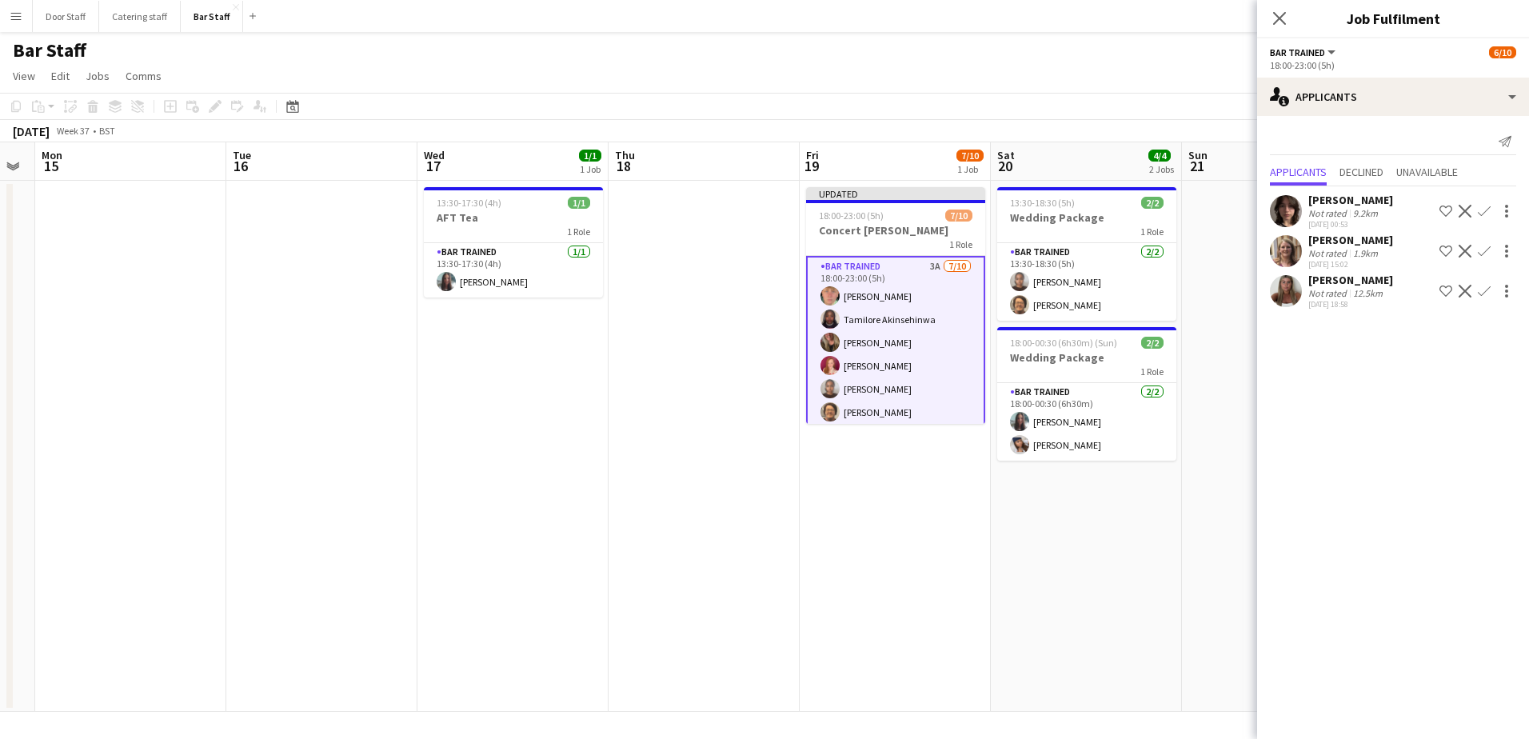
click at [1482, 293] on app-icon "Confirm" at bounding box center [1484, 291] width 13 height 13
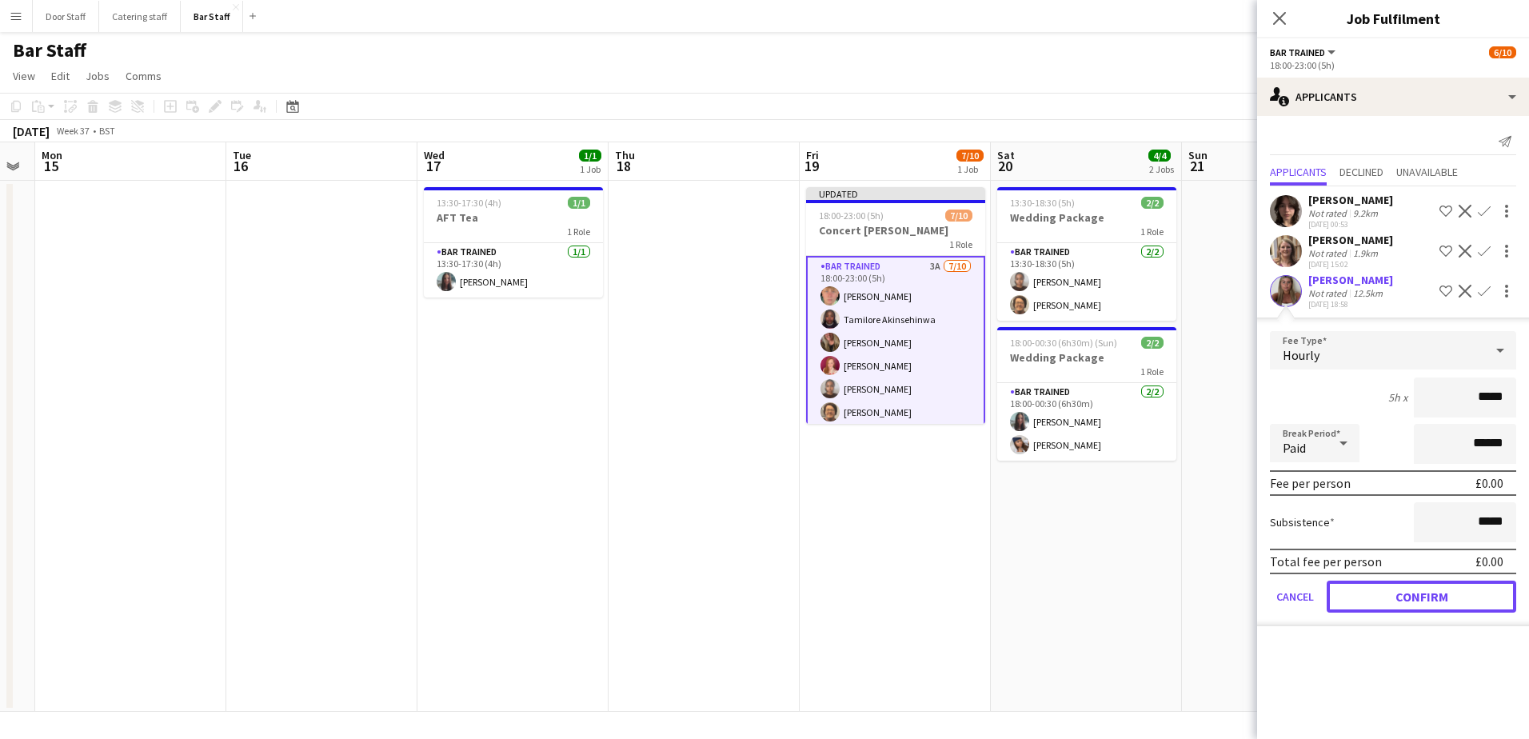
click at [1438, 605] on button "Confirm" at bounding box center [1422, 597] width 190 height 32
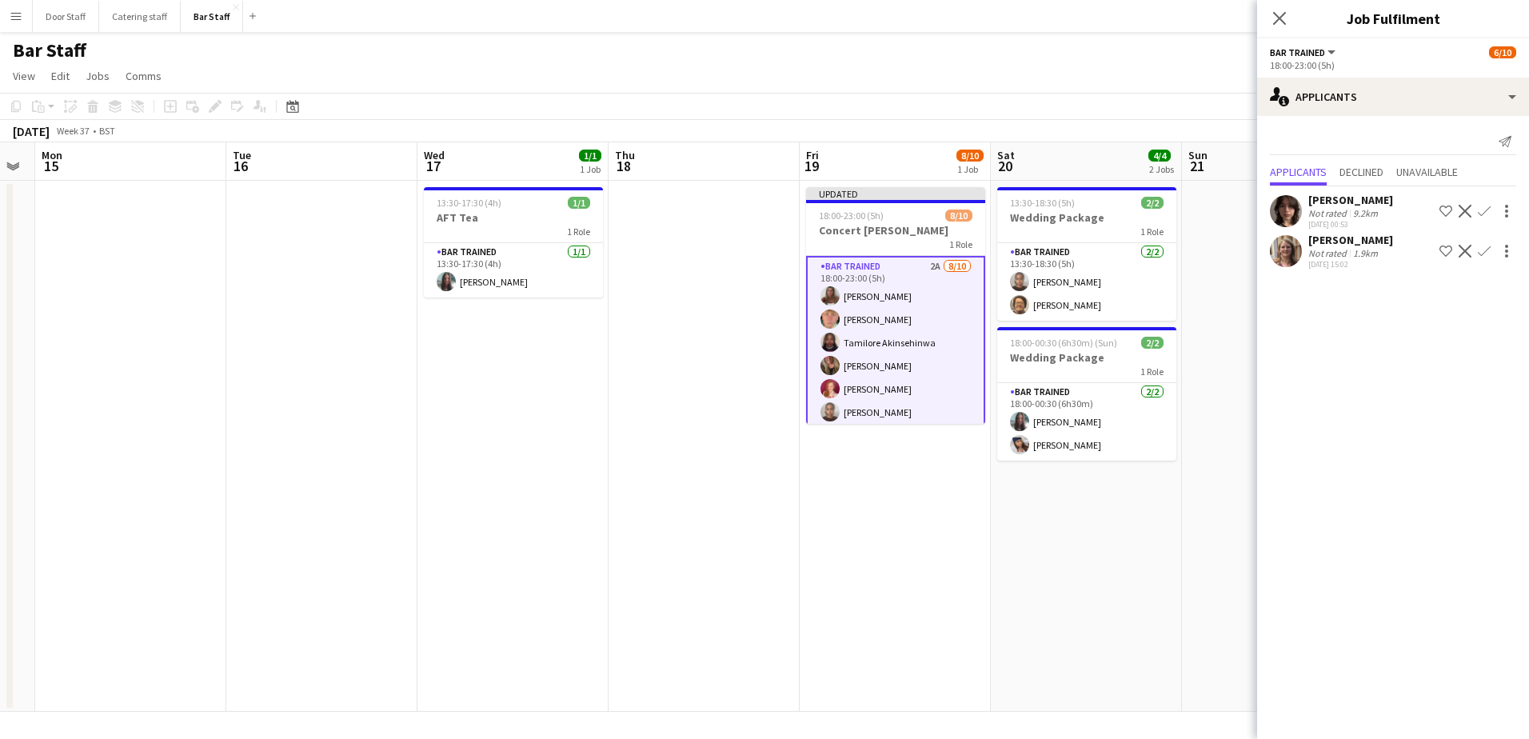
click at [1481, 249] on app-icon "Confirm" at bounding box center [1484, 251] width 13 height 13
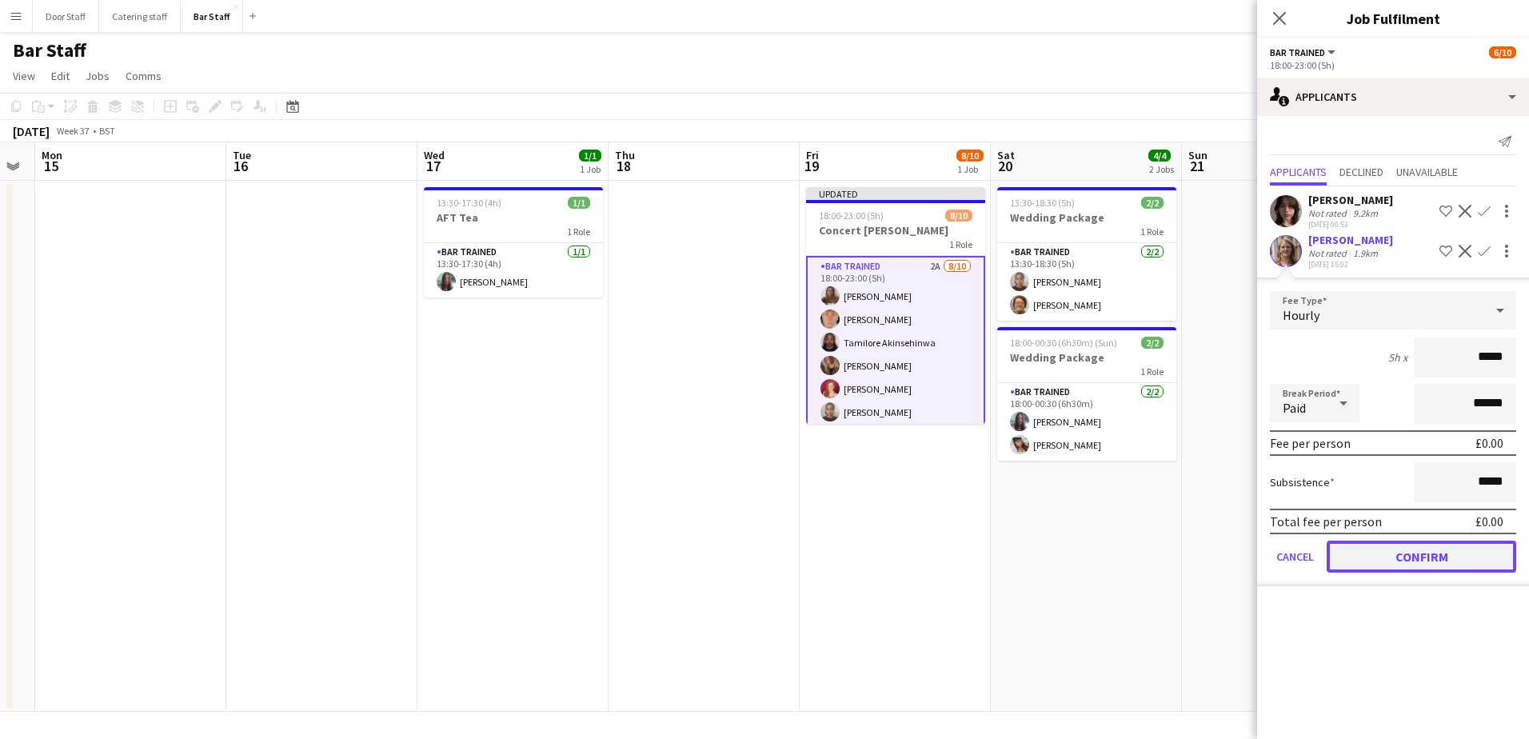
click at [1419, 564] on button "Confirm" at bounding box center [1422, 557] width 190 height 32
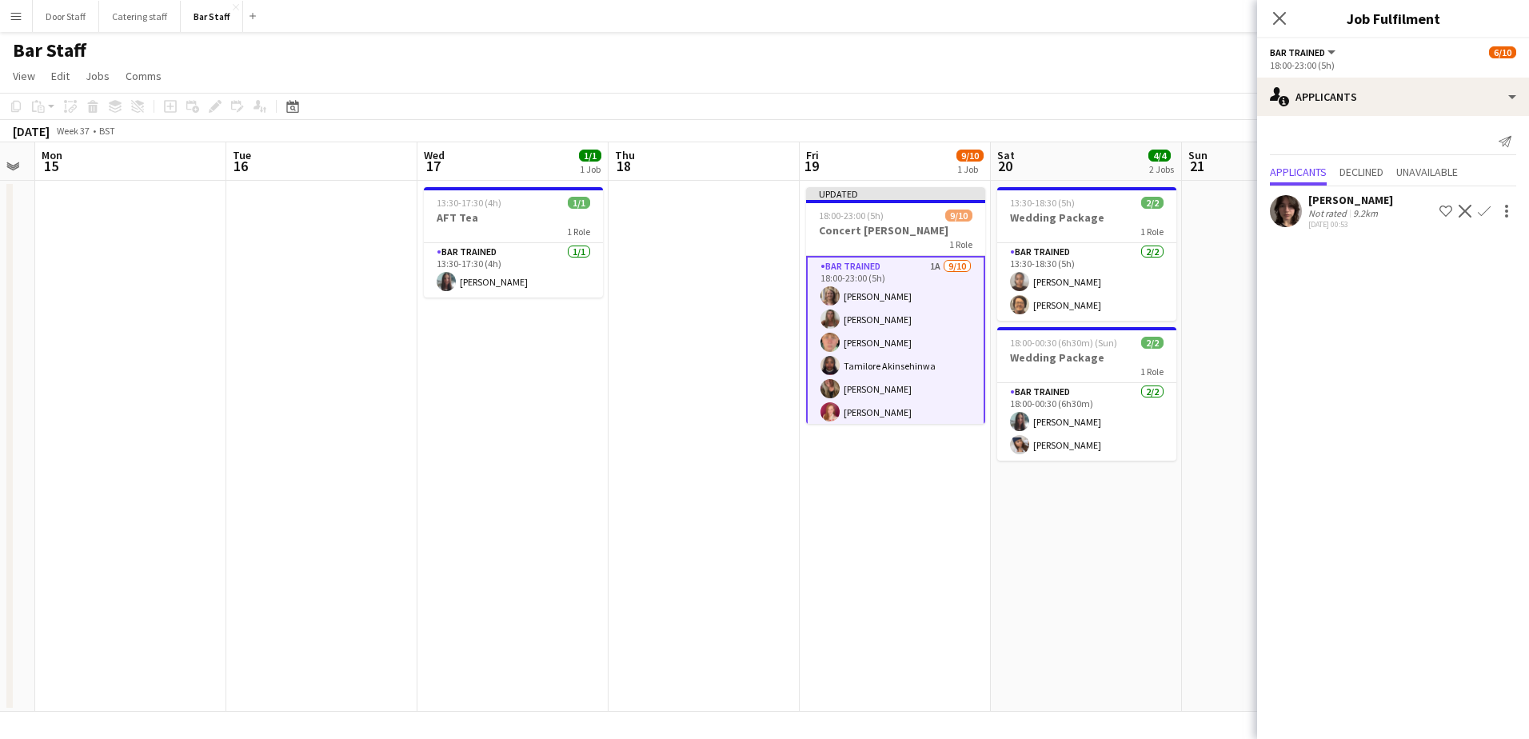
click at [1485, 206] on app-icon "Confirm" at bounding box center [1484, 211] width 13 height 13
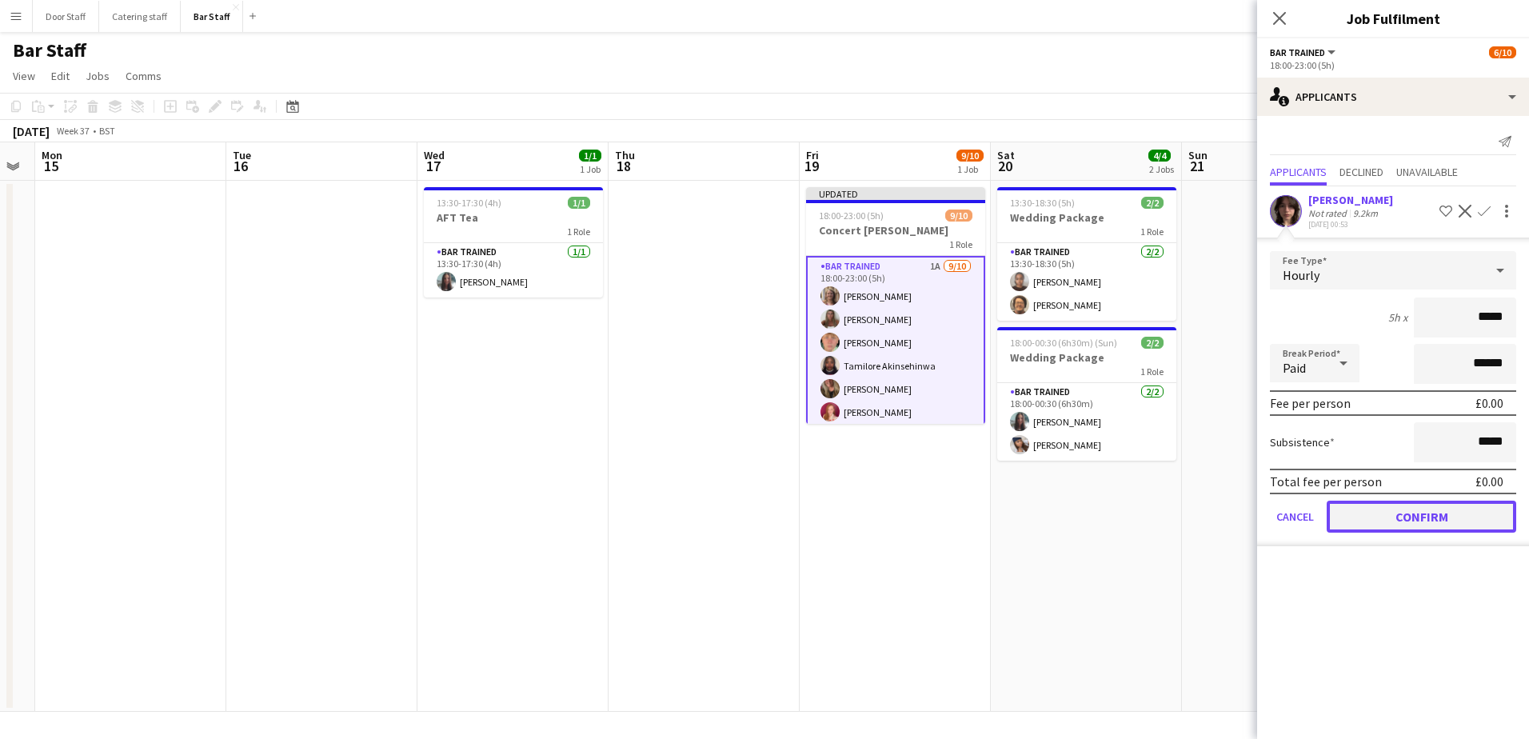
click at [1410, 517] on button "Confirm" at bounding box center [1422, 517] width 190 height 32
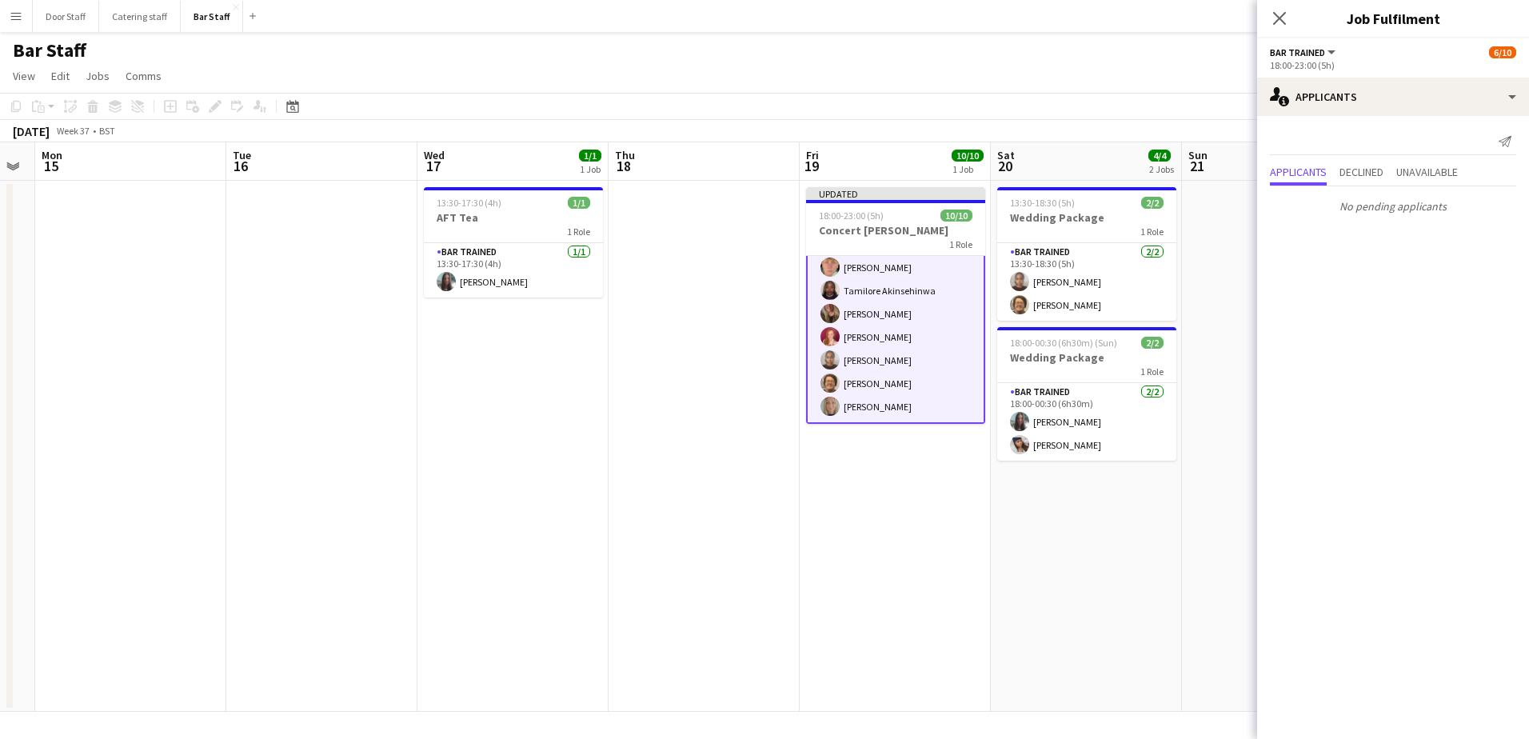
scroll to position [0, 0]
click at [1145, 541] on app-date-cell "13:30-18:30 (5h) 2/2 Wedding Package 1 Role Bar trained [DATE] 13:30-18:30 (5h)…" at bounding box center [1086, 446] width 191 height 531
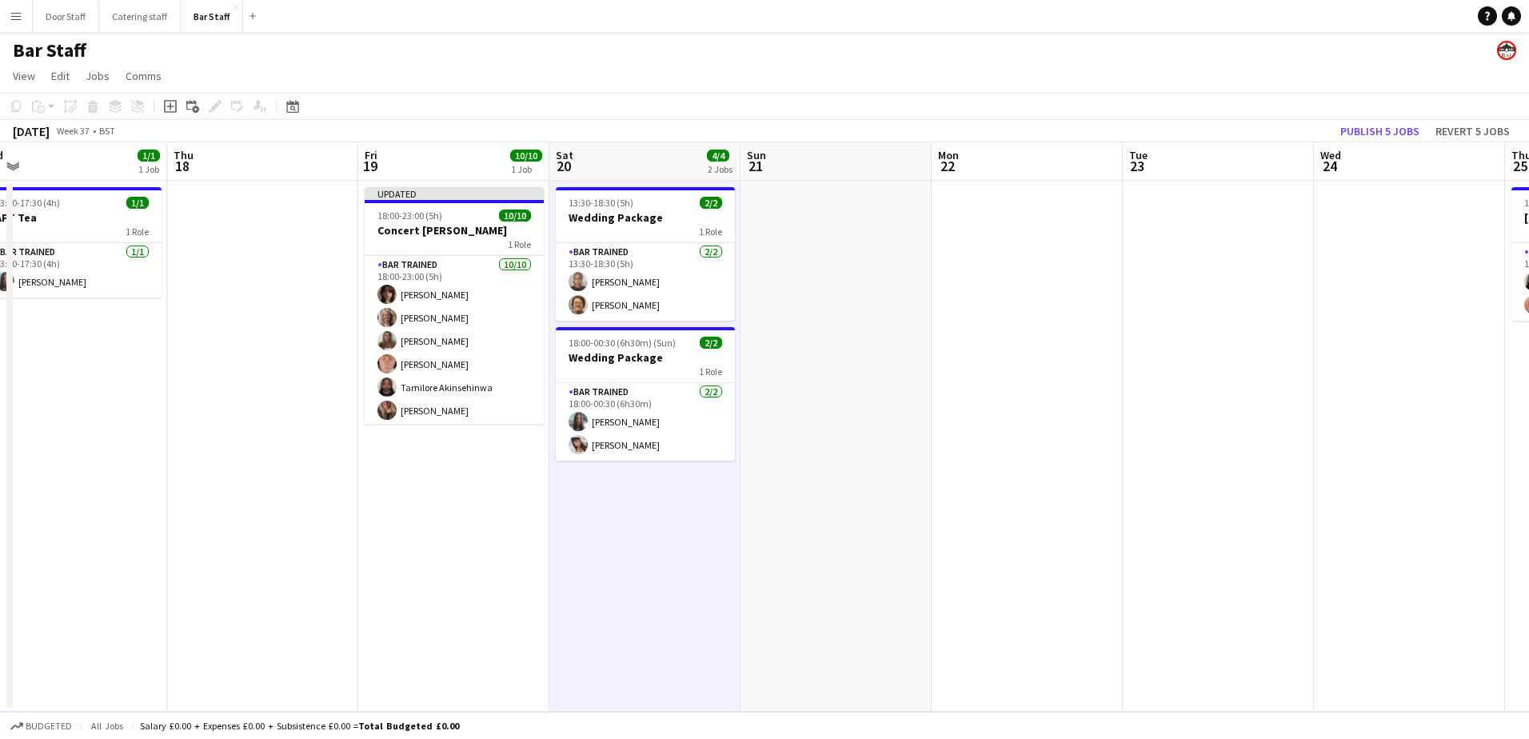
drag, startPoint x: 1145, startPoint y: 541, endPoint x: 704, endPoint y: 507, distance: 442.7
click at [704, 507] on app-calendar-viewport "Sun 14 Mon 15 Tue 16 Wed 17 1/1 1 Job Thu 18 Fri 19 10/10 1 Job Sat 20 4/4 2 Jo…" at bounding box center [764, 426] width 1529 height 569
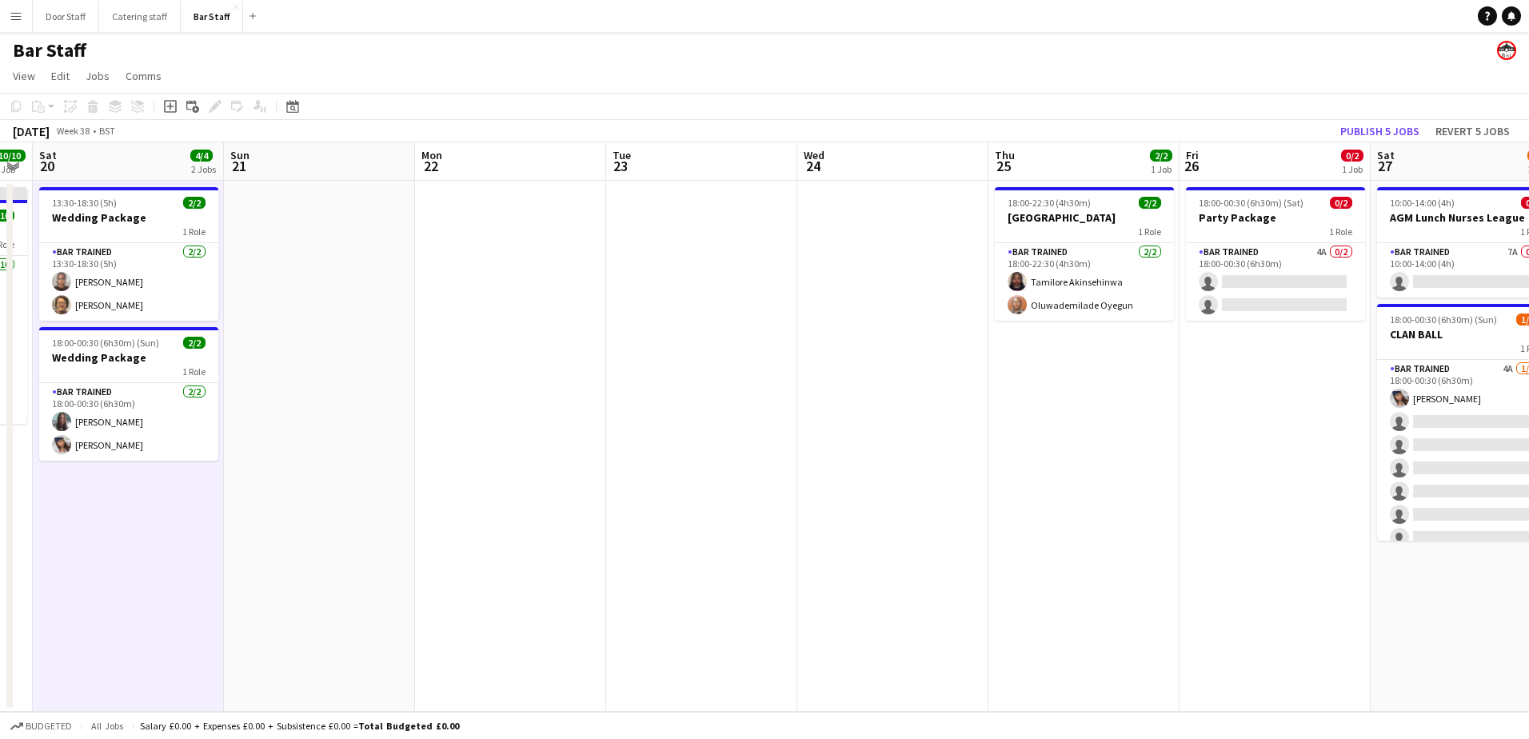
drag, startPoint x: 1038, startPoint y: 410, endPoint x: 520, endPoint y: 408, distance: 518.2
click at [521, 408] on app-calendar-viewport "Wed 17 1/1 1 Job Thu 18 Fri 19 10/10 1 Job Sat 20 4/4 2 Jobs Sun 21 Mon 22 Tue …" at bounding box center [764, 426] width 1529 height 569
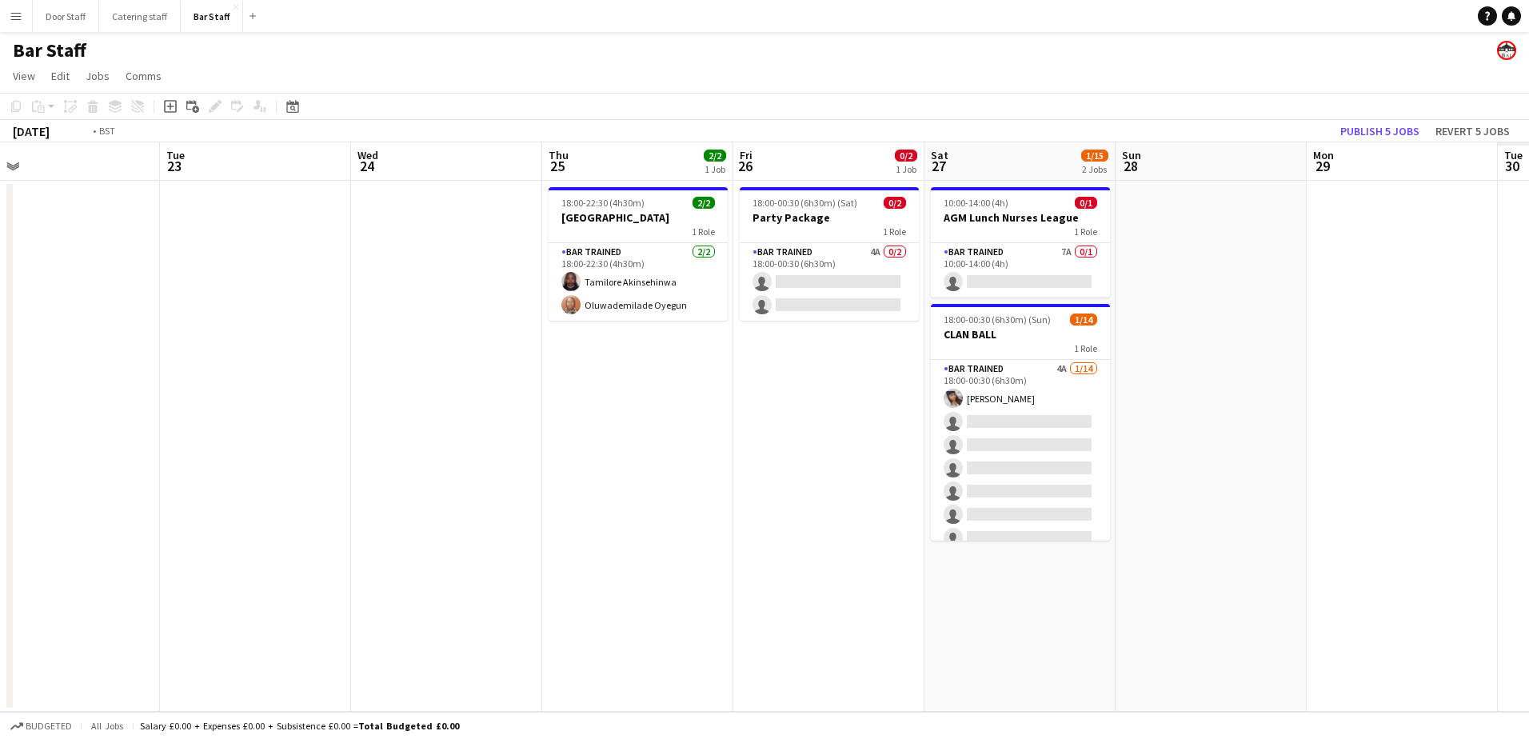
scroll to position [0, 636]
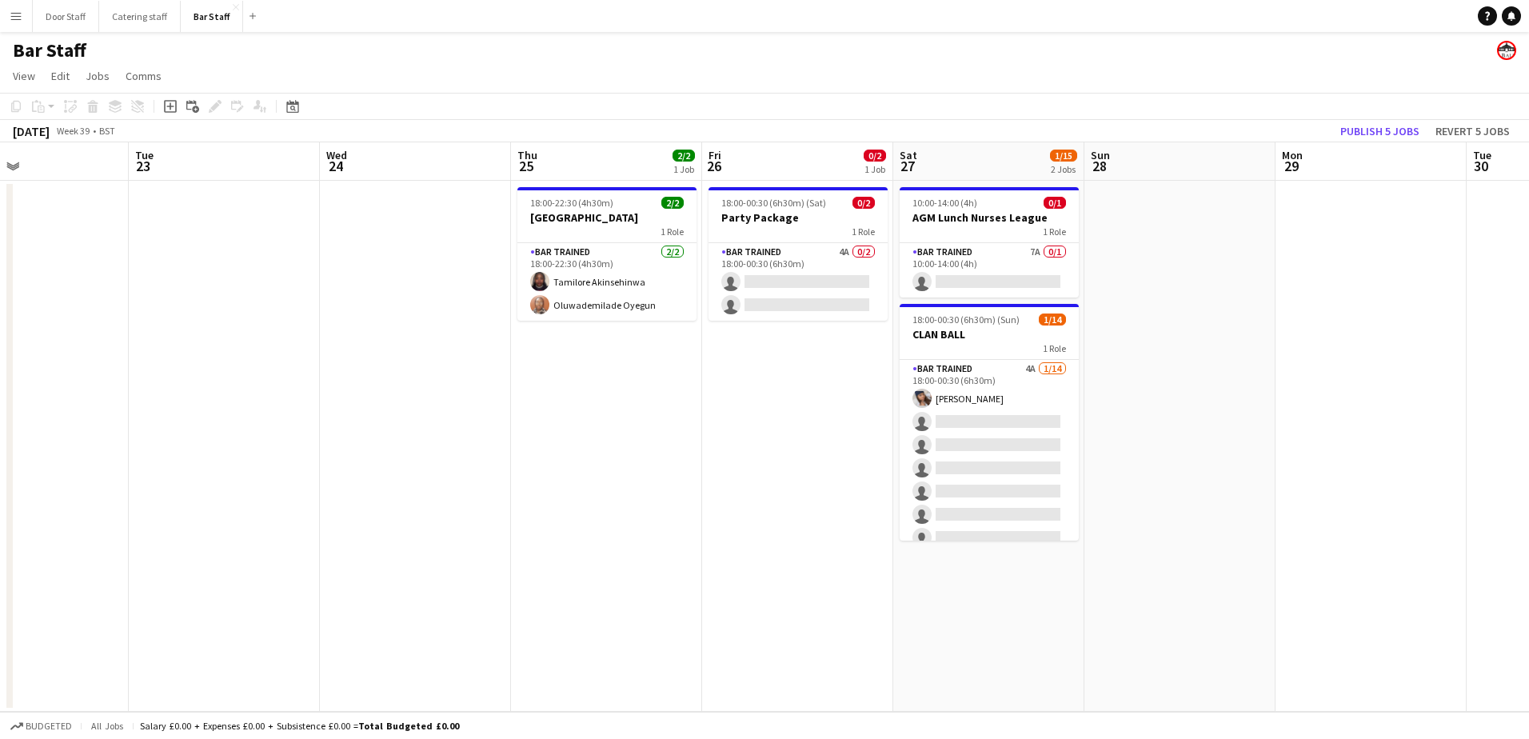
drag, startPoint x: 832, startPoint y: 381, endPoint x: 361, endPoint y: 365, distance: 471.3
click at [361, 365] on app-calendar-viewport "Fri 19 10/10 1 Job Sat 20 4/4 2 Jobs Sun 21 Mon 22 Tue 23 Wed 24 Thu 25 2/2 1 J…" at bounding box center [764, 426] width 1529 height 569
click at [832, 266] on app-card-role "Bar trained 4A 0/2 18:00-00:30 (6h30m) single-neutral-actions single-neutral-ac…" at bounding box center [798, 282] width 179 height 78
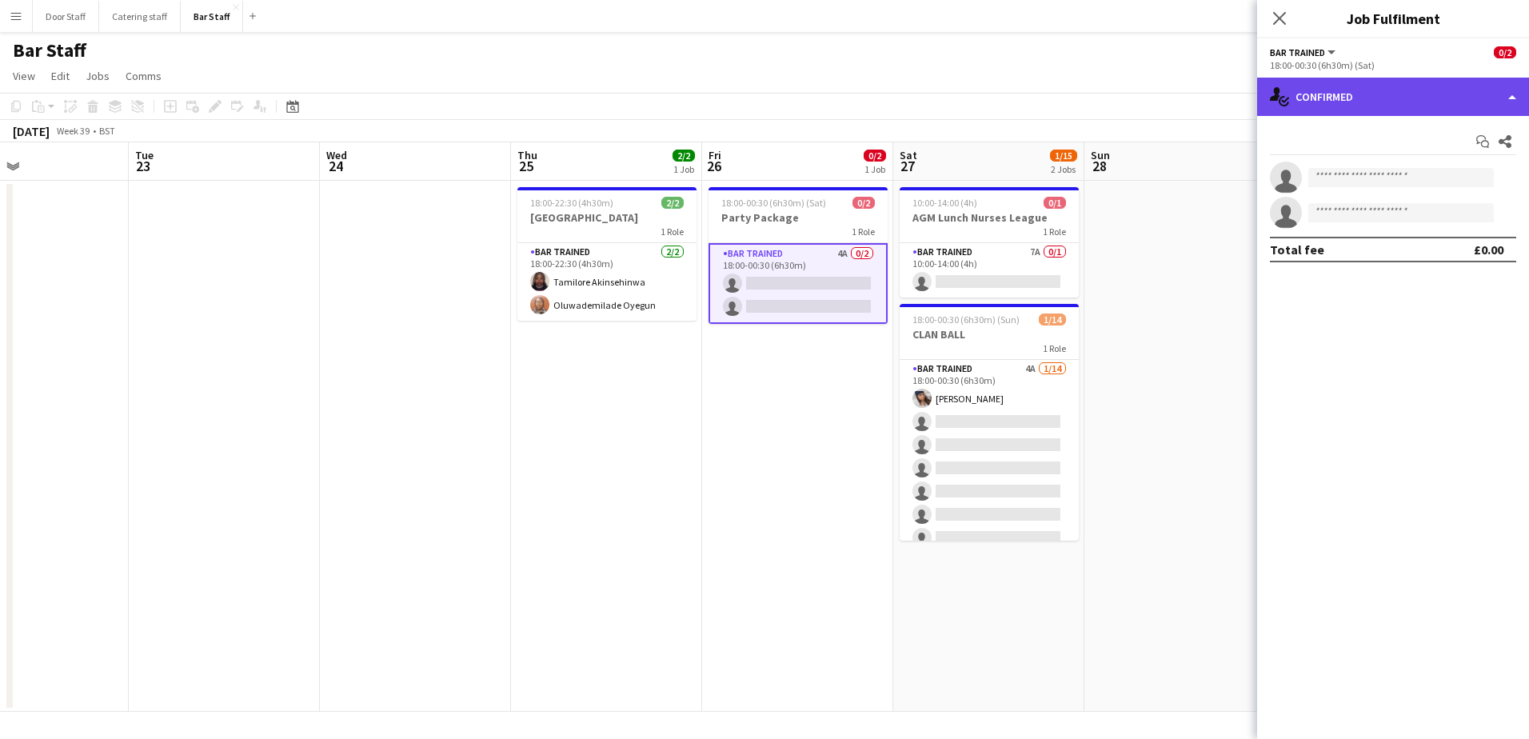
click at [1326, 103] on div "single-neutral-actions-check-2 Confirmed" at bounding box center [1393, 97] width 272 height 38
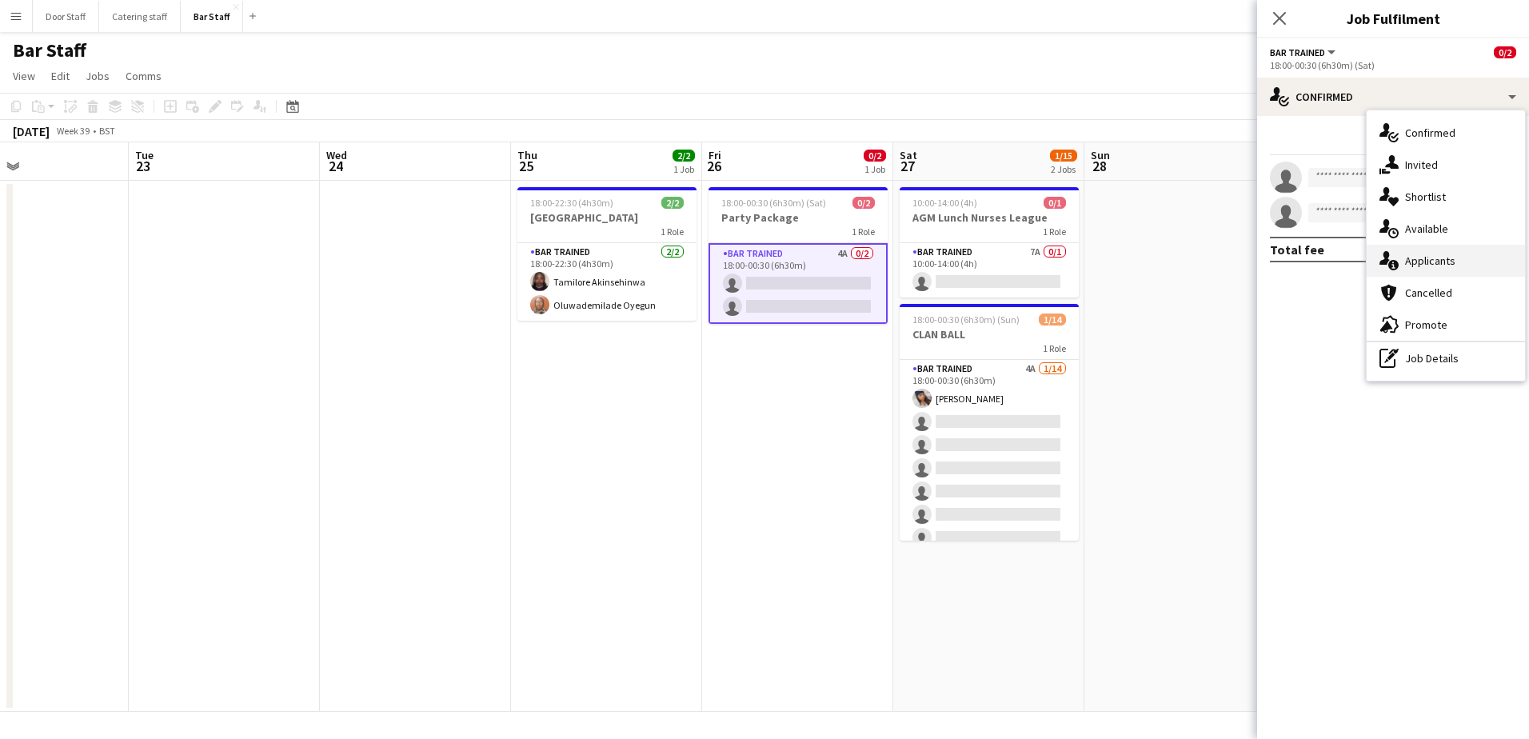
click at [1419, 261] on div "single-neutral-actions-information Applicants" at bounding box center [1446, 261] width 158 height 32
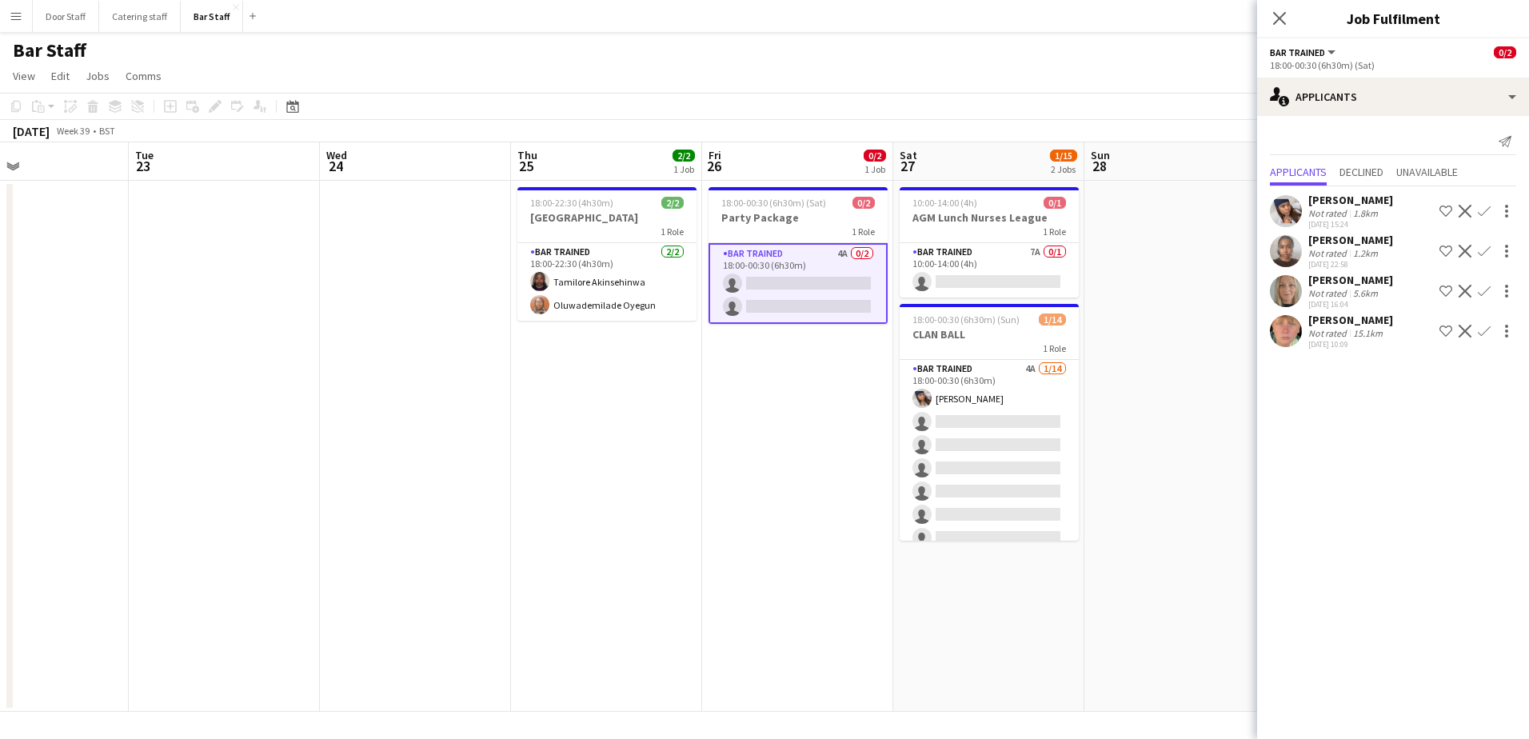
click at [1481, 337] on app-icon "Confirm" at bounding box center [1484, 331] width 13 height 13
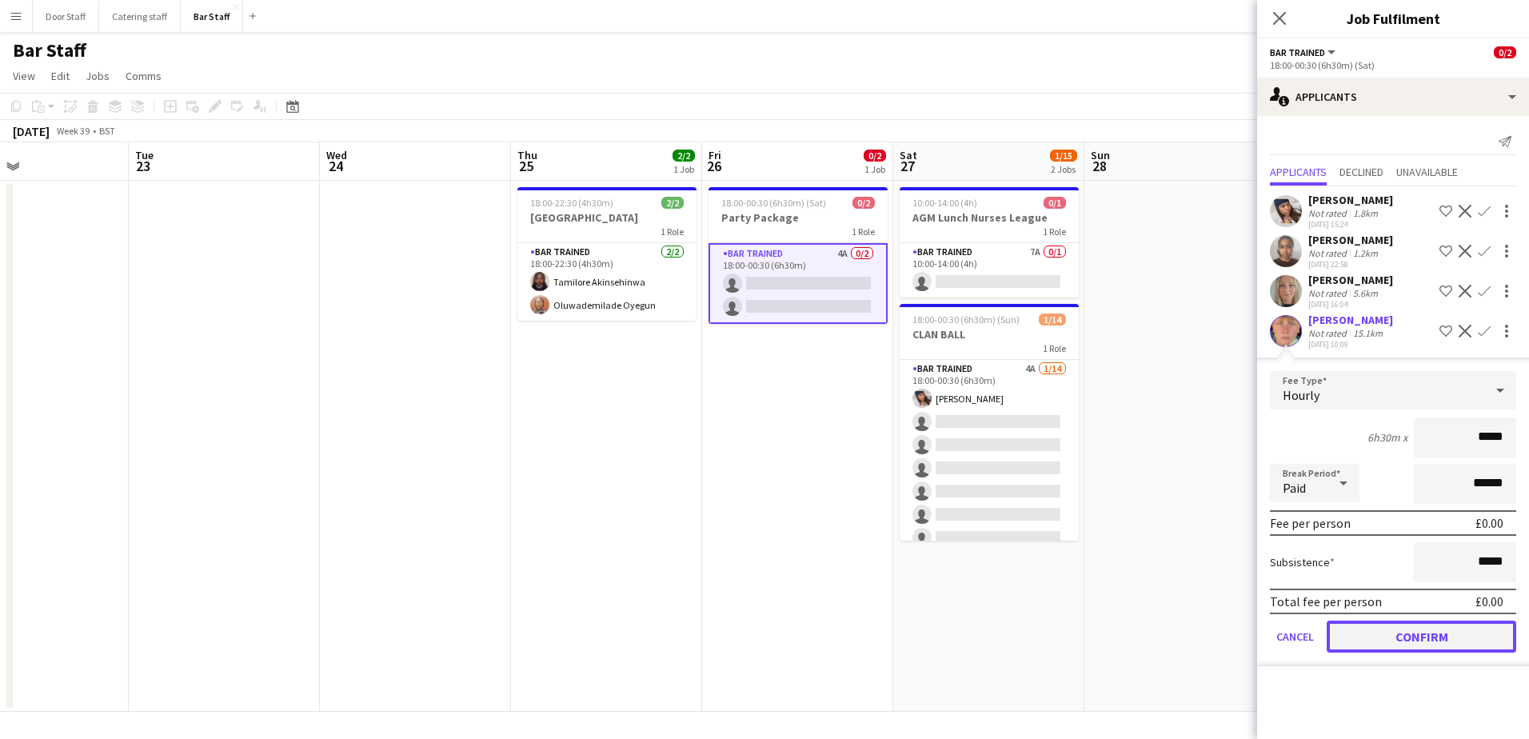
click at [1455, 629] on button "Confirm" at bounding box center [1422, 637] width 190 height 32
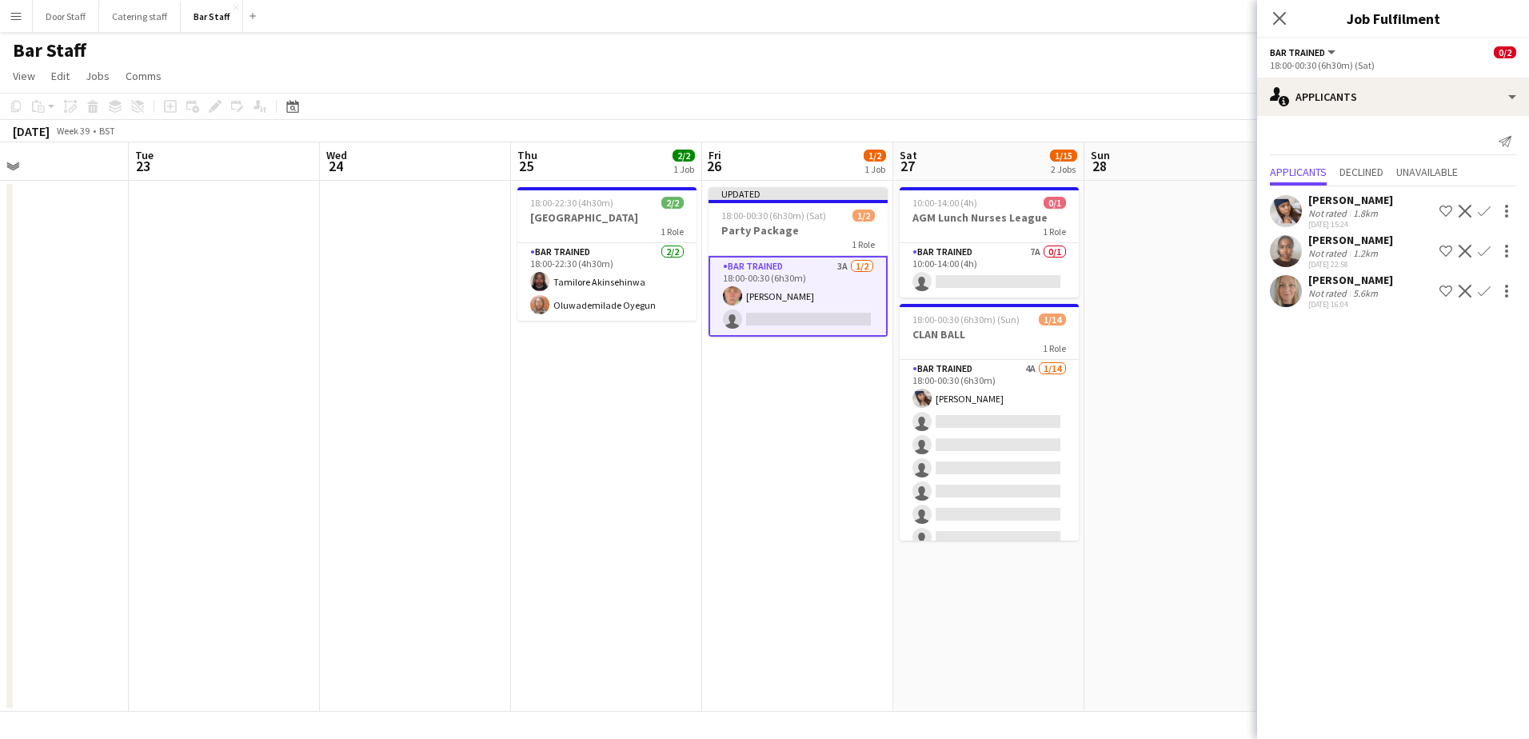
click at [1483, 249] on app-icon "Confirm" at bounding box center [1484, 251] width 13 height 13
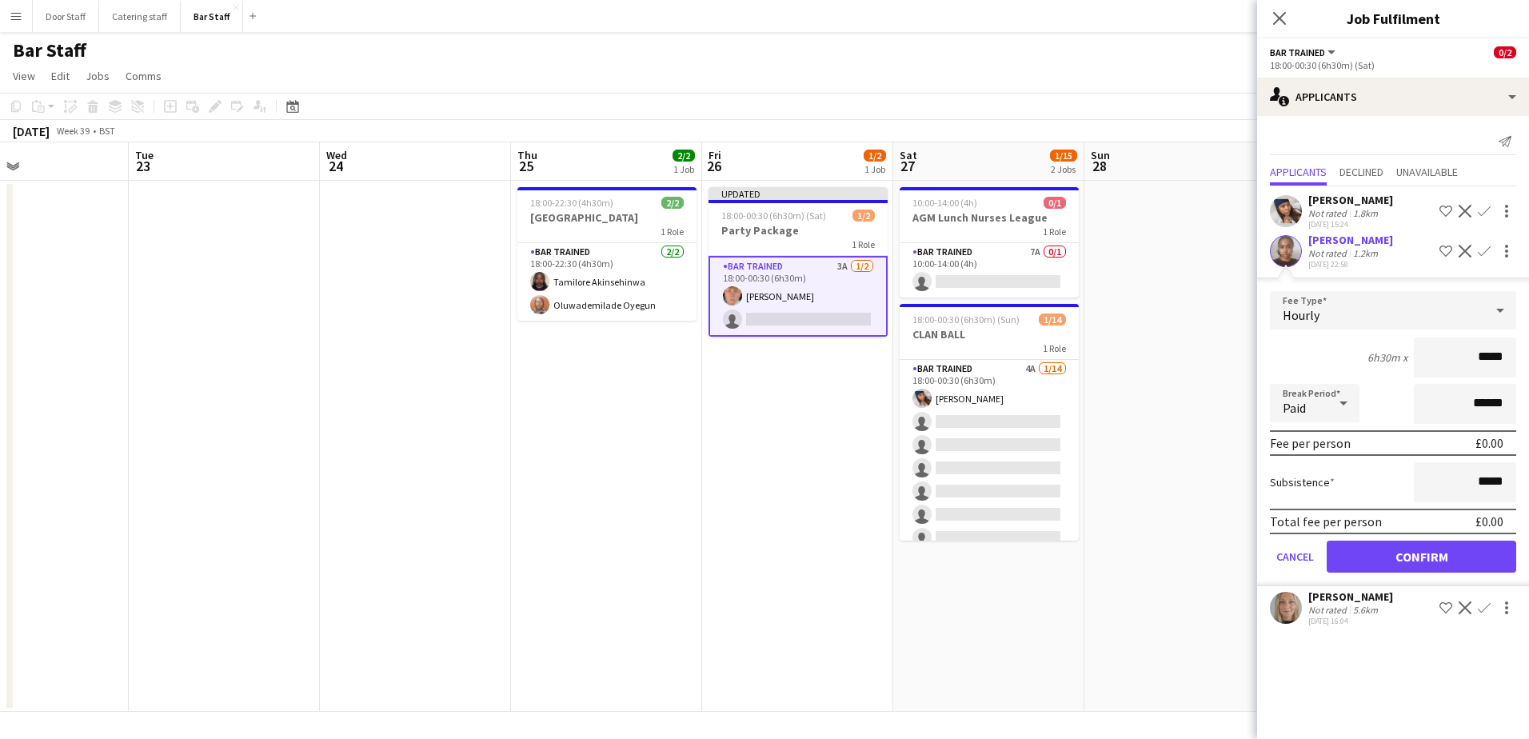
click at [1483, 249] on app-icon "Confirm" at bounding box center [1484, 251] width 13 height 13
click at [1507, 253] on div at bounding box center [1506, 250] width 19 height 19
click at [1507, 253] on div at bounding box center [764, 369] width 1529 height 739
click at [1359, 253] on div "1.2km" at bounding box center [1365, 253] width 31 height 12
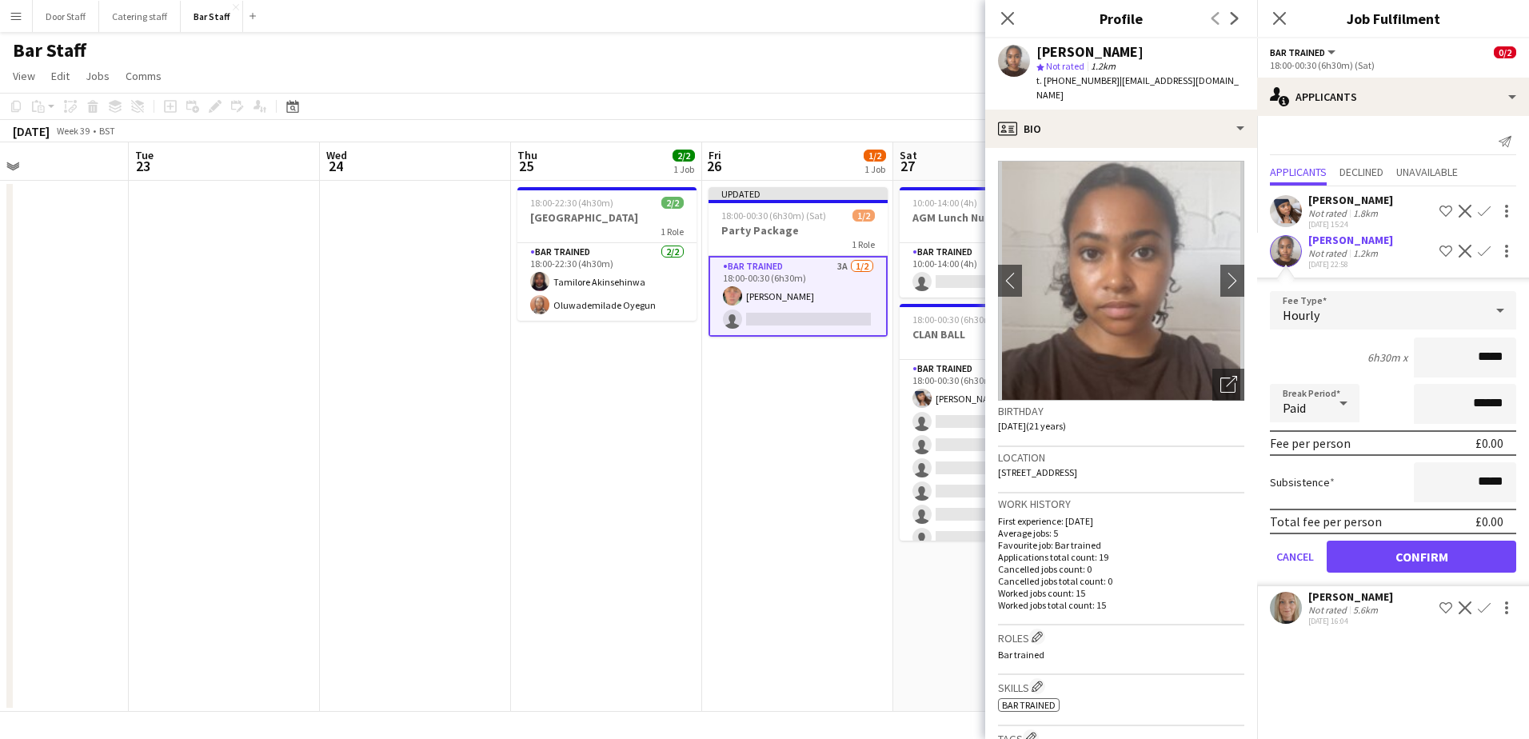
click at [1359, 253] on div "1.2km" at bounding box center [1365, 253] width 31 height 12
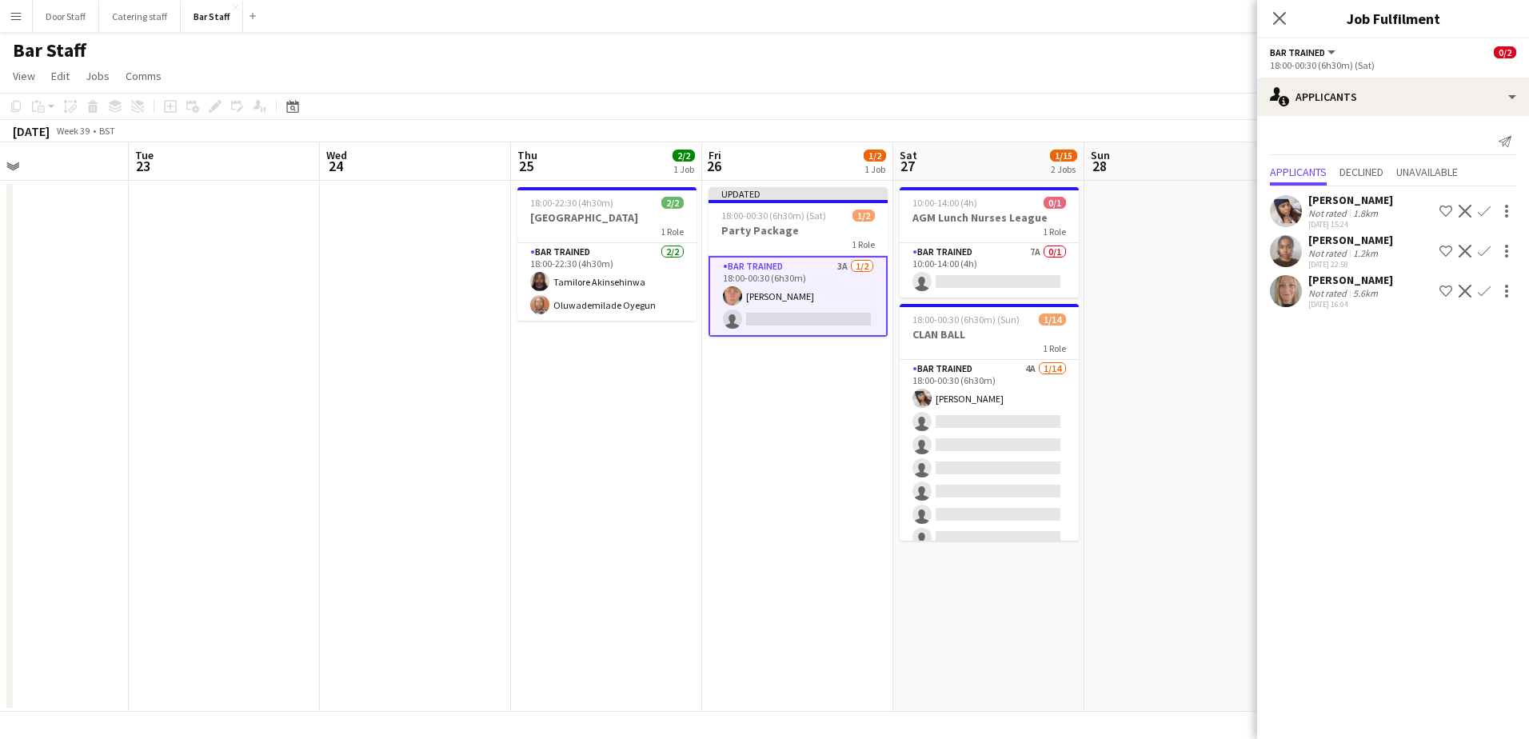
click at [1489, 291] on app-icon "Confirm" at bounding box center [1484, 291] width 13 height 13
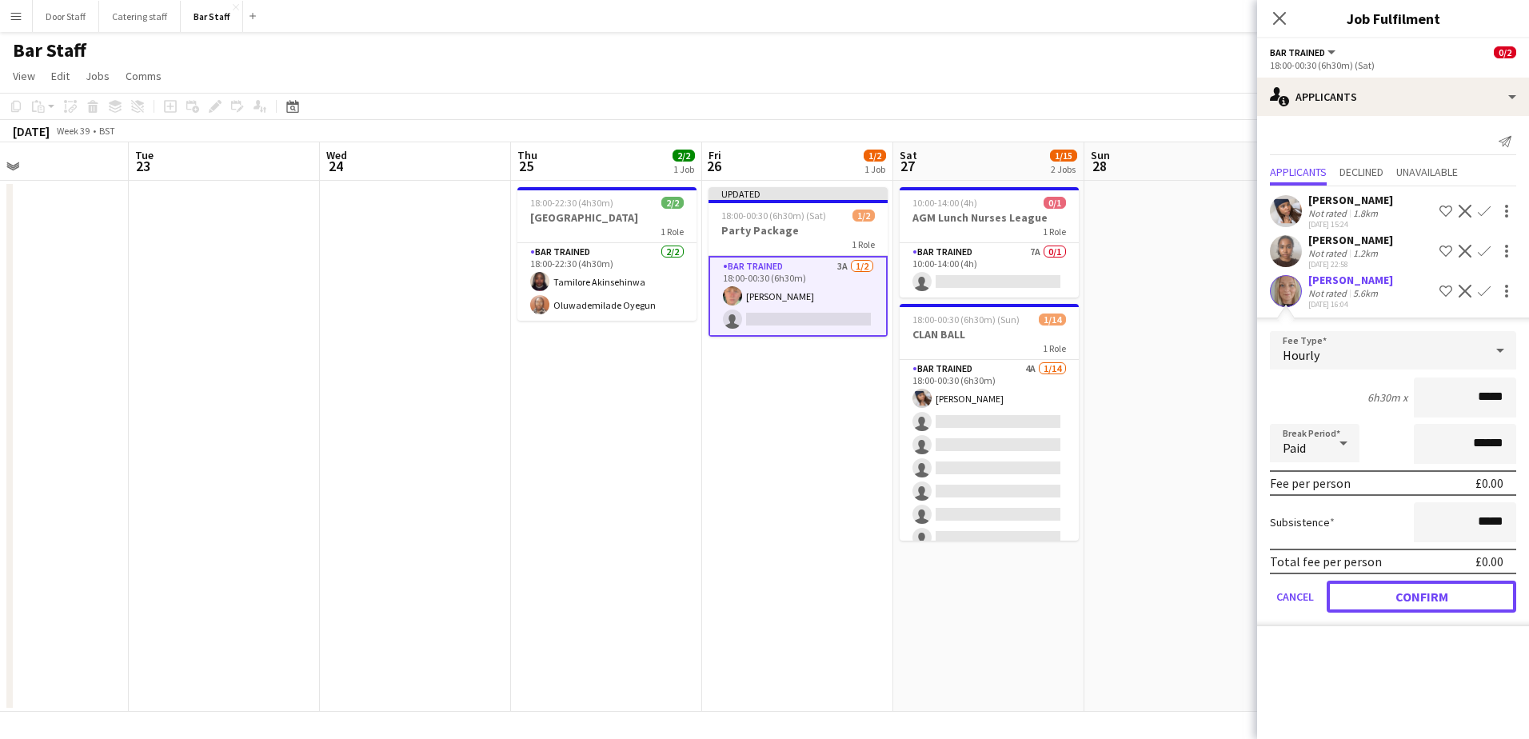
click at [1438, 593] on button "Confirm" at bounding box center [1422, 597] width 190 height 32
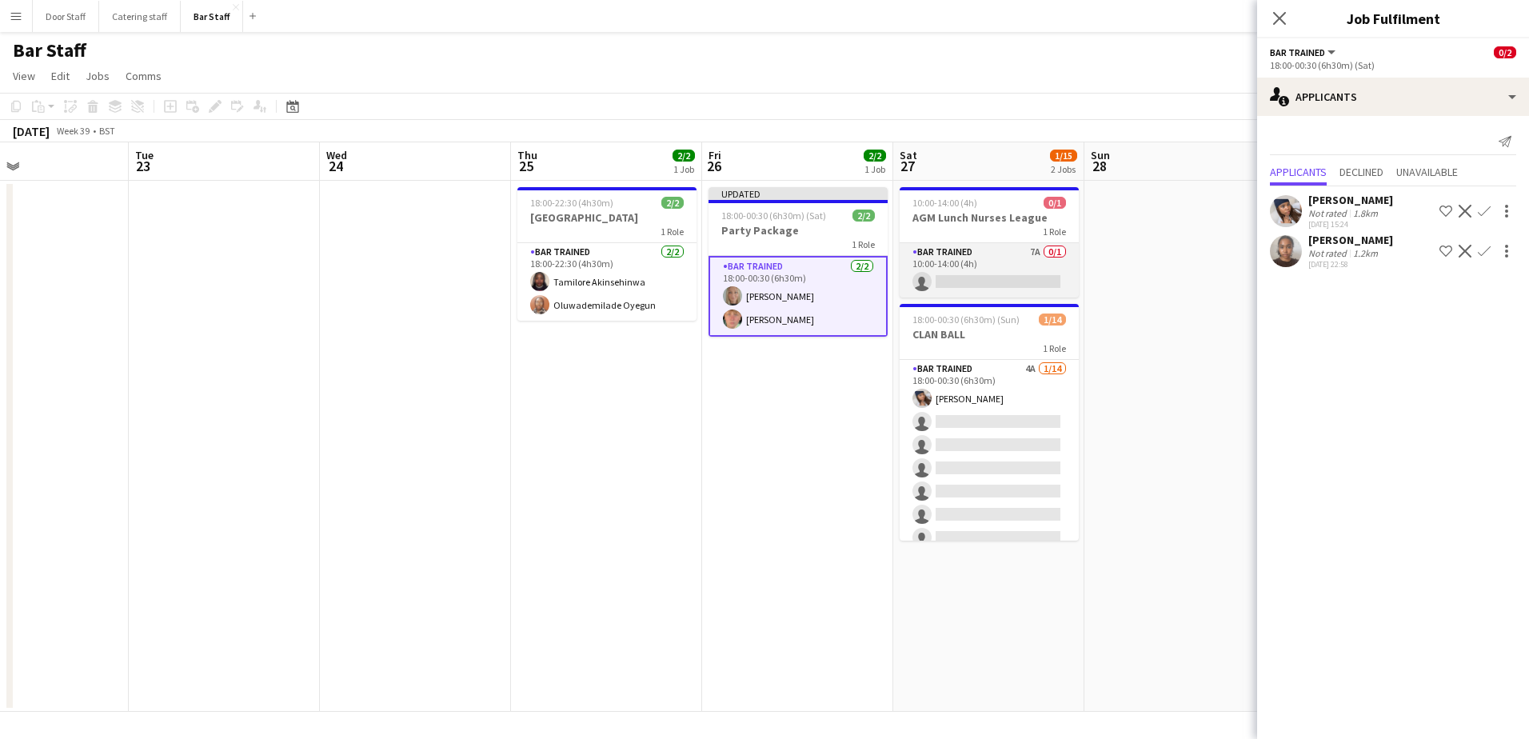
click at [956, 254] on app-card-role "Bar trained 7A 0/1 10:00-14:00 (4h) single-neutral-actions" at bounding box center [989, 270] width 179 height 54
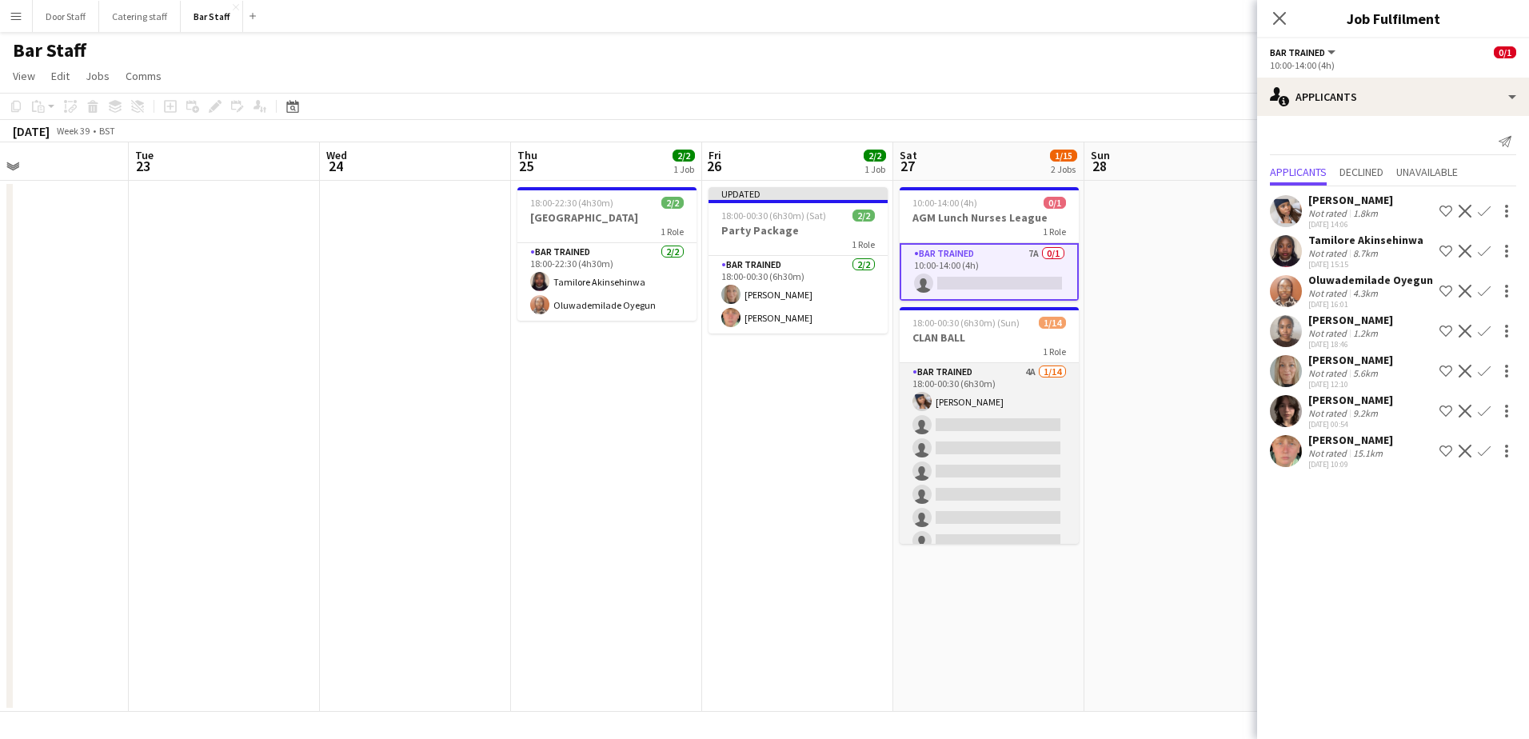
click at [983, 459] on app-card-role "Bar trained 4A [DATE] 18:00-00:30 (6h30m) [PERSON_NAME] single-neutral-actions …" at bounding box center [989, 541] width 179 height 356
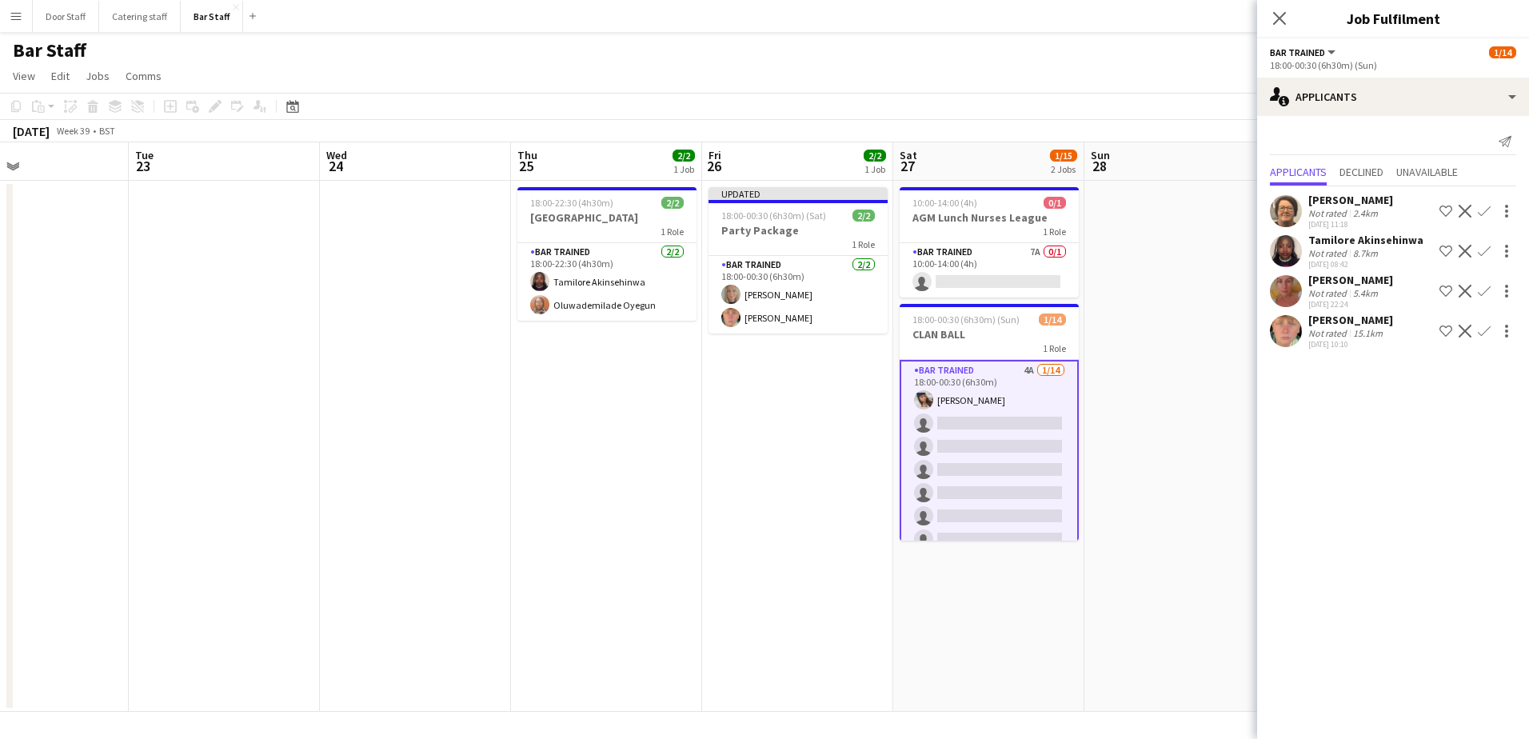
click at [1489, 210] on app-icon "Confirm" at bounding box center [1484, 211] width 13 height 13
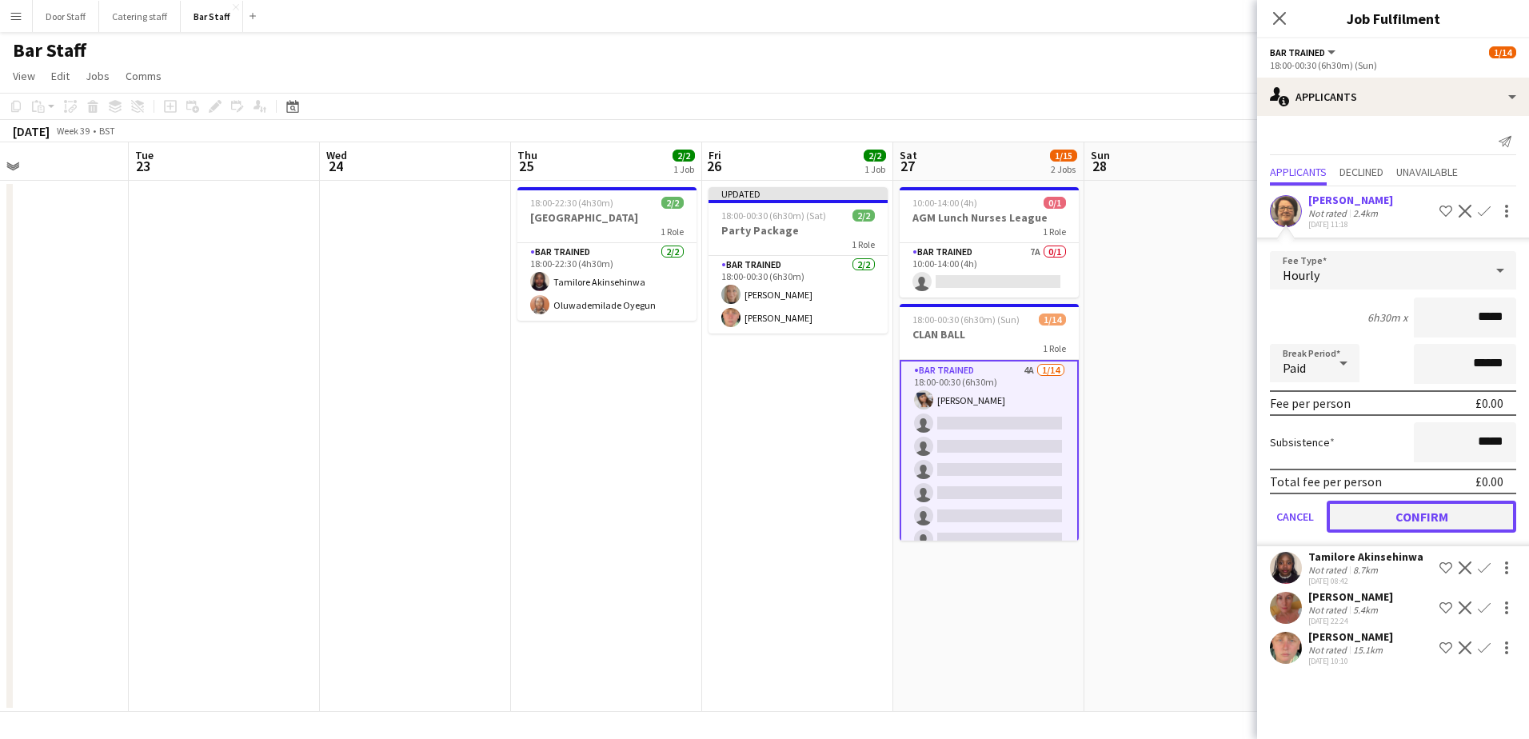
click at [1455, 517] on button "Confirm" at bounding box center [1422, 517] width 190 height 32
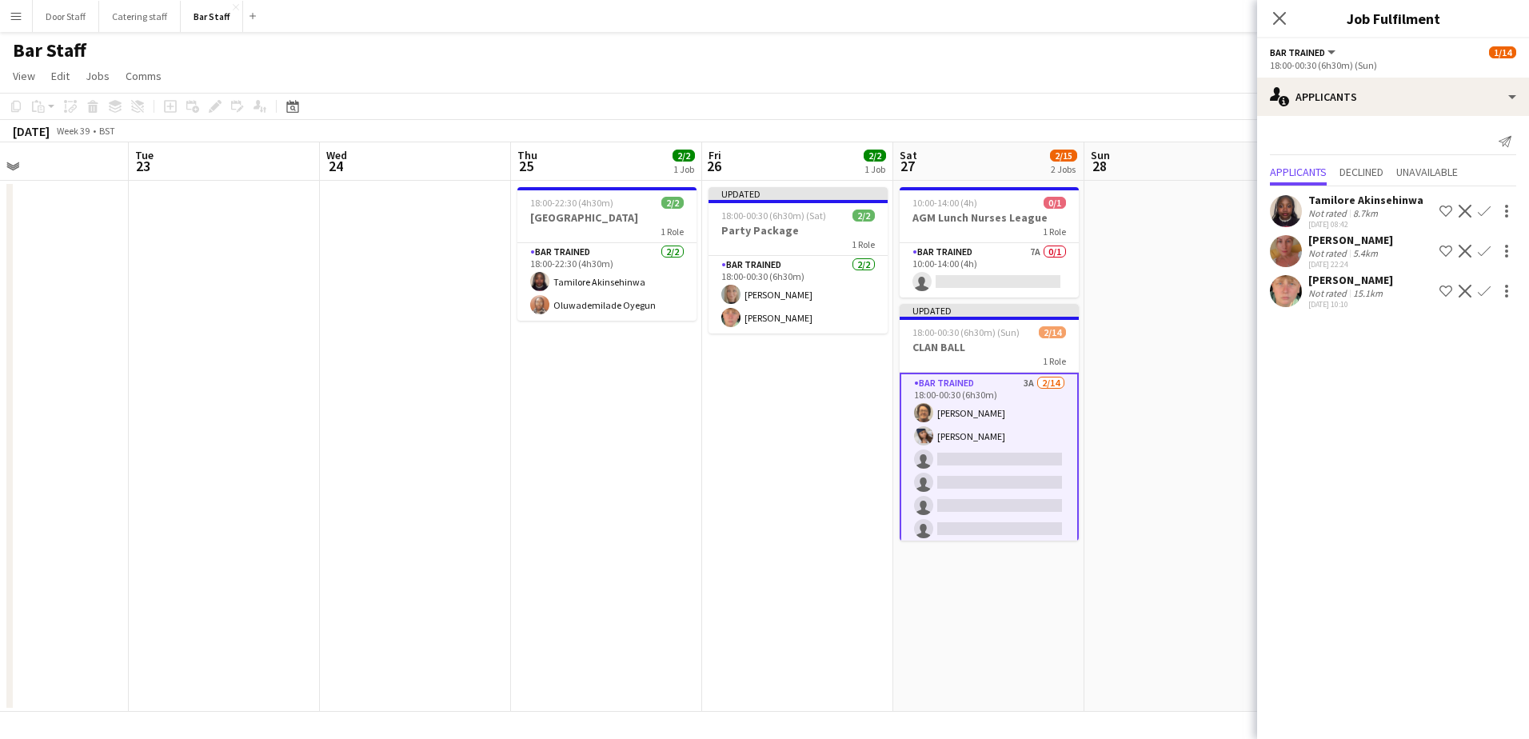
click at [1484, 243] on button "Confirm" at bounding box center [1484, 250] width 19 height 19
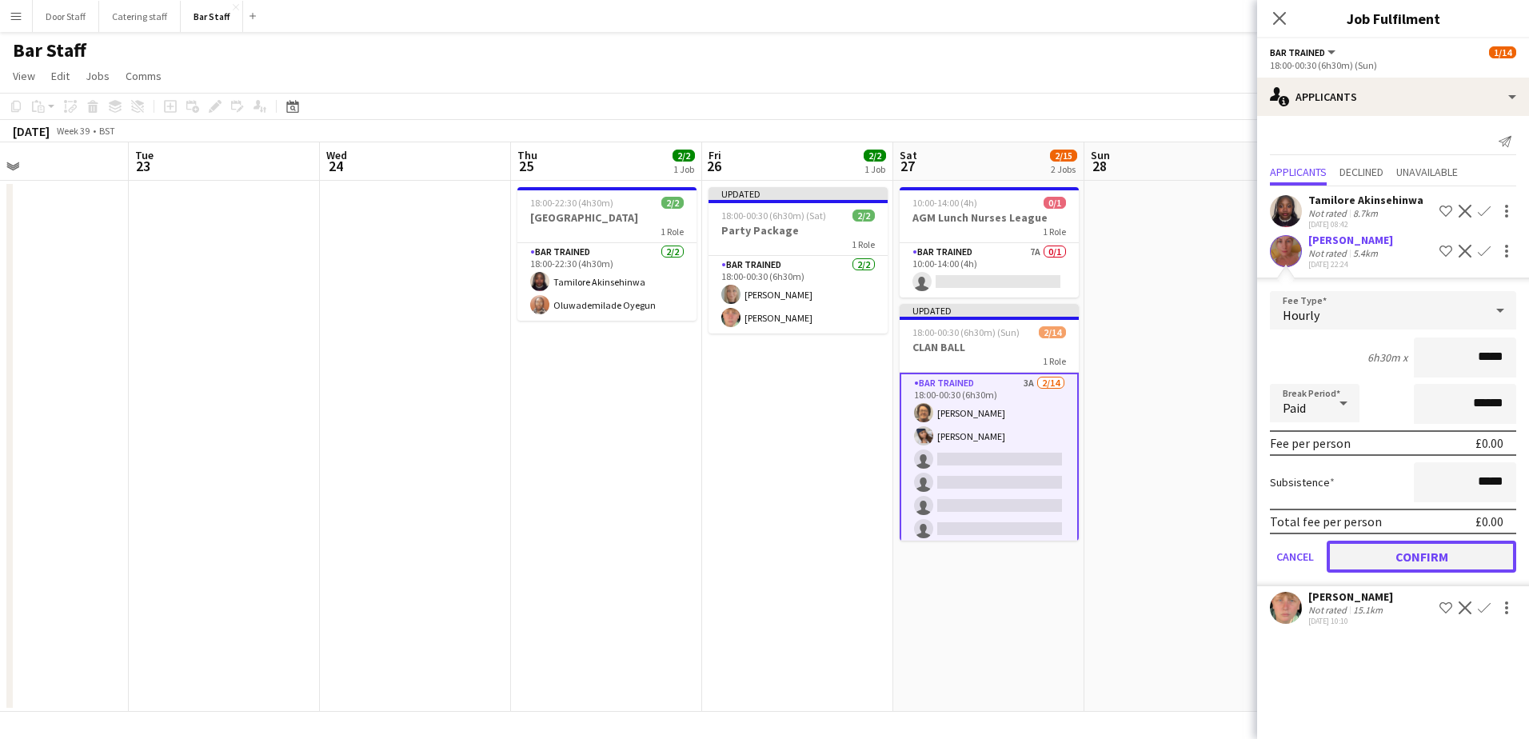
click at [1450, 552] on button "Confirm" at bounding box center [1422, 557] width 190 height 32
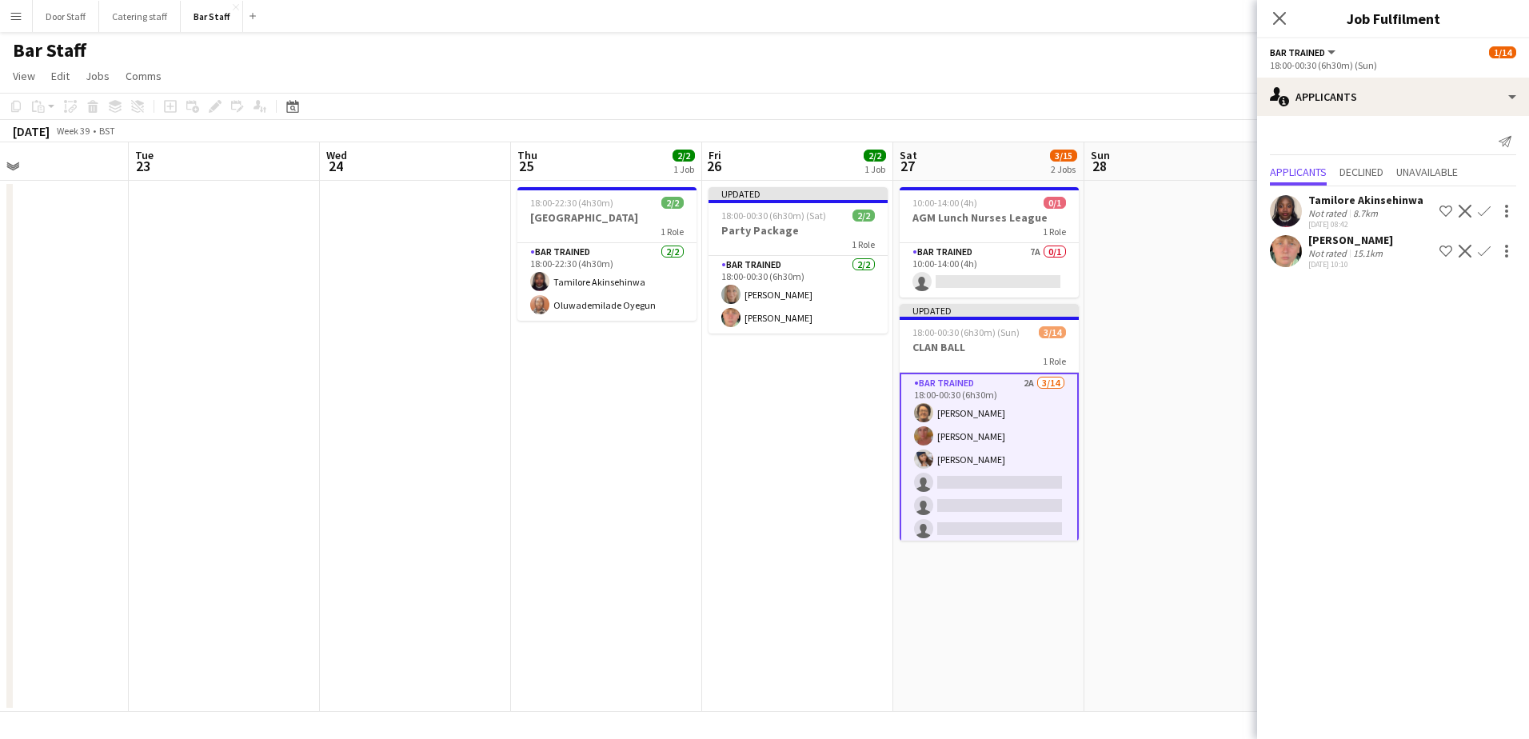
click at [1488, 253] on app-icon "Confirm" at bounding box center [1484, 251] width 13 height 13
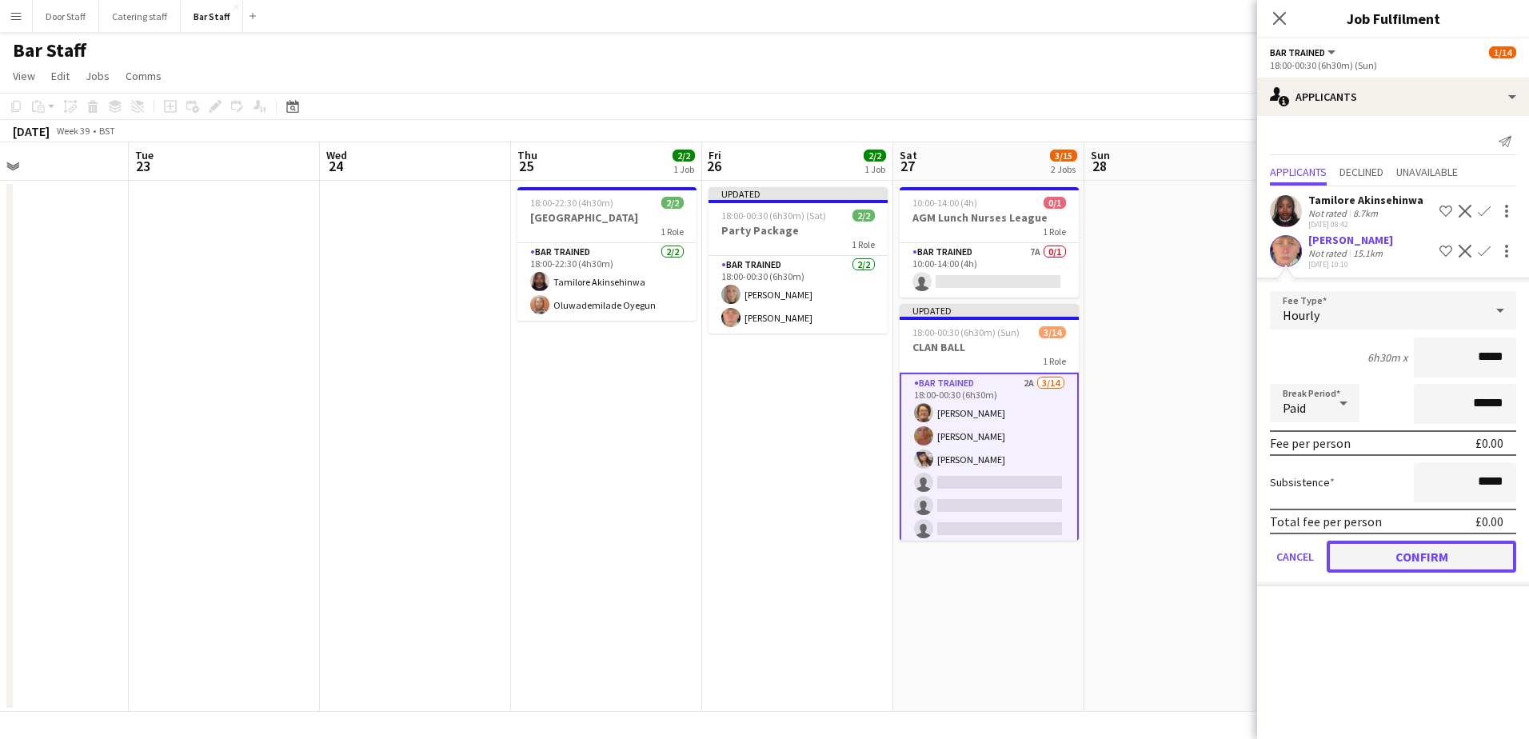
click at [1443, 567] on button "Confirm" at bounding box center [1422, 557] width 190 height 32
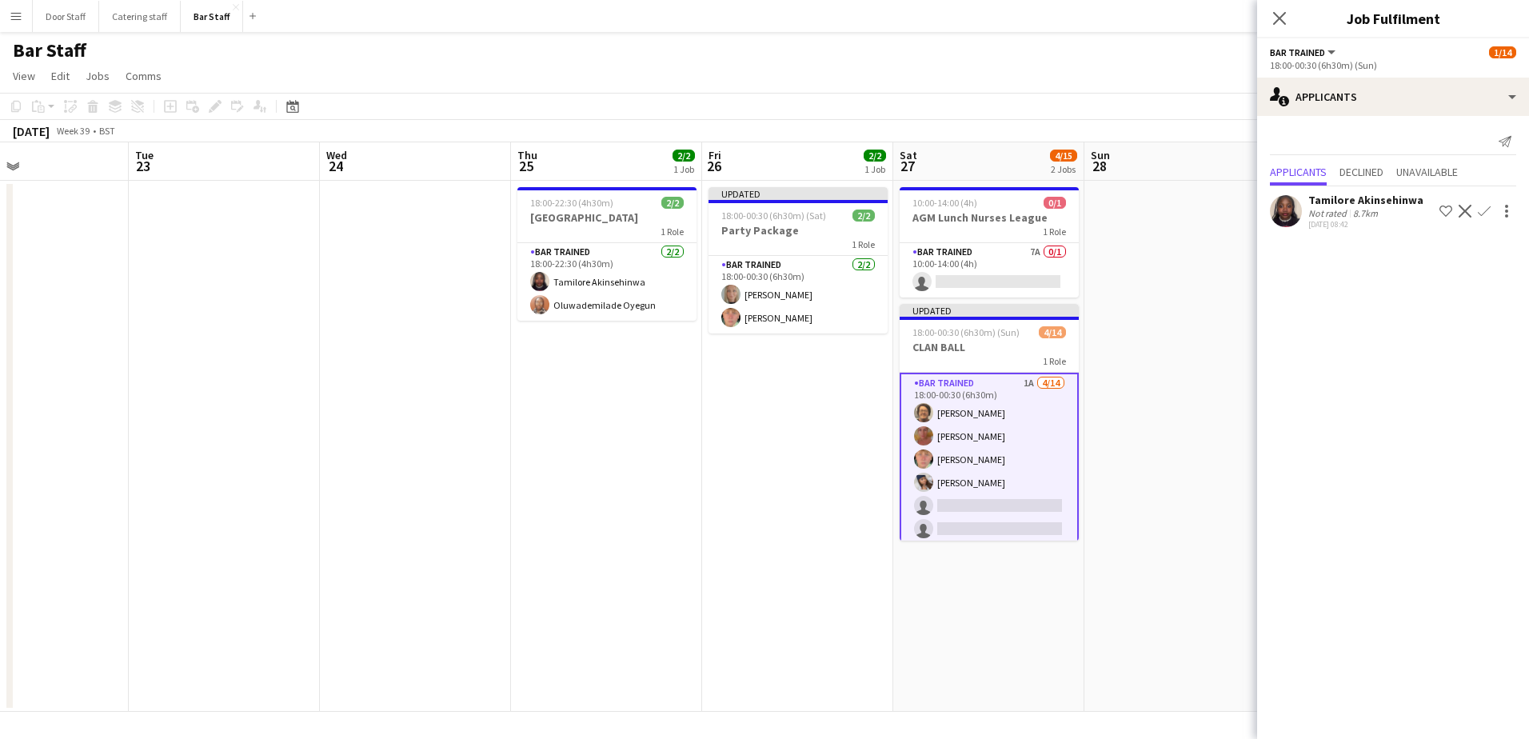
click at [1485, 206] on app-icon "Confirm" at bounding box center [1484, 211] width 13 height 13
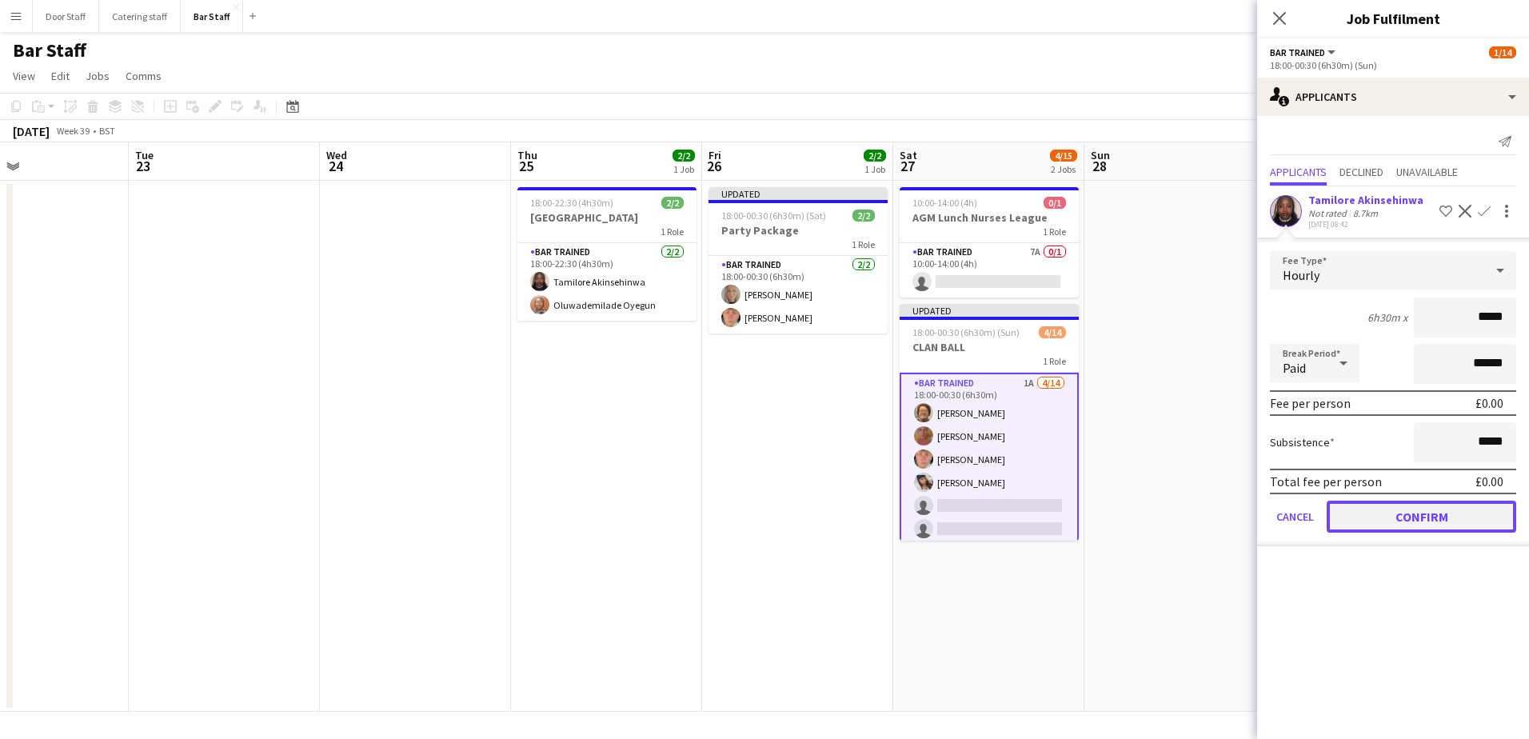
click at [1440, 509] on button "Confirm" at bounding box center [1422, 517] width 190 height 32
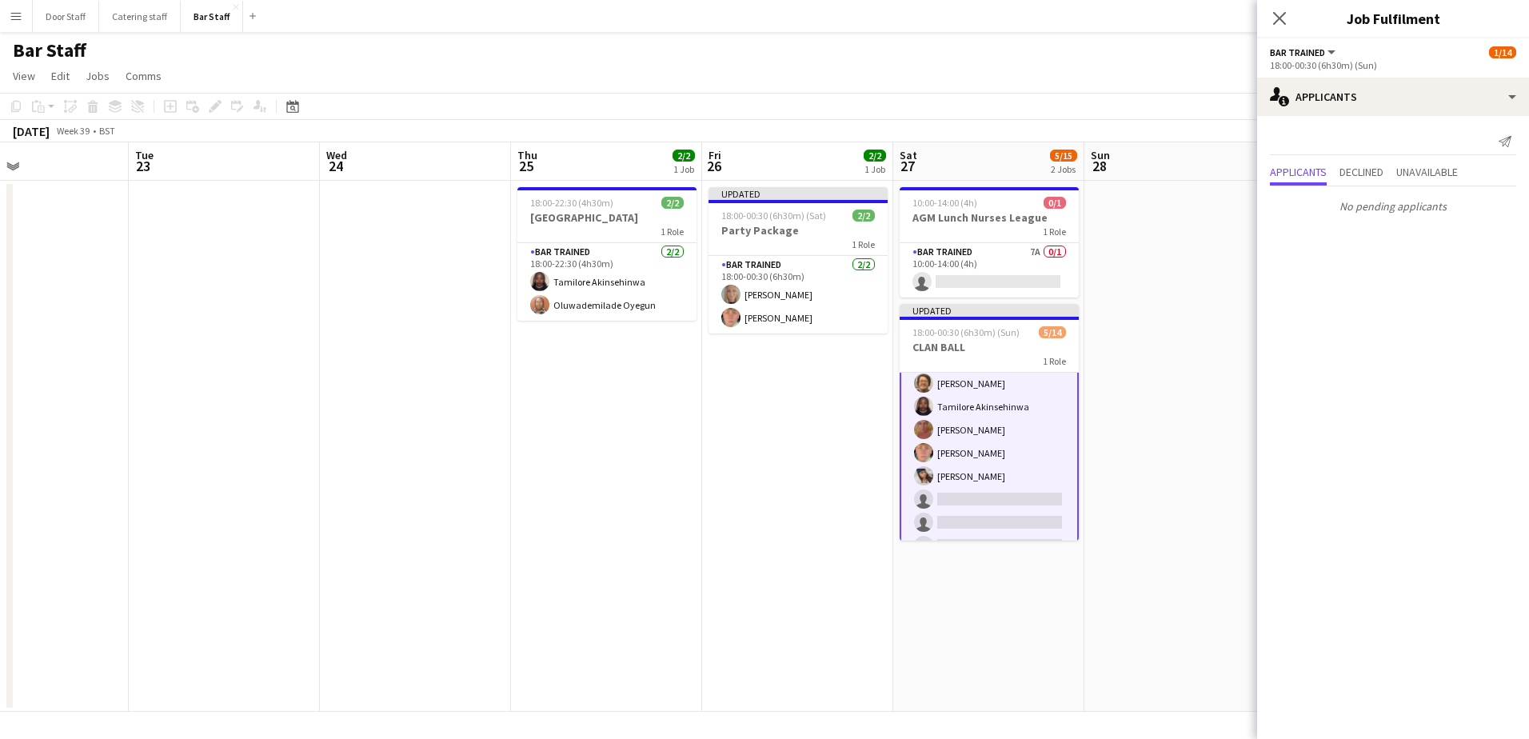
scroll to position [0, 0]
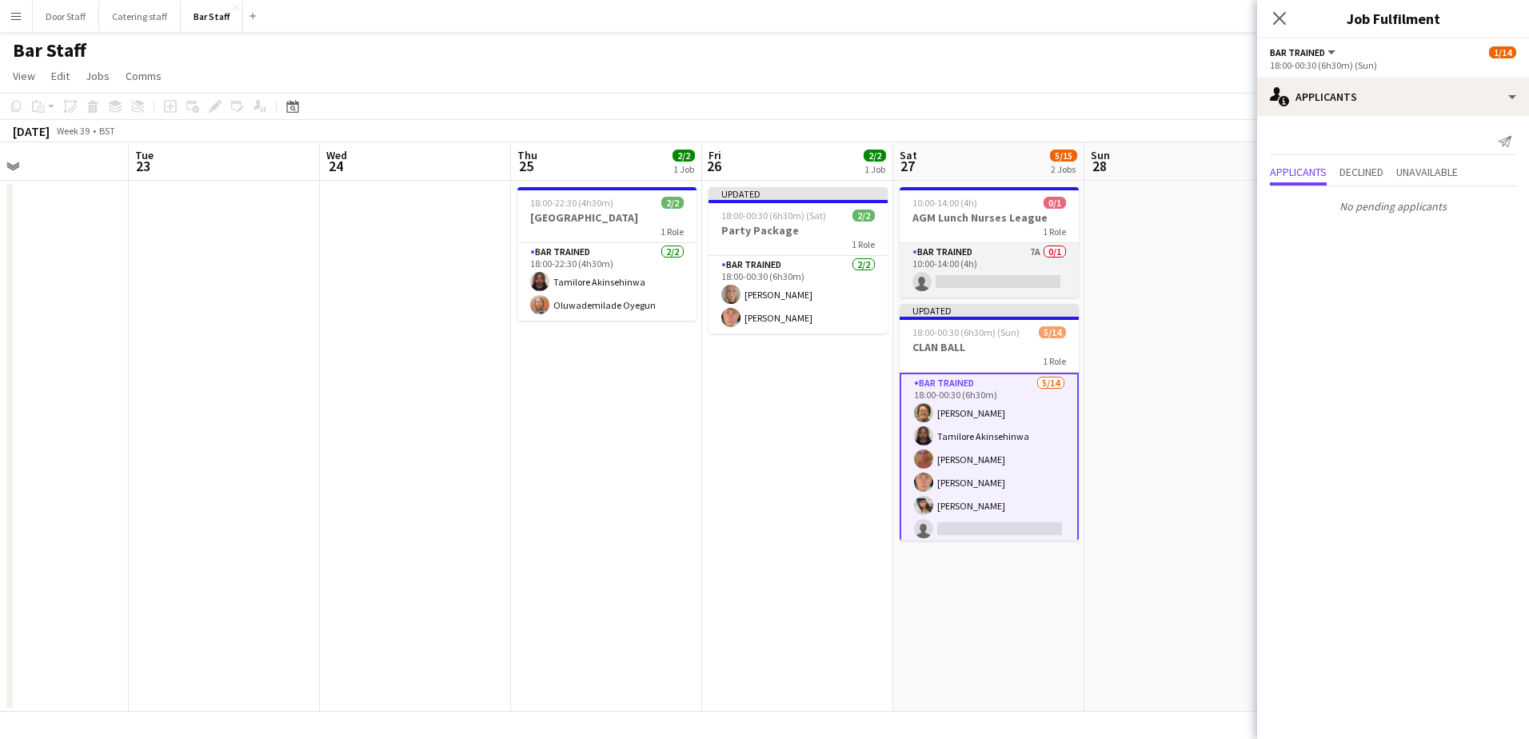
click at [1024, 263] on app-card-role "Bar trained 7A 0/1 10:00-14:00 (4h) single-neutral-actions" at bounding box center [989, 270] width 179 height 54
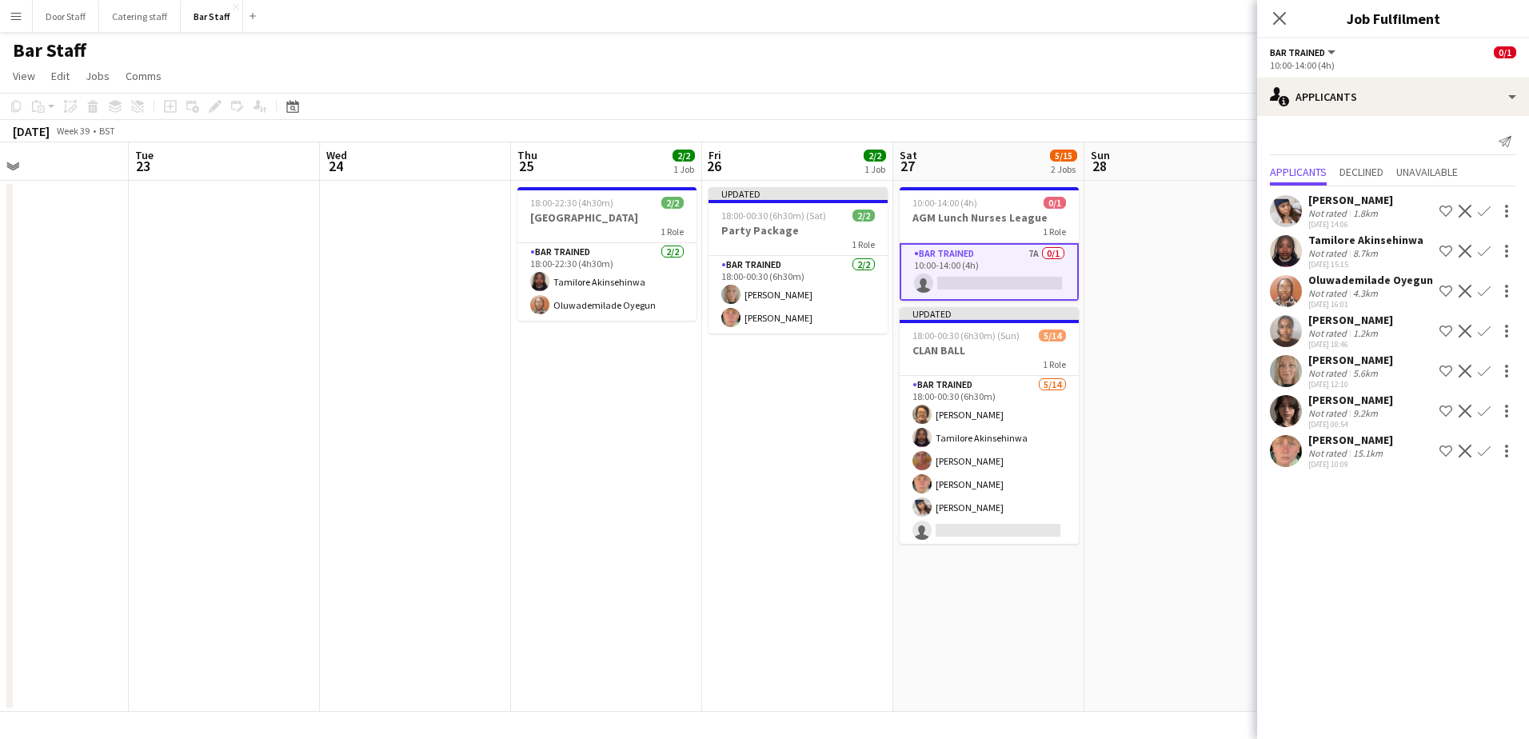
click at [1482, 371] on app-icon "Confirm" at bounding box center [1484, 371] width 13 height 13
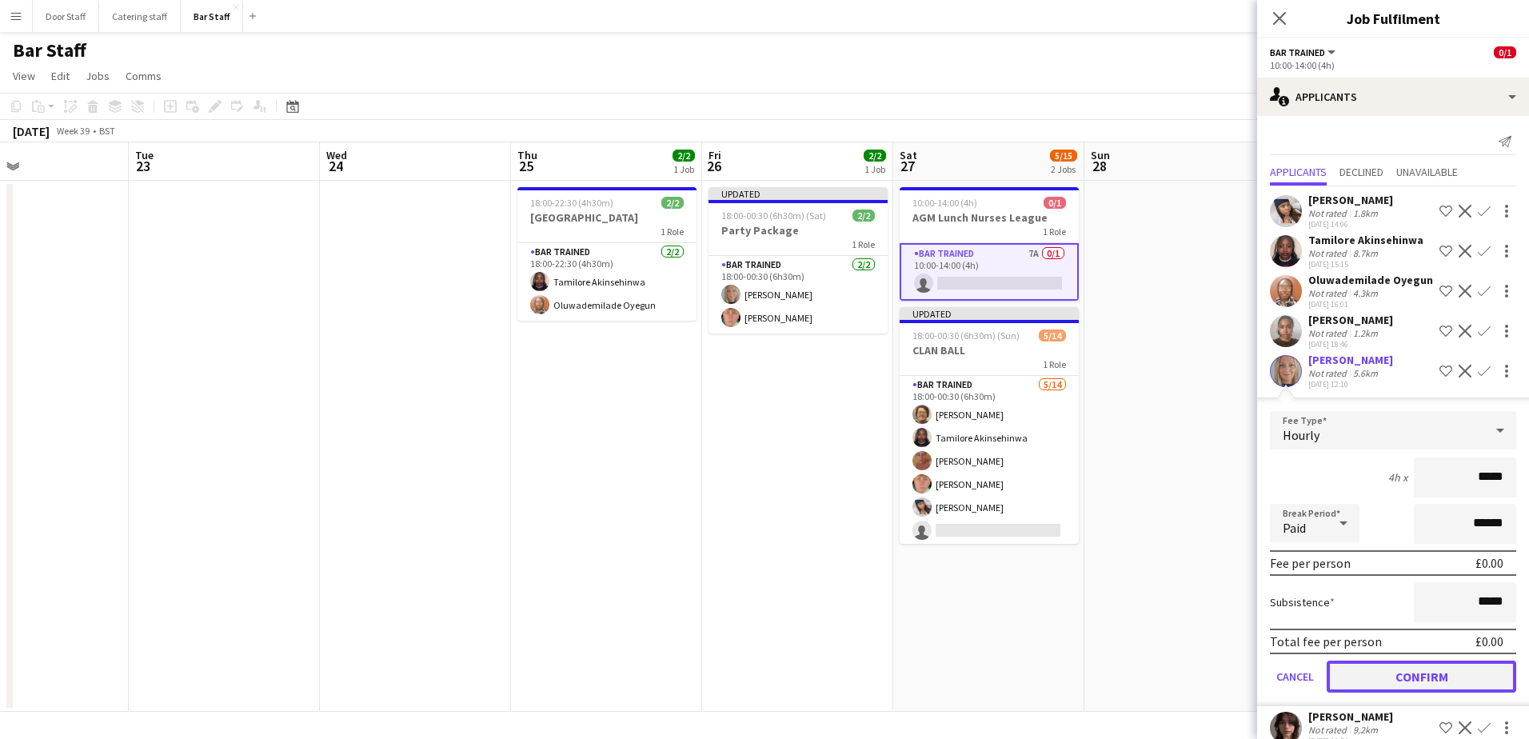
click at [1385, 693] on button "Confirm" at bounding box center [1422, 677] width 190 height 32
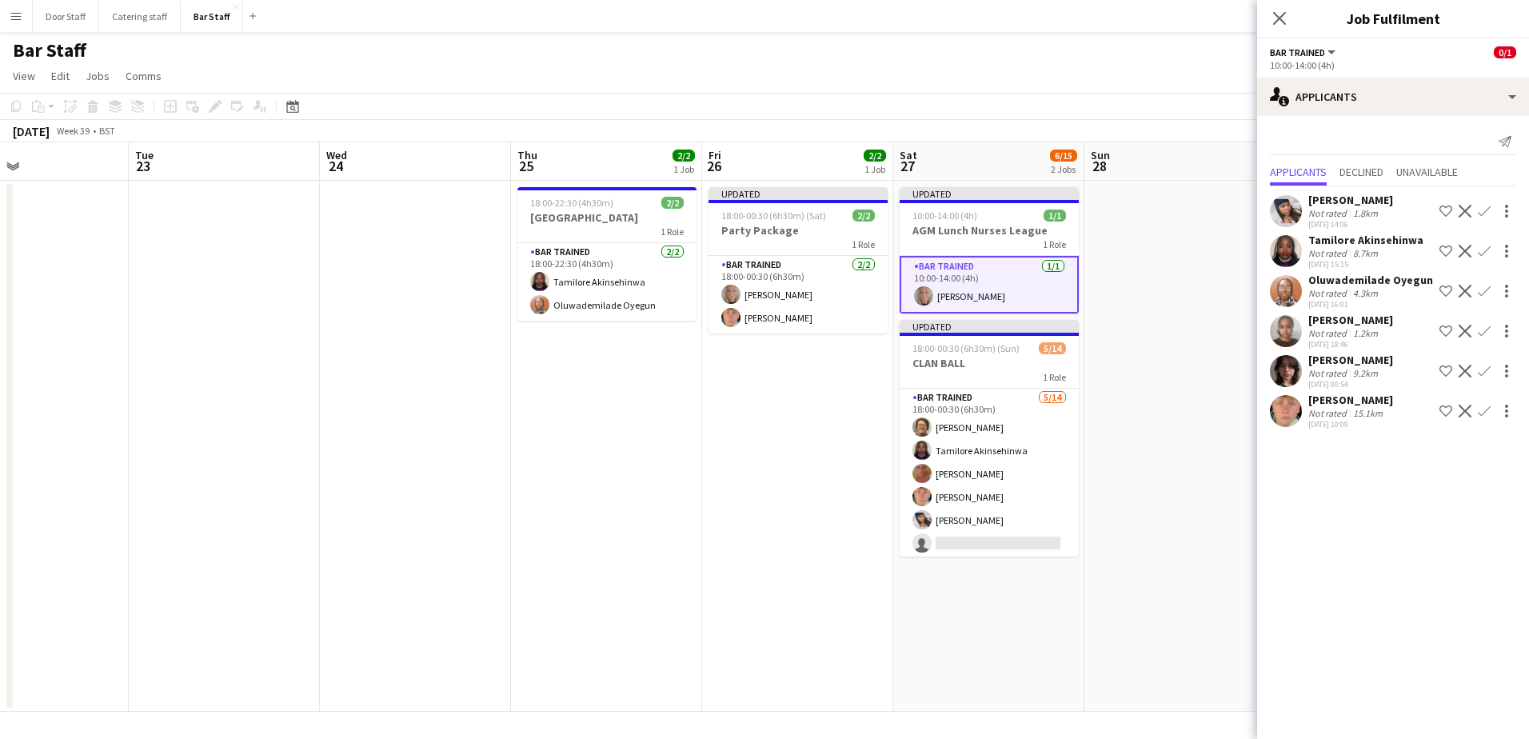
click at [1184, 548] on app-date-cell at bounding box center [1179, 446] width 191 height 531
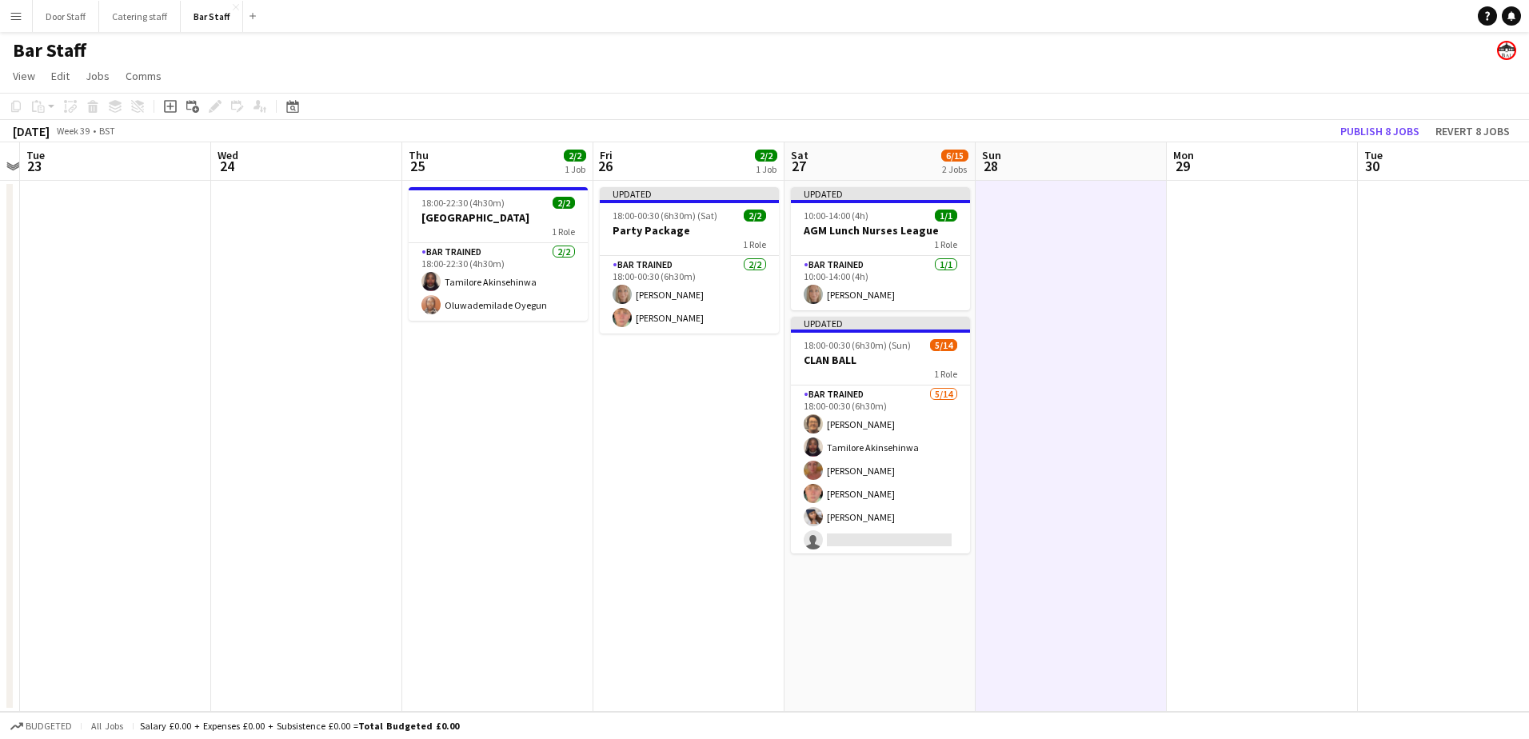
drag, startPoint x: 1174, startPoint y: 516, endPoint x: 681, endPoint y: 519, distance: 492.6
click at [681, 519] on app-calendar-viewport "Sat 20 4/4 2 Jobs Sun 21 Mon 22 Tue 23 Wed 24 Thu 25 2/2 1 Job Fri 26 2/2 1 Job…" at bounding box center [764, 426] width 1529 height 569
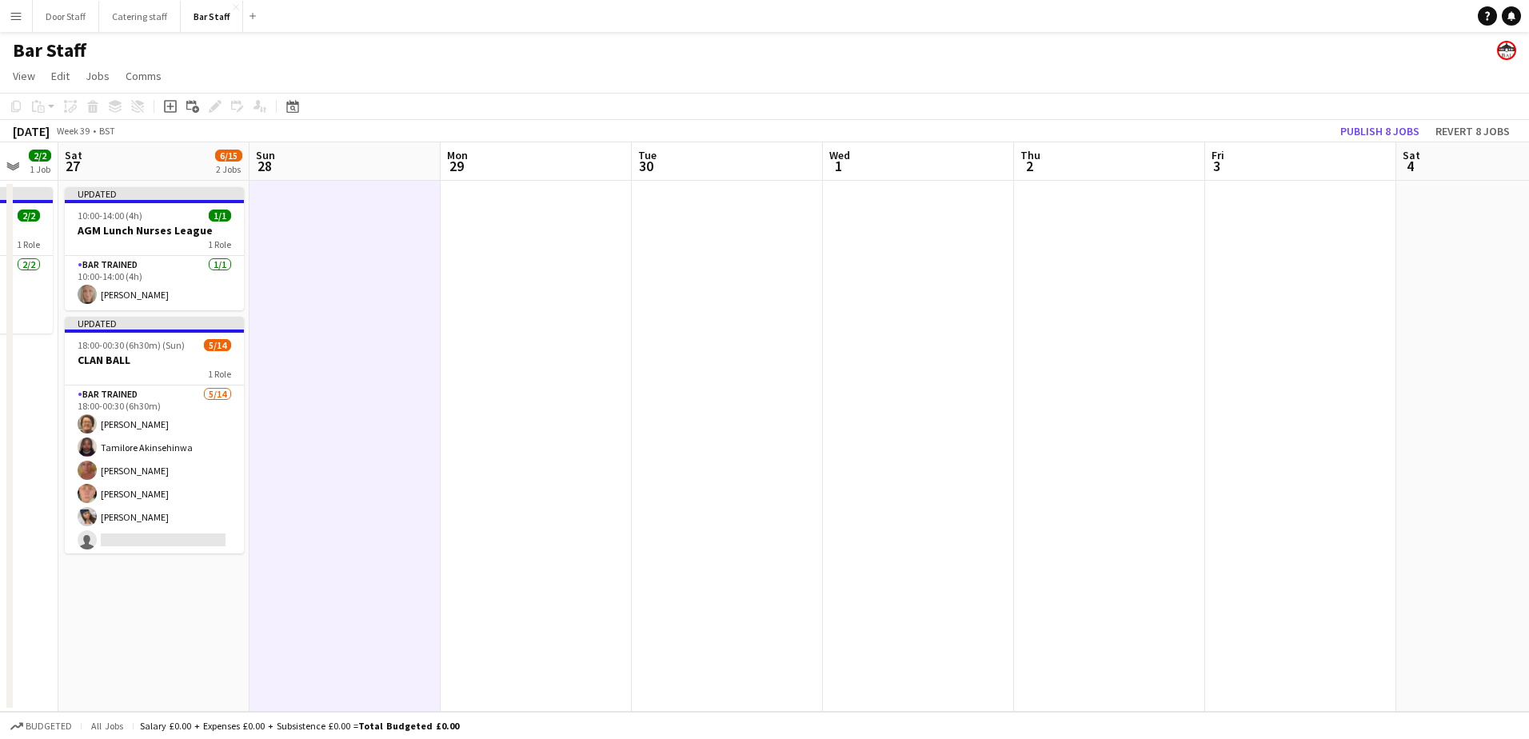
drag, startPoint x: 933, startPoint y: 504, endPoint x: 399, endPoint y: 508, distance: 534.2
click at [399, 508] on app-calendar-viewport "Wed 24 Thu 25 2/2 1 Job Fri 26 2/2 1 Job Sat 27 6/15 2 Jobs Sun 28 Mon 29 Tue 3…" at bounding box center [764, 426] width 1529 height 569
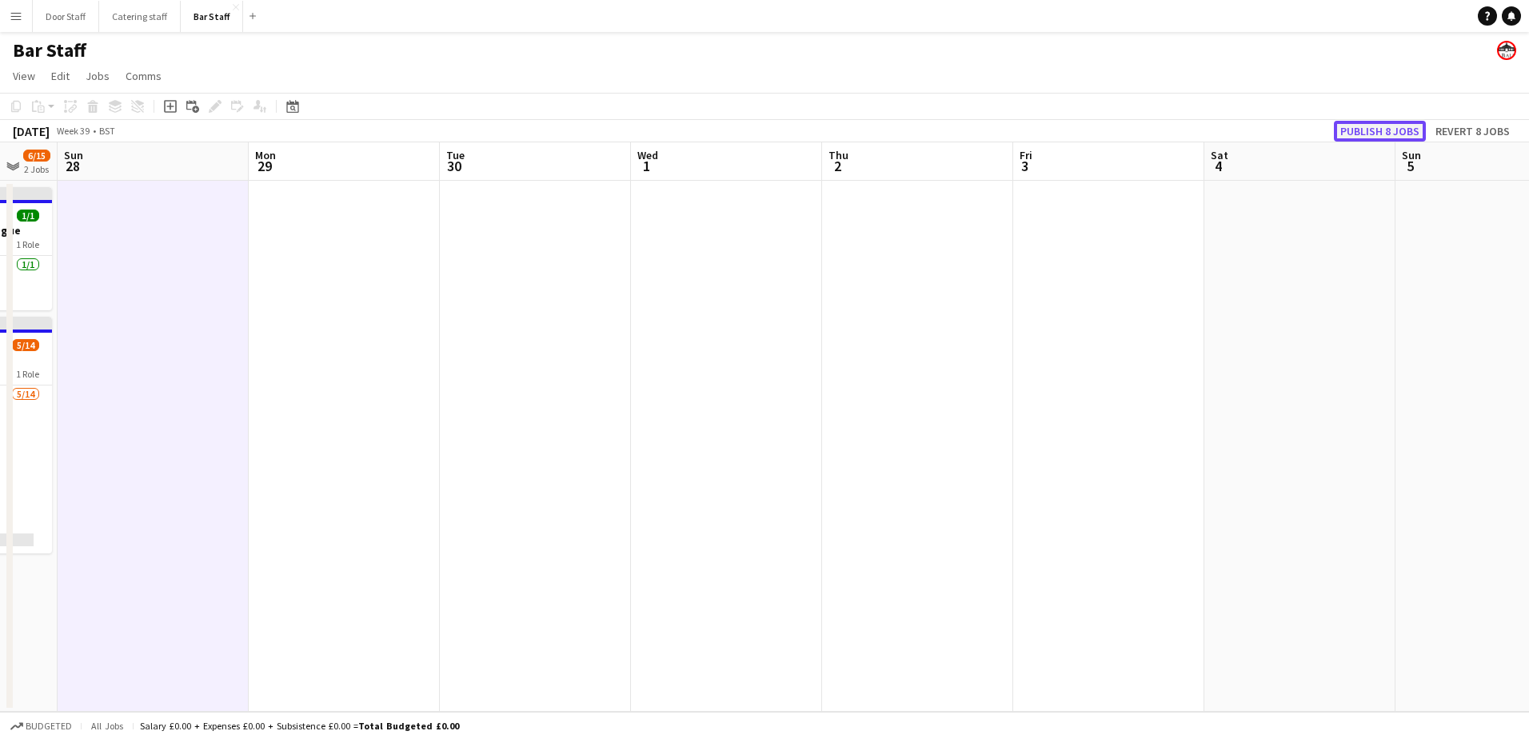
click at [1394, 127] on button "Publish 8 jobs" at bounding box center [1380, 131] width 92 height 21
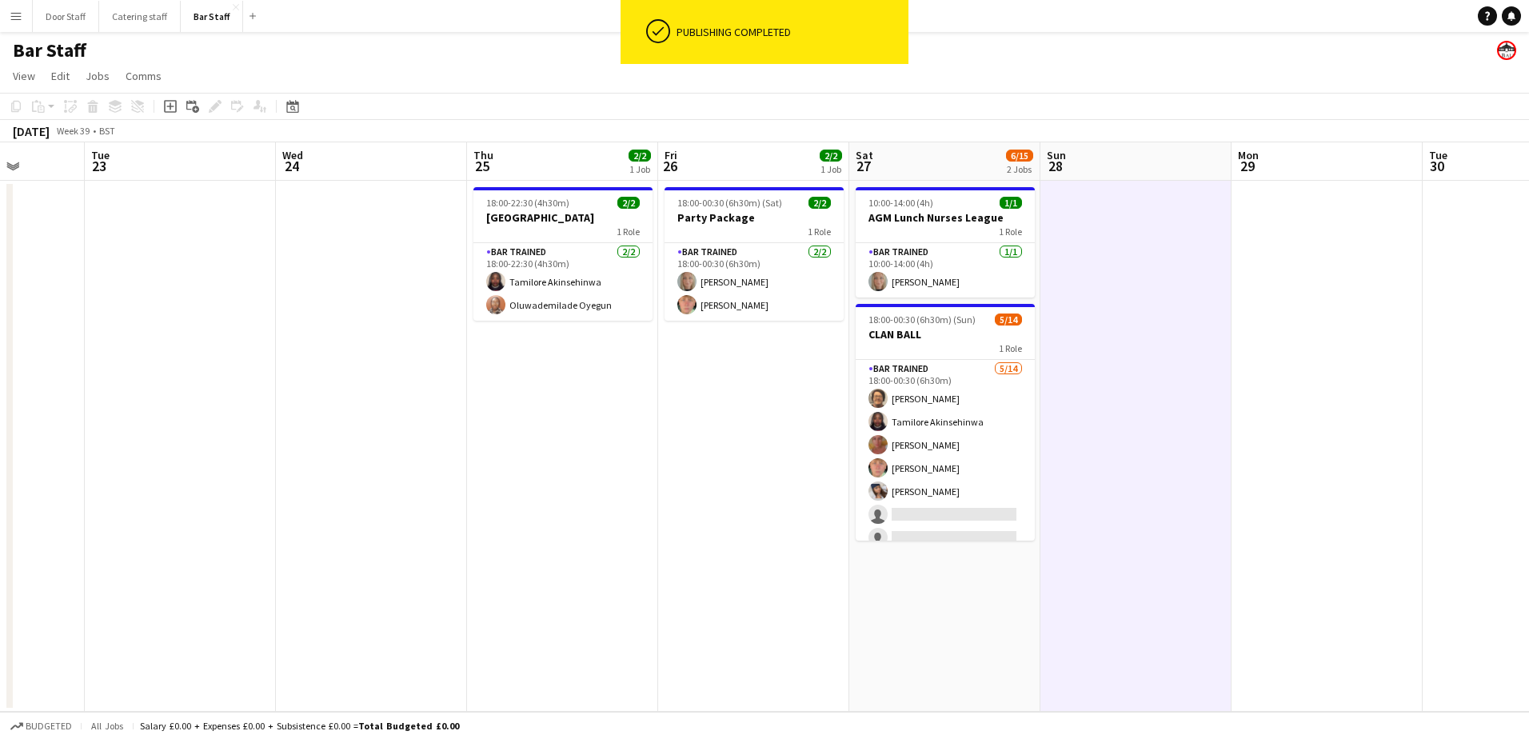
drag, startPoint x: 541, startPoint y: 441, endPoint x: 1528, endPoint y: 361, distance: 990.0
click at [1528, 365] on html "ok-circled Publishing completed Menu Boards Boards Boards All jobs Status Workf…" at bounding box center [764, 369] width 1529 height 739
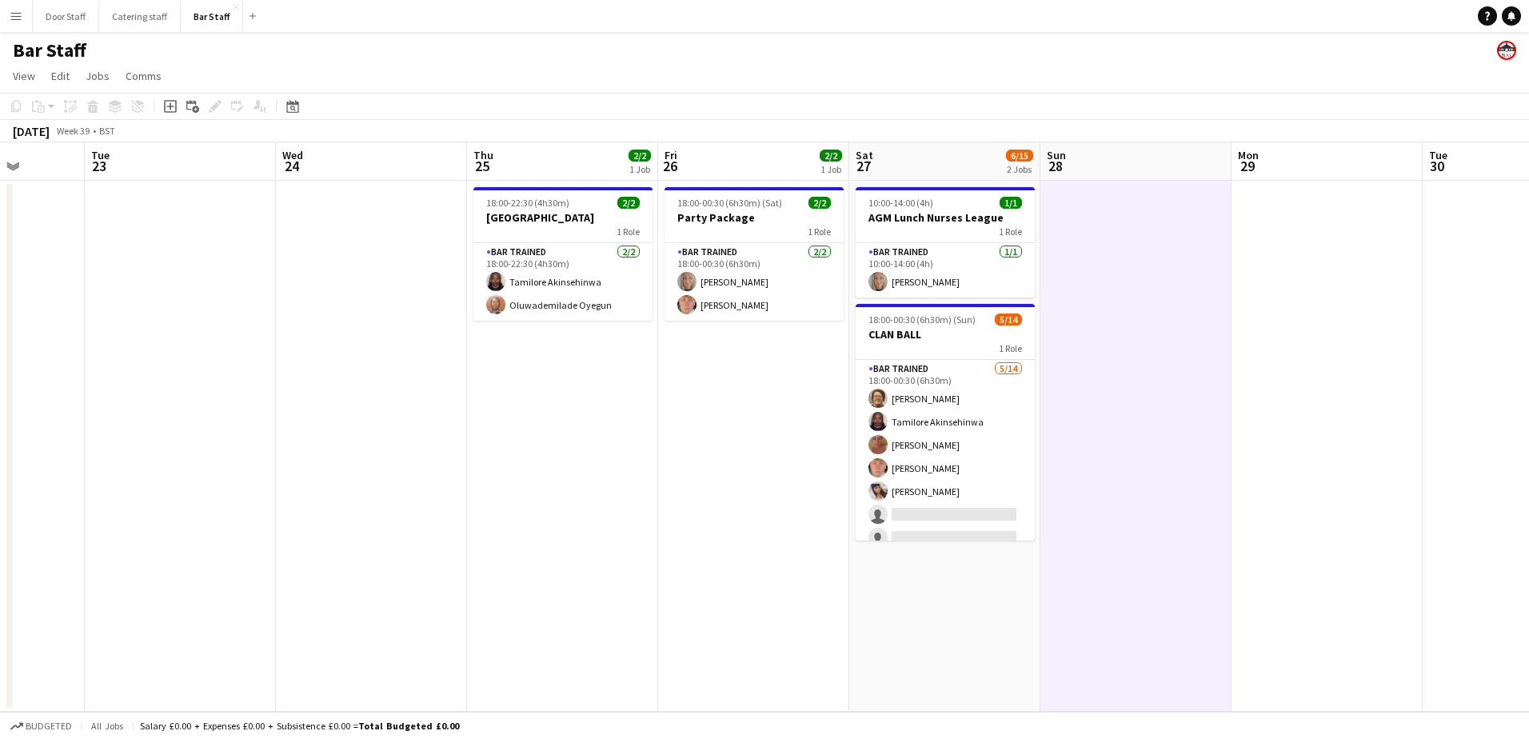
scroll to position [0, 493]
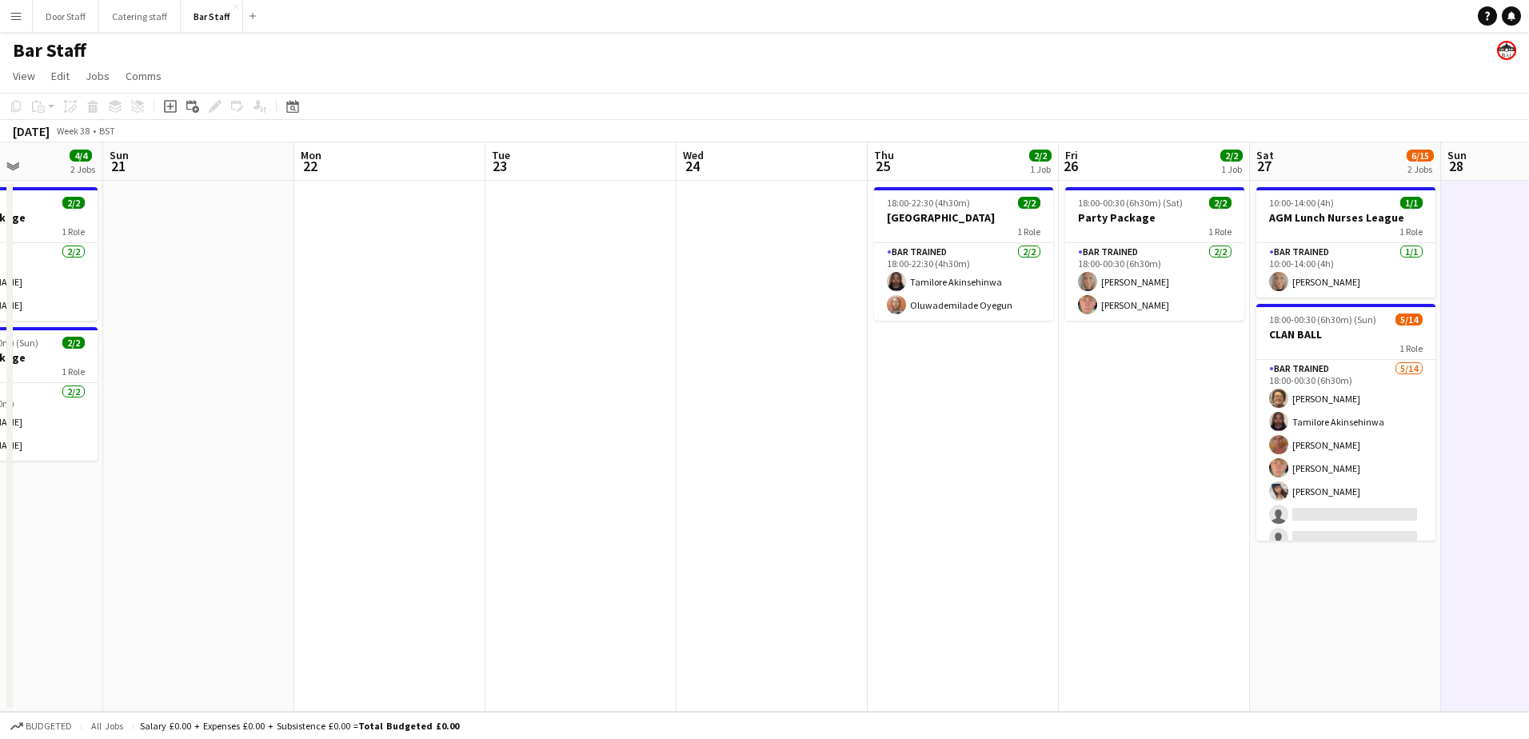
drag, startPoint x: 553, startPoint y: 483, endPoint x: 1285, endPoint y: 454, distance: 733.1
click at [1283, 457] on app-calendar-viewport "Thu 18 Fri 19 10/10 1 Job Sat 20 4/4 2 Jobs Sun 21 Mon 22 Tue 23 Wed 24 Thu 25 …" at bounding box center [764, 426] width 1529 height 569
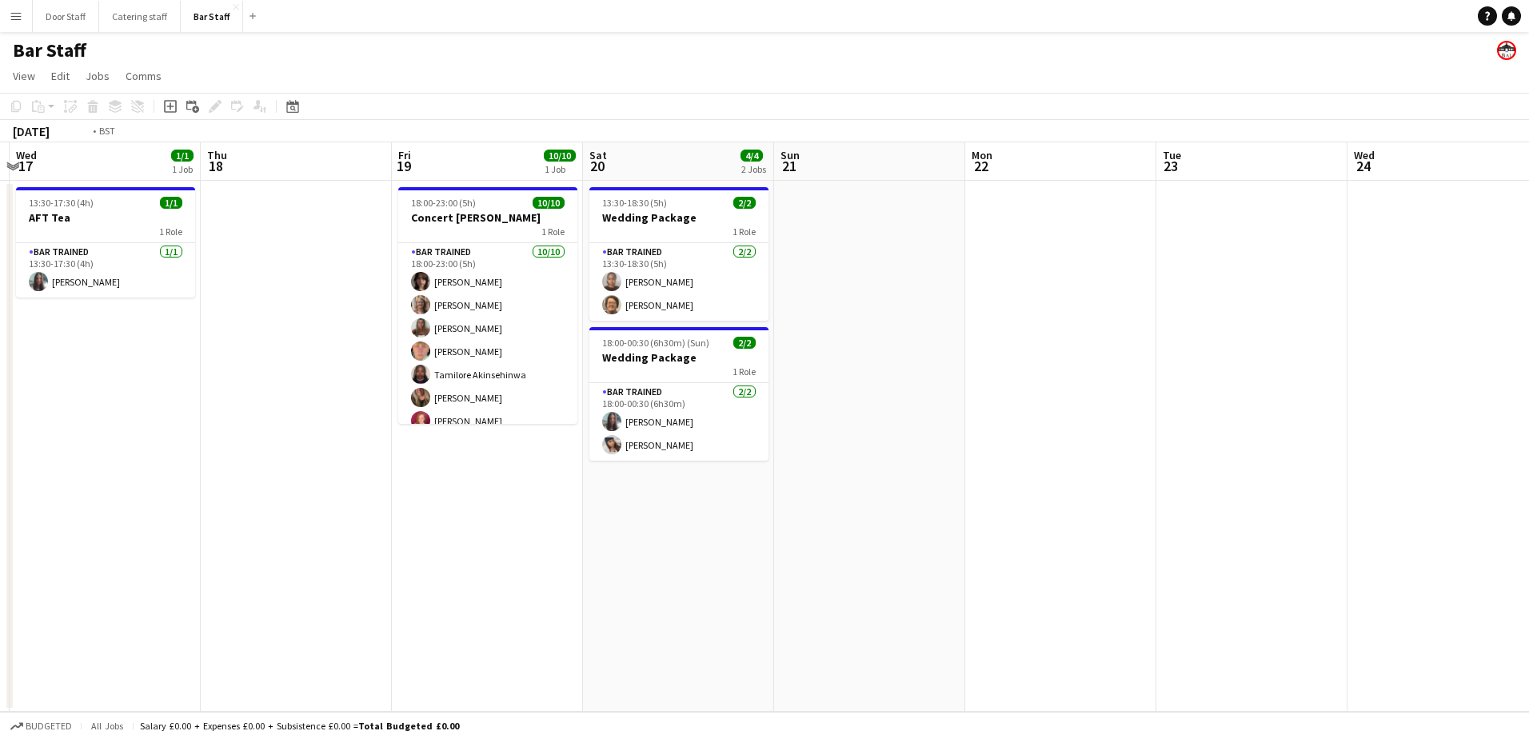
drag, startPoint x: 741, startPoint y: 518, endPoint x: 1527, endPoint y: 477, distance: 786.3
click at [1527, 477] on app-calendar-viewport "Mon 15 Tue 16 Wed 17 1/1 1 Job Thu 18 Fri 19 10/10 1 Job Sat 20 4/4 2 Jobs Sun …" at bounding box center [764, 426] width 1529 height 569
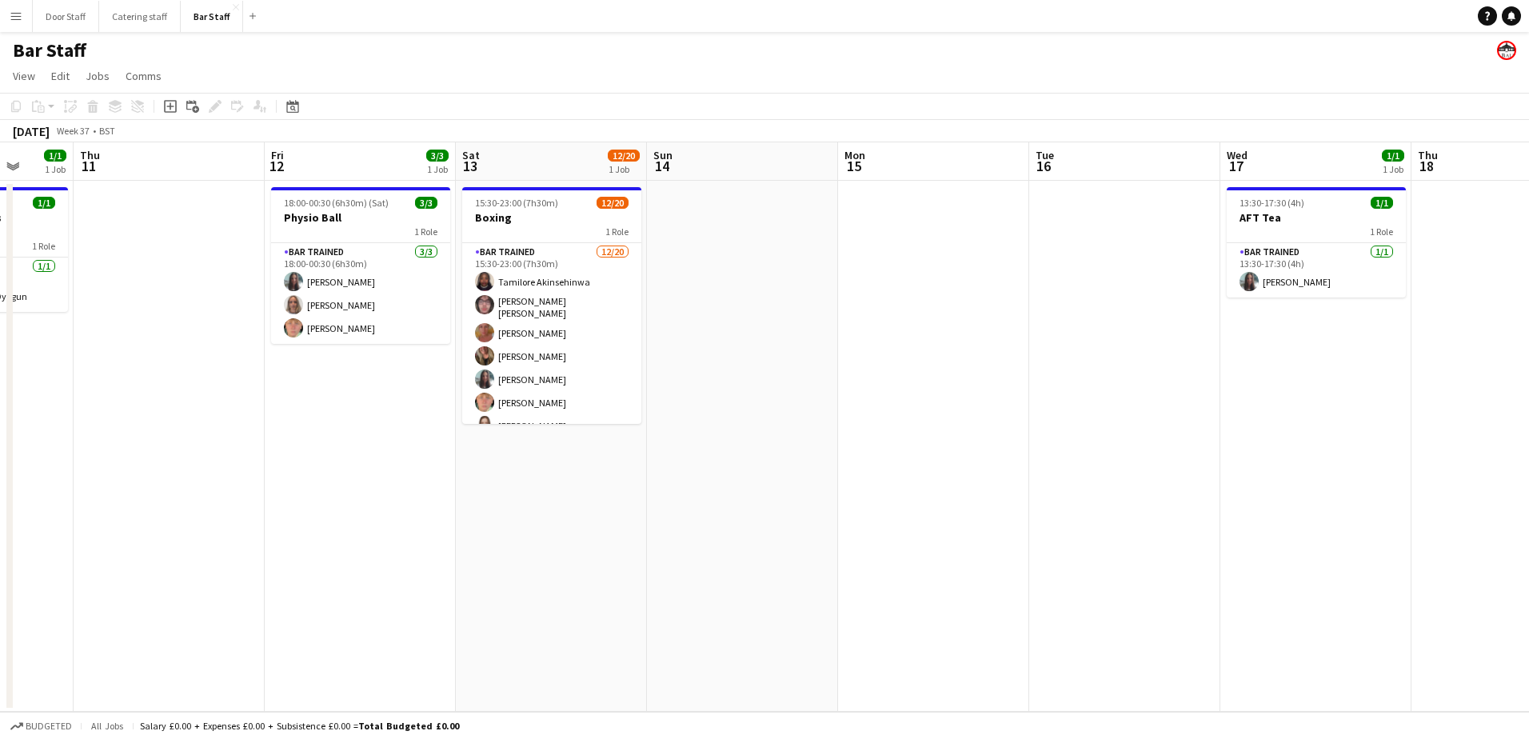
drag, startPoint x: 325, startPoint y: 547, endPoint x: 1227, endPoint y: 494, distance: 903.6
click at [1232, 508] on app-calendar-viewport "Mon 8 4/4 1 Job Tue 9 Wed 10 1/1 1 Job Thu 11 Fri 12 3/3 1 Job Sat 13 12/20 1 J…" at bounding box center [764, 426] width 1529 height 569
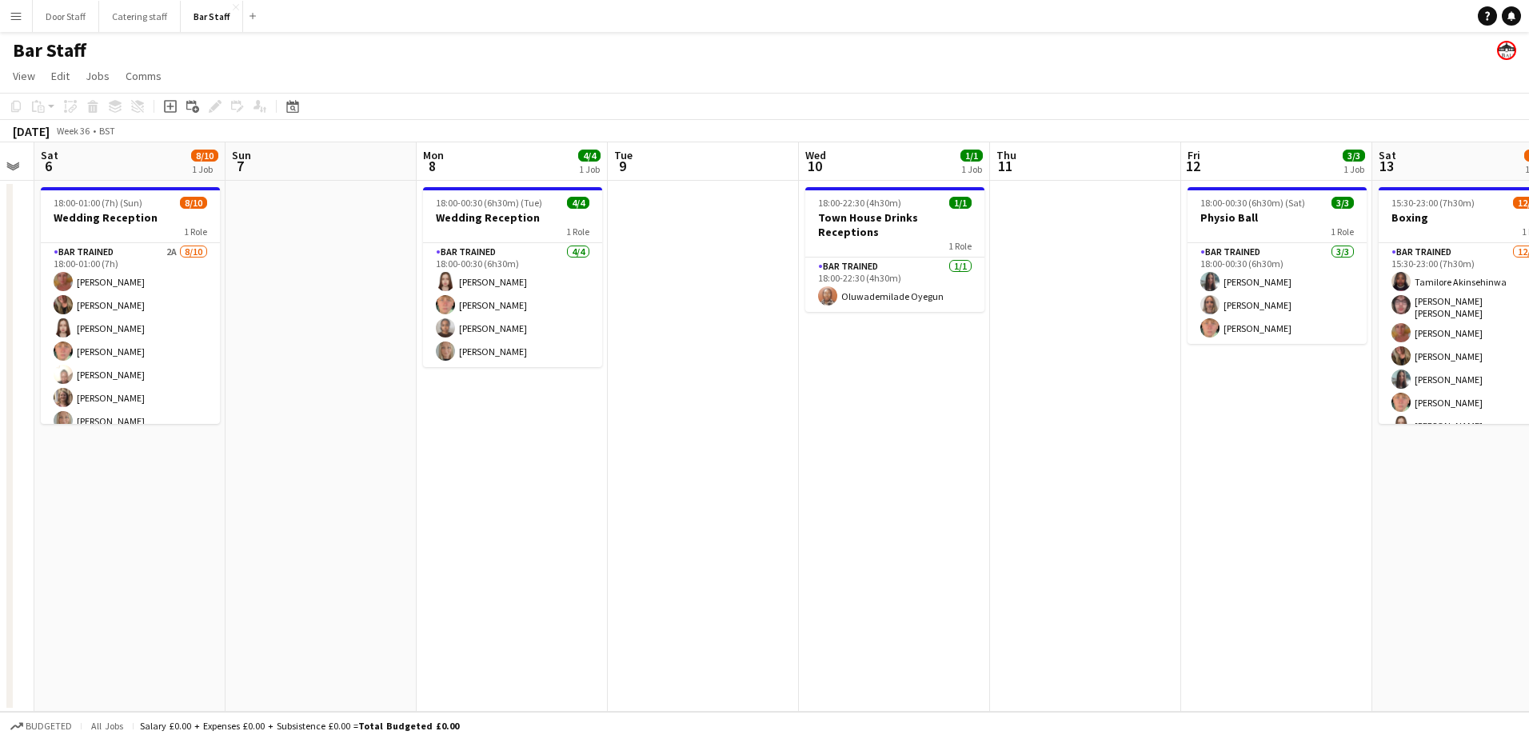
drag, startPoint x: 377, startPoint y: 496, endPoint x: 1261, endPoint y: 475, distance: 883.9
click at [1238, 481] on app-calendar-viewport "Thu 4 Fri 5 Sat 6 8/10 1 Job Sun 7 Mon 8 4/4 1 Job Tue 9 Wed 10 1/1 1 Job Thu 1…" at bounding box center [764, 426] width 1529 height 569
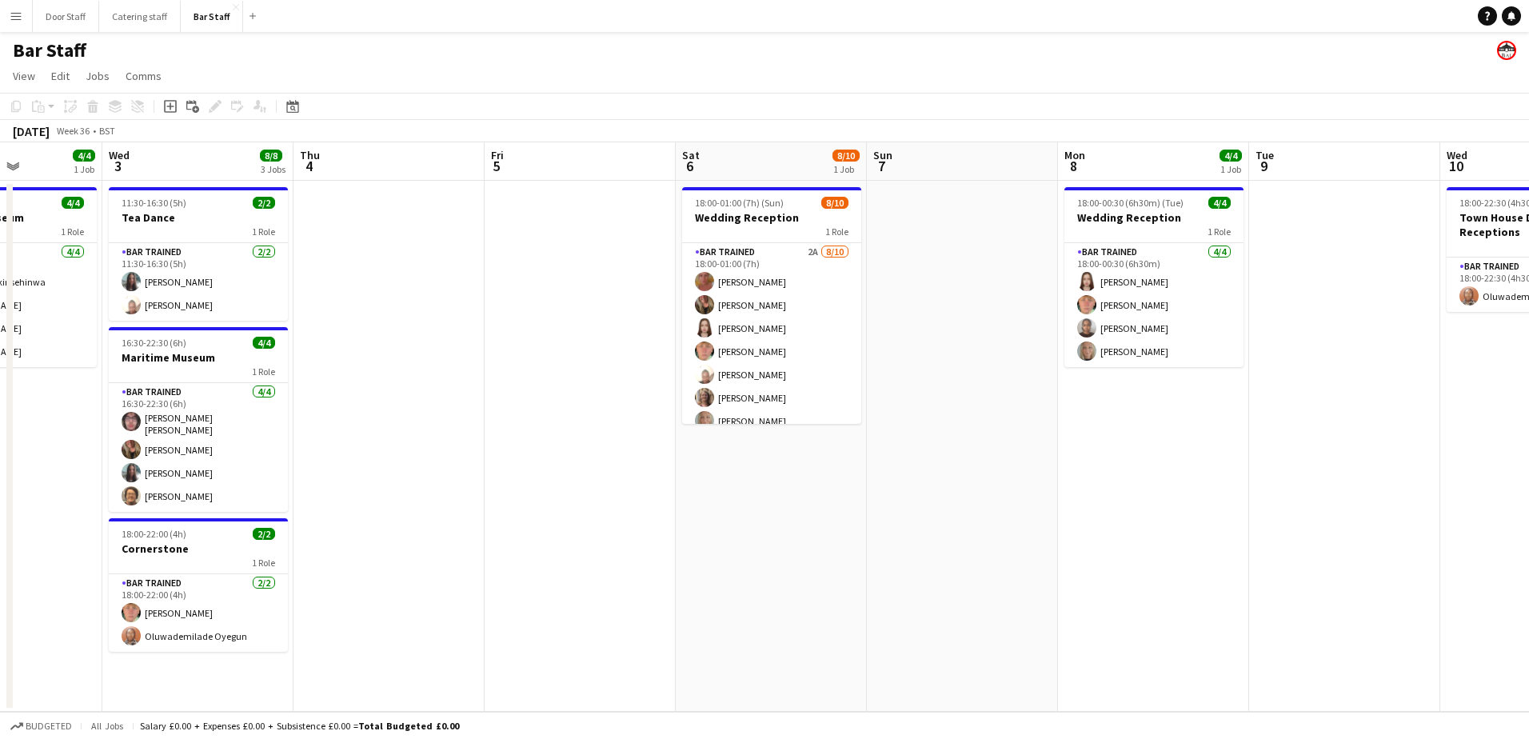
scroll to position [0, 583]
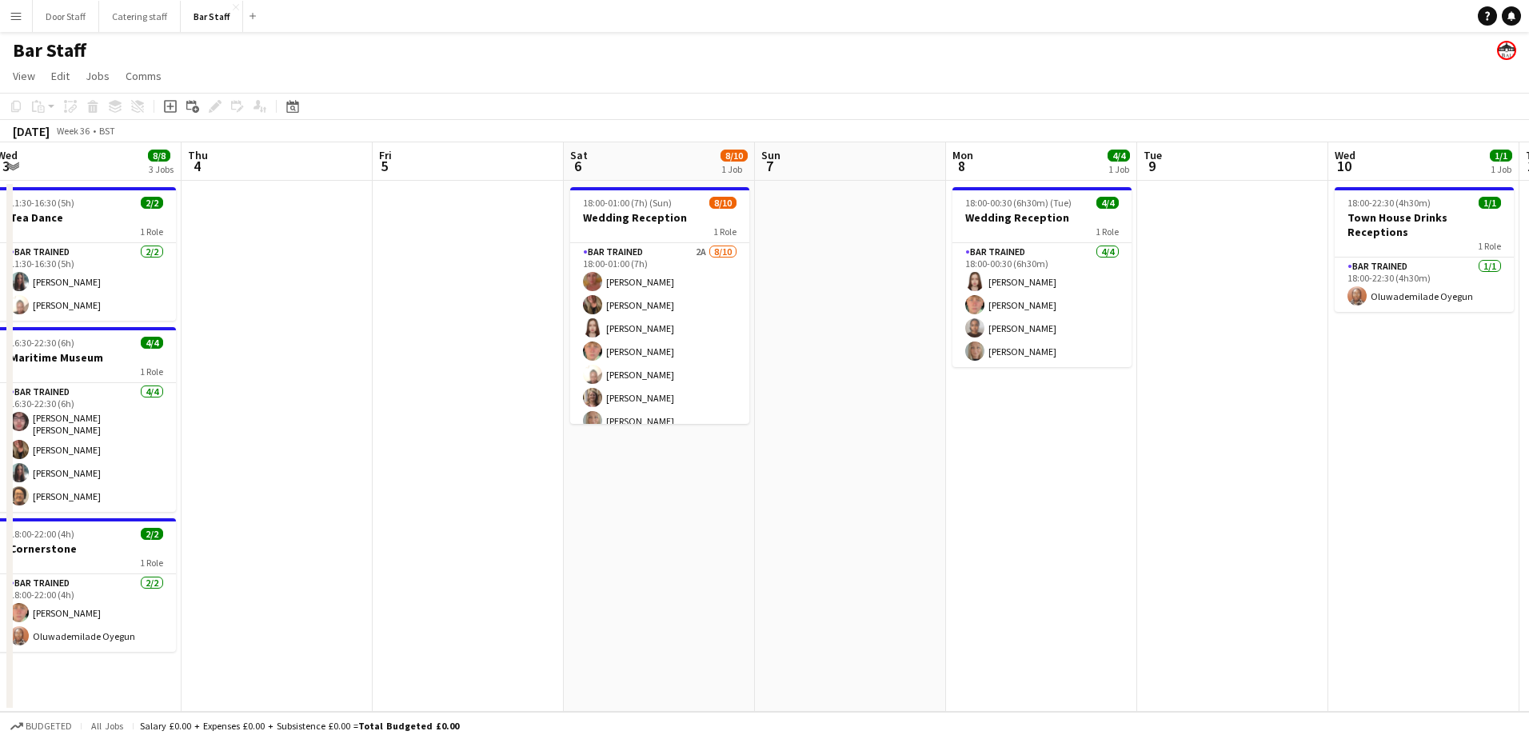
drag, startPoint x: 520, startPoint y: 492, endPoint x: 651, endPoint y: 495, distance: 131.2
click at [651, 495] on app-calendar-viewport "Sun 31 0/1 1 Job Mon 1 6/7 2 Jobs Tue 2 4/4 1 Job Wed 3 8/8 3 Jobs Thu 4 Fri 5 …" at bounding box center [764, 426] width 1529 height 569
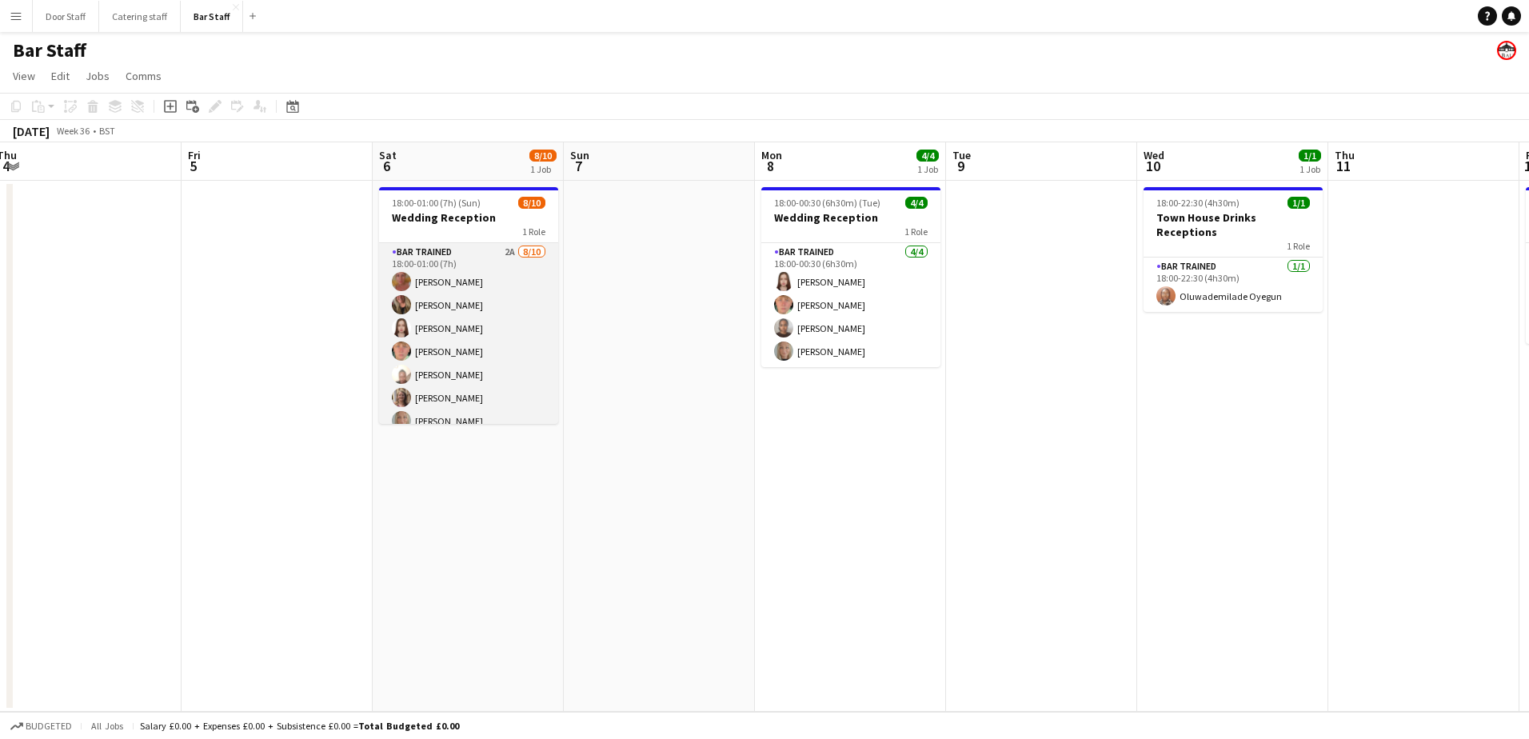
scroll to position [82, 0]
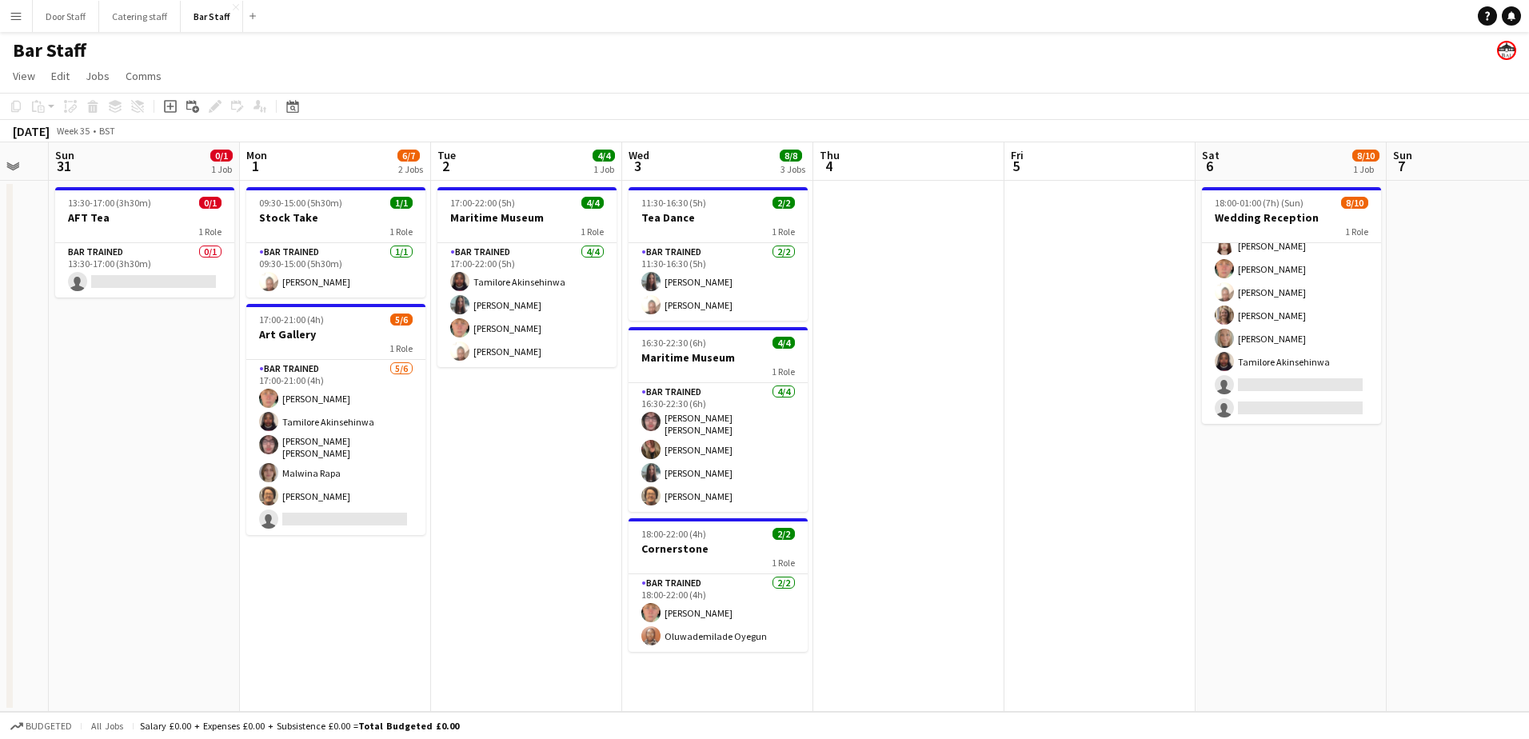
drag, startPoint x: 297, startPoint y: 557, endPoint x: 1242, endPoint y: 509, distance: 946.4
click at [1236, 515] on app-calendar-viewport "Fri 29 Sat 30 Sun 31 0/1 1 Job Mon 1 6/7 2 Jobs Tue 2 4/4 1 Job Wed 3 8/8 3 Job…" at bounding box center [764, 426] width 1529 height 569
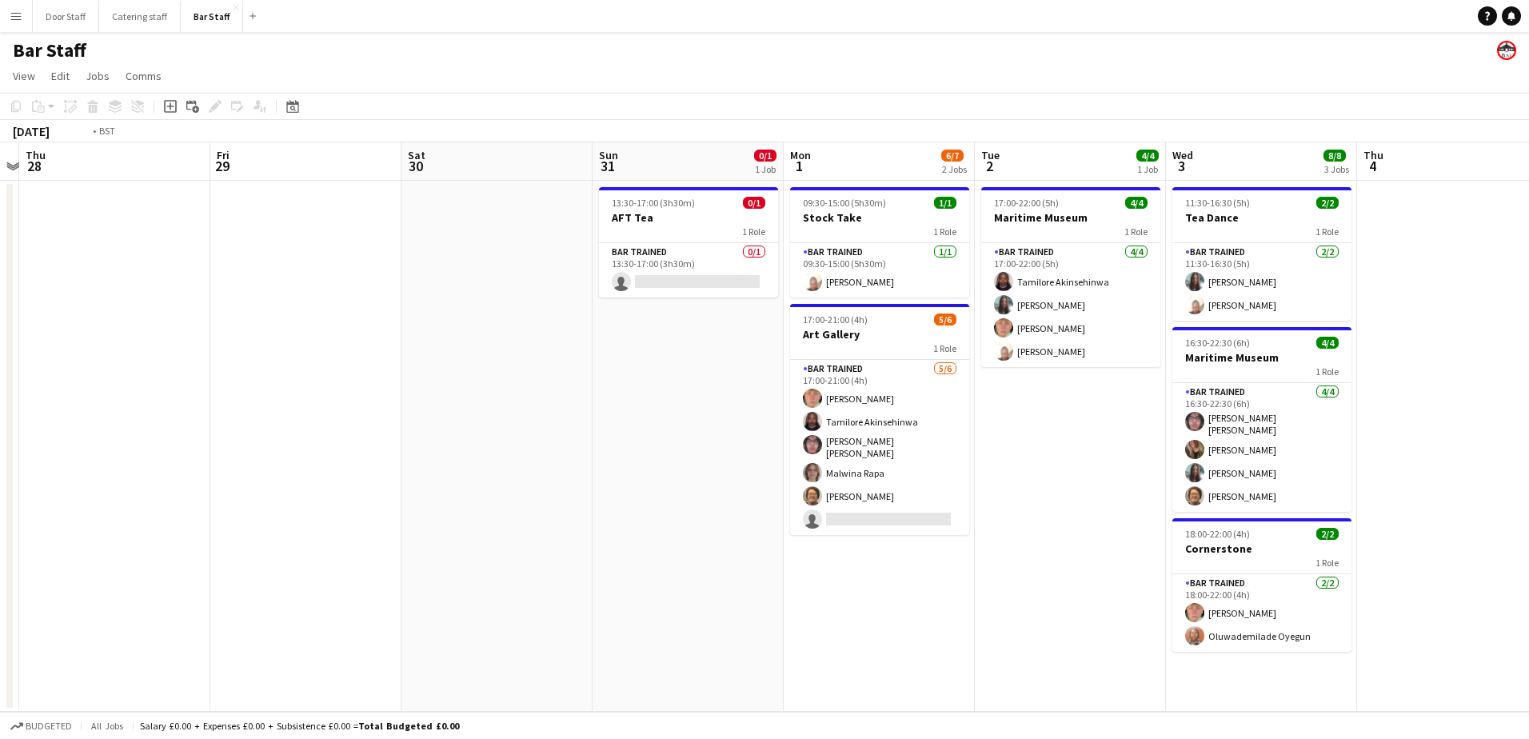
drag, startPoint x: 150, startPoint y: 501, endPoint x: 1150, endPoint y: 495, distance: 1000.4
click at [1150, 495] on app-calendar-viewport "Tue 26 Wed 27 Thu 28 Fri 29 Sat 30 Sun 31 0/1 1 Job Mon 1 6/7 2 Jobs Tue 2 4/4 …" at bounding box center [764, 426] width 1529 height 569
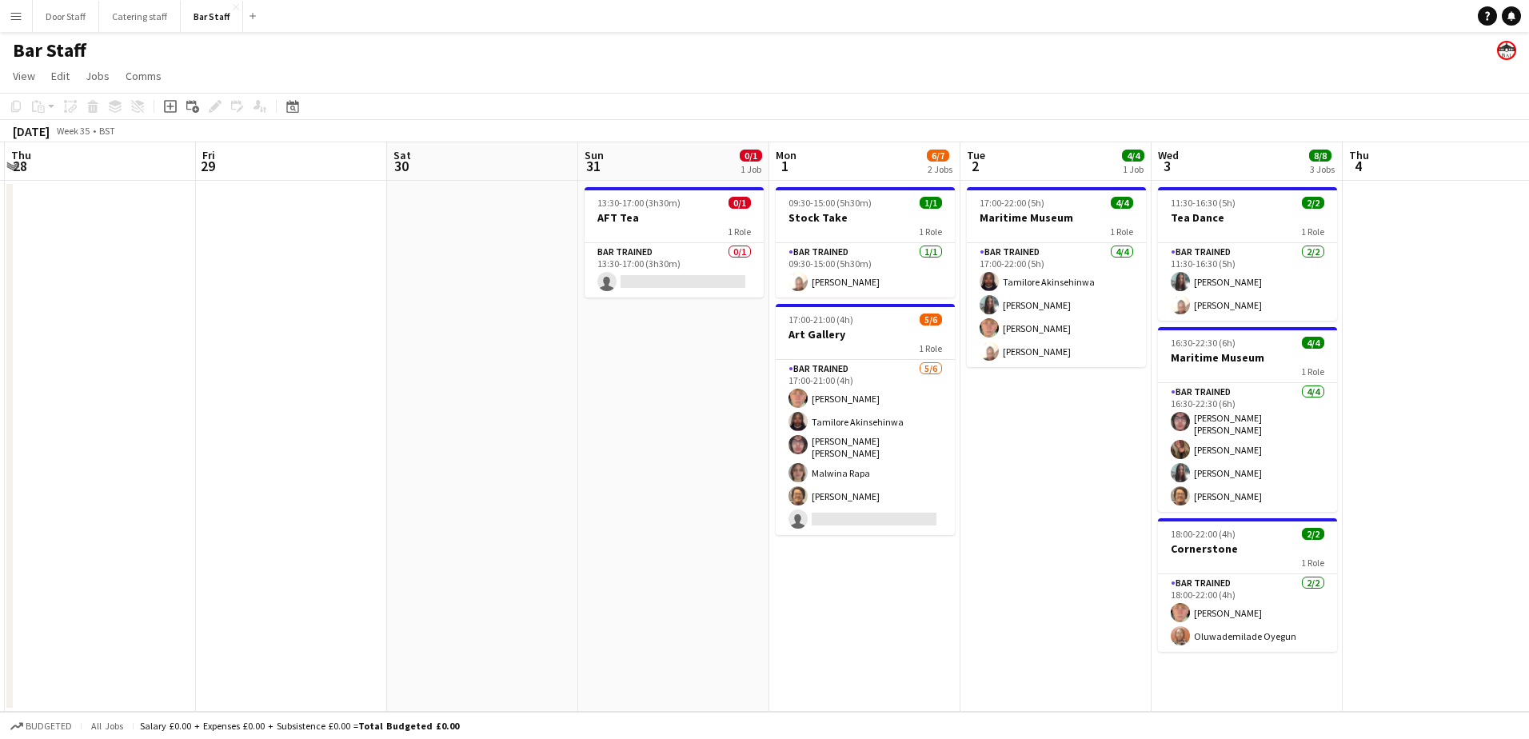
drag, startPoint x: 1167, startPoint y: 486, endPoint x: 578, endPoint y: 488, distance: 588.6
click at [578, 488] on app-calendar-viewport "Mon 25 Tue 26 Wed 27 Thu 28 Fri 29 Sat 30 Sun 31 0/1 1 Job Mon 1 6/7 2 Jobs Tue…" at bounding box center [764, 426] width 1529 height 569
click at [671, 269] on app-card-role "Bar trained 0/1 13:30-17:00 (3h30m) single-neutral-actions" at bounding box center [673, 270] width 179 height 54
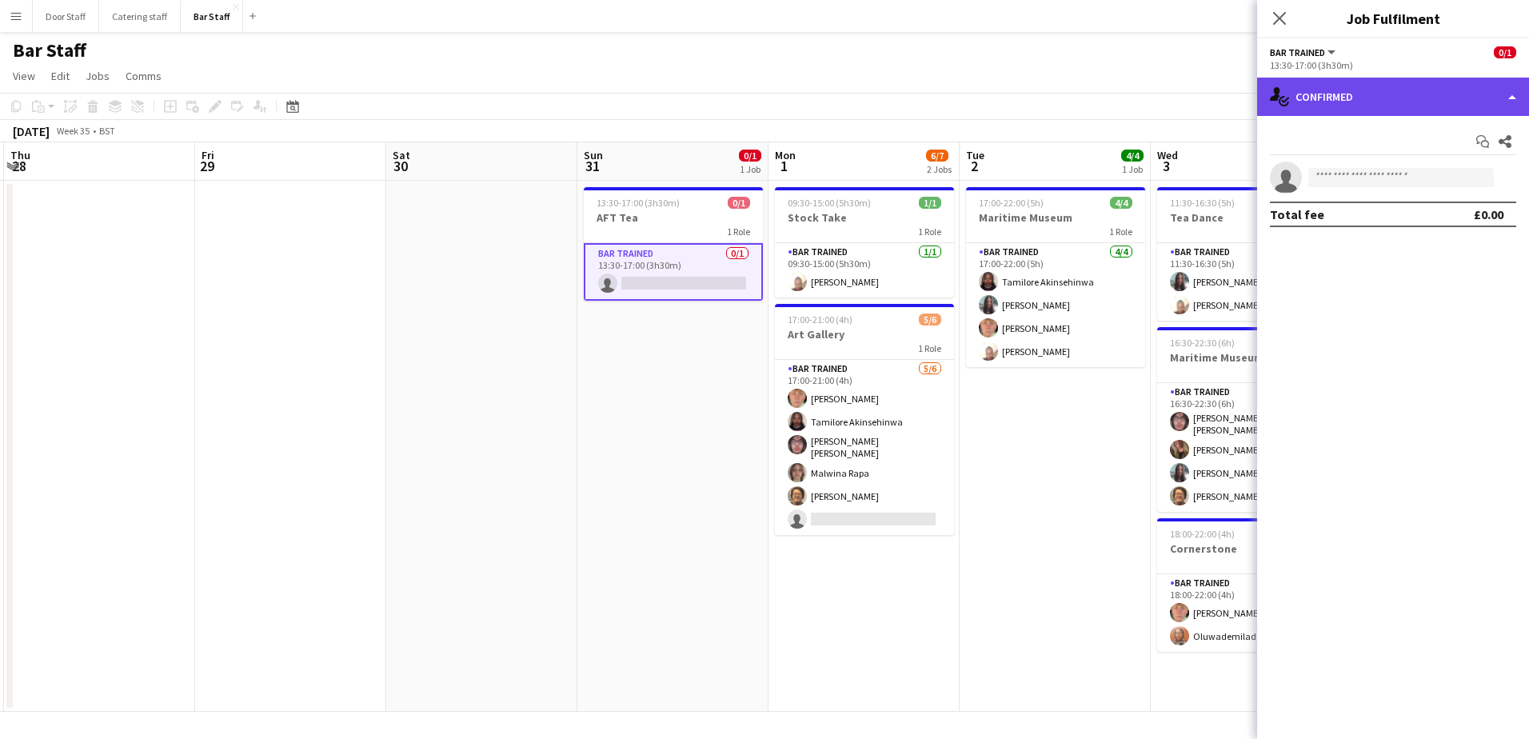
click at [1401, 110] on div "single-neutral-actions-check-2 Confirmed" at bounding box center [1393, 97] width 272 height 38
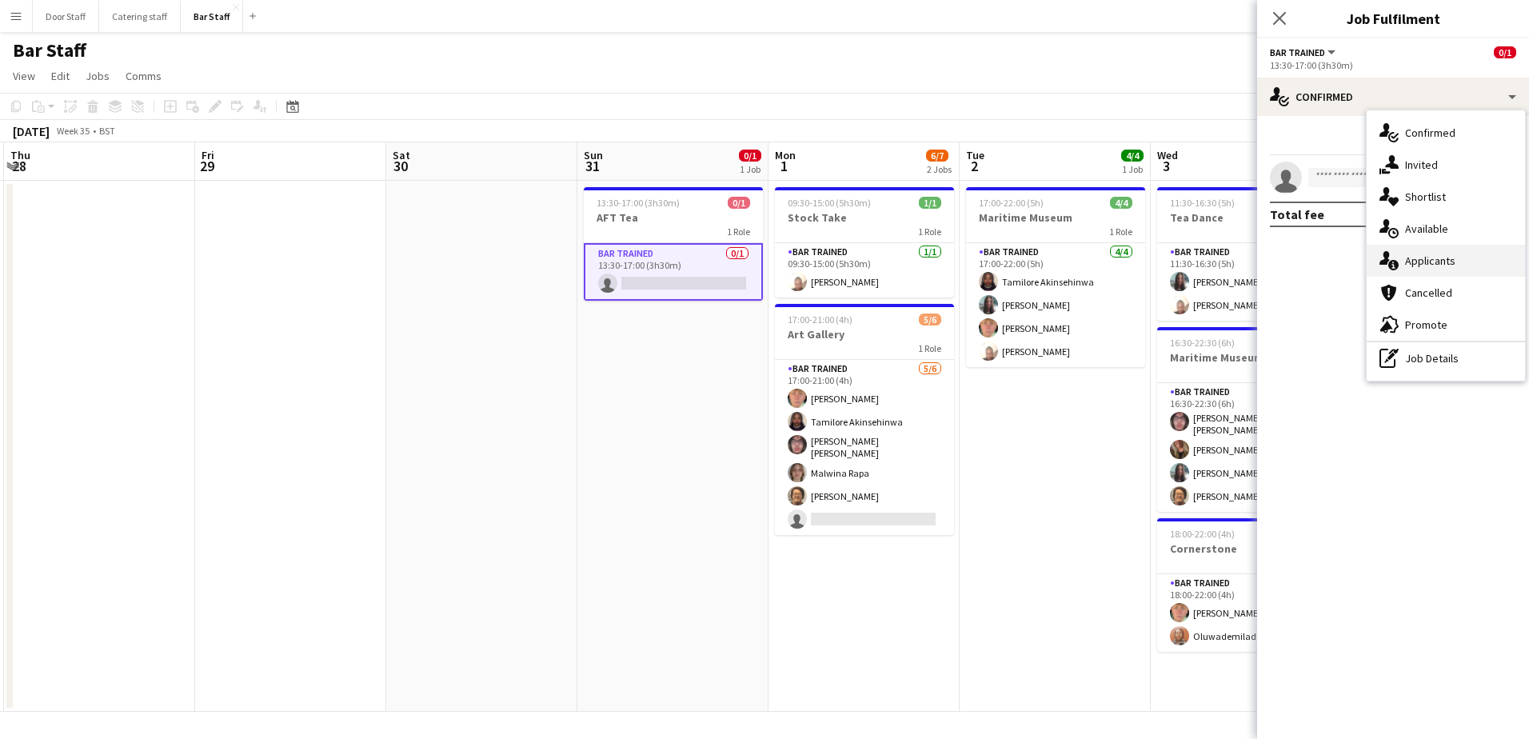
click at [1431, 261] on div "single-neutral-actions-information Applicants" at bounding box center [1446, 261] width 158 height 32
